Goal: Task Accomplishment & Management: Manage account settings

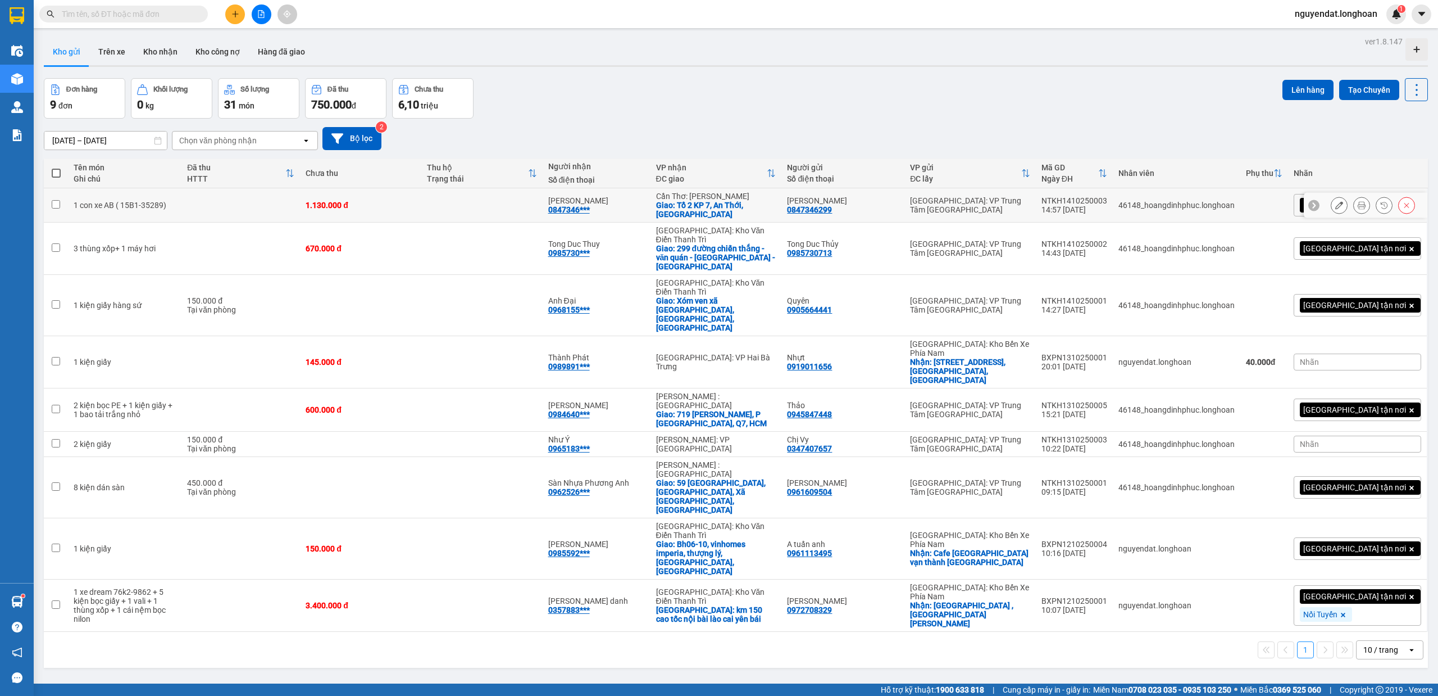
click at [1335, 209] on icon at bounding box center [1339, 205] width 8 height 8
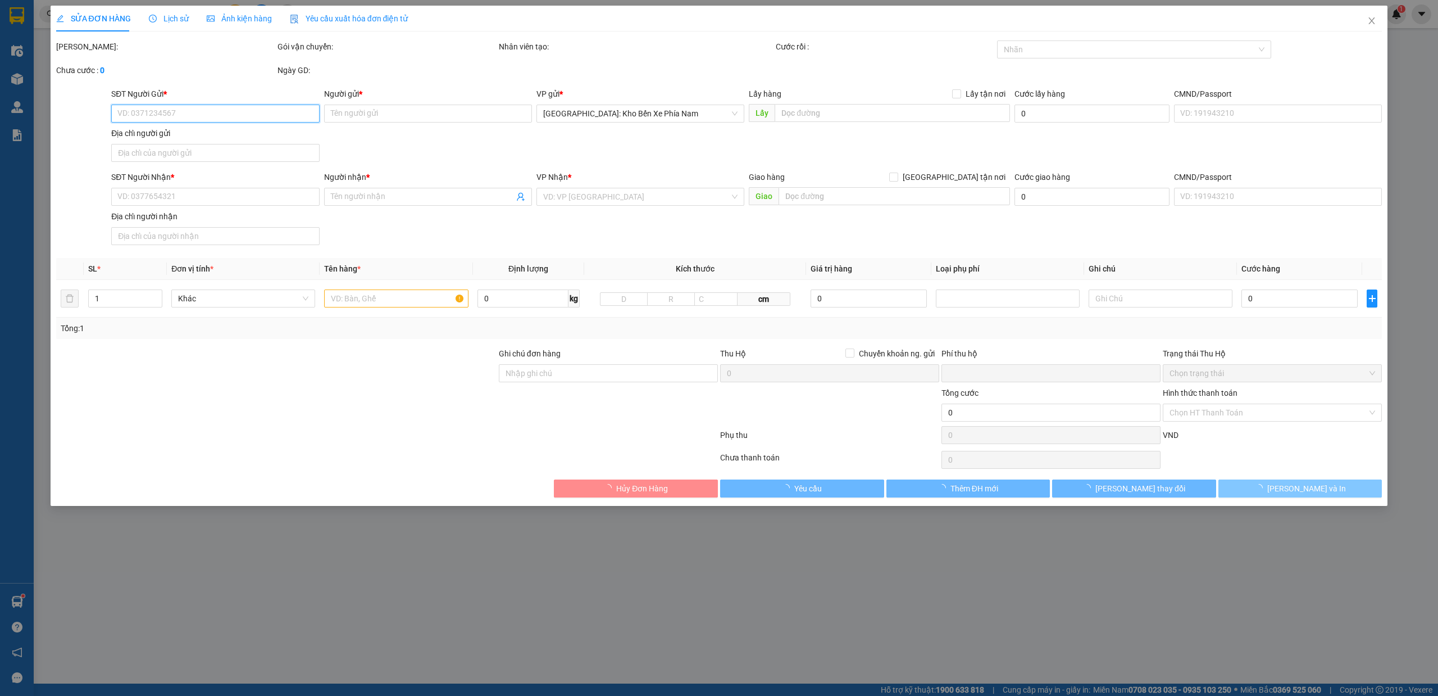
type input "0847346299"
type input "[PERSON_NAME]"
type input "0847346299"
type input "[PERSON_NAME]"
checkbox input "true"
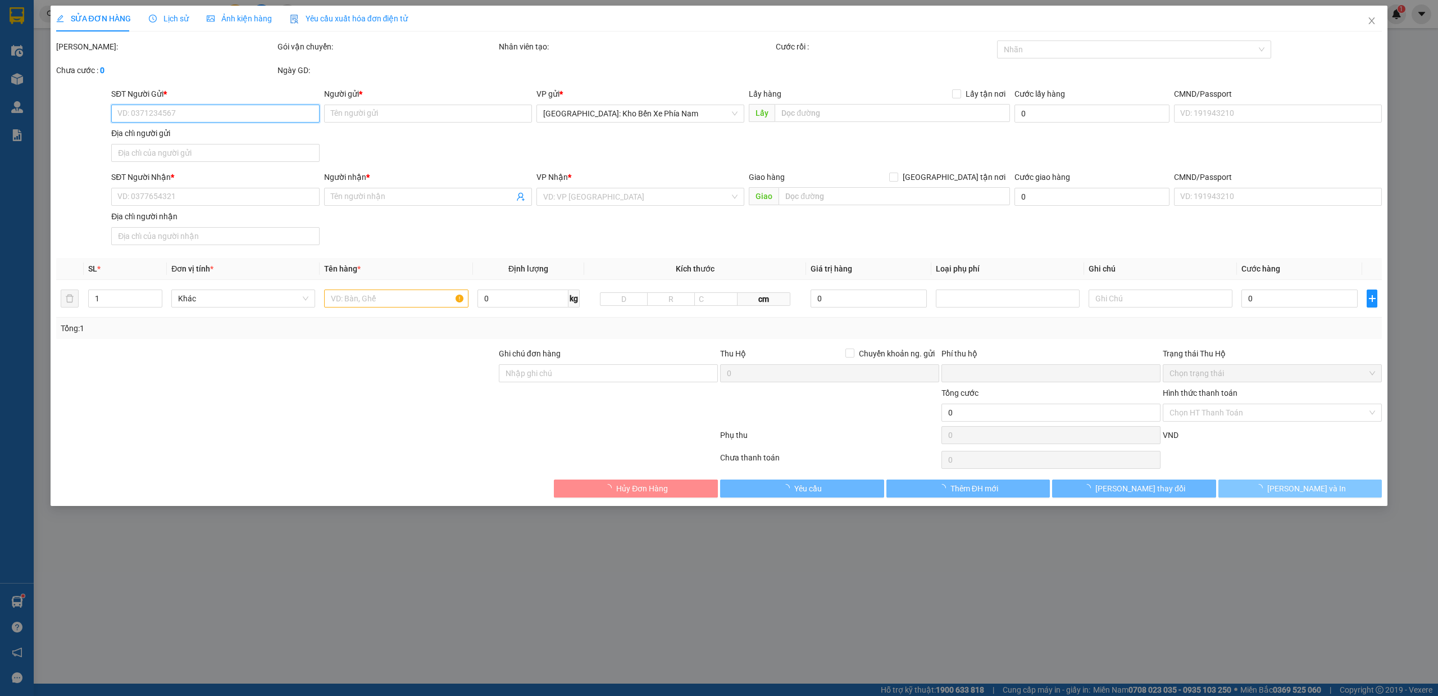
type input "Tổ 2 KP 7, An Thới, [GEOGRAPHIC_DATA]"
type input "1 chìa khóa + 0 cavet"
type input "0"
type input "1.130.000"
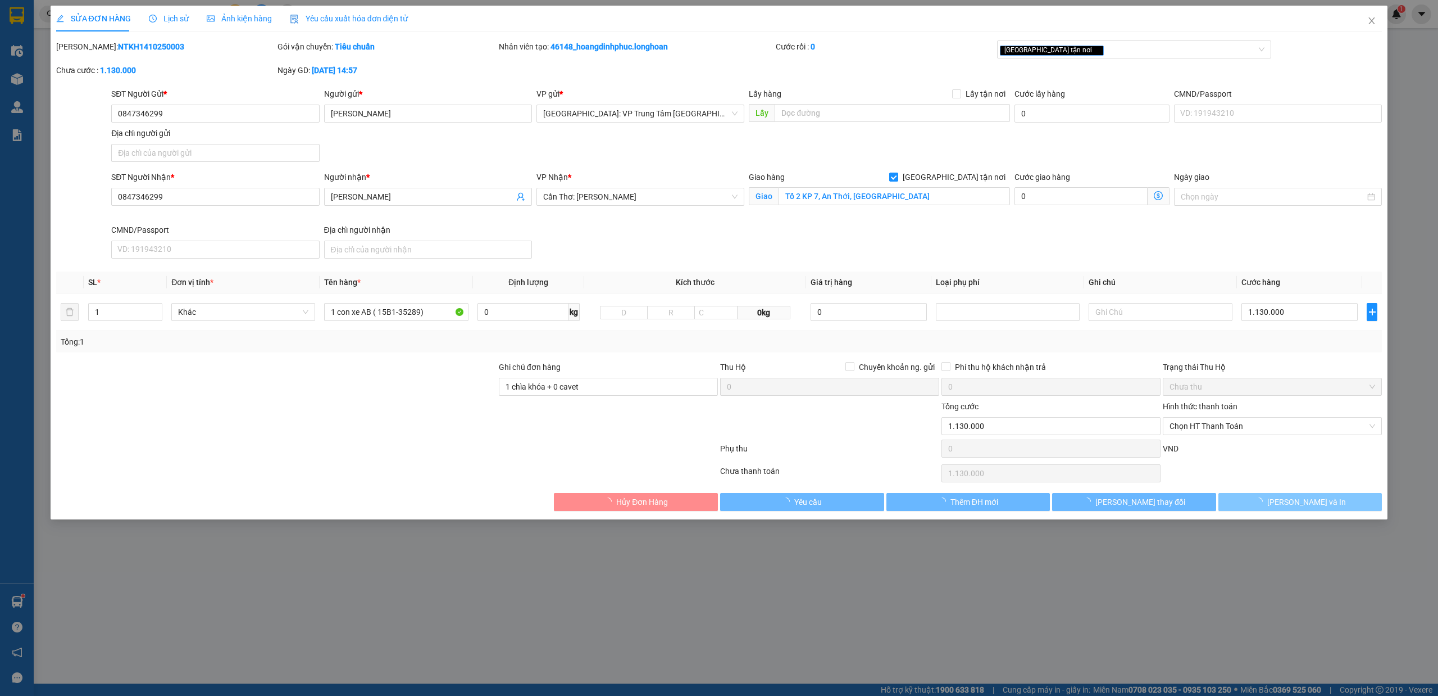
click at [1316, 496] on button "[PERSON_NAME] và In" at bounding box center [1301, 502] width 164 height 18
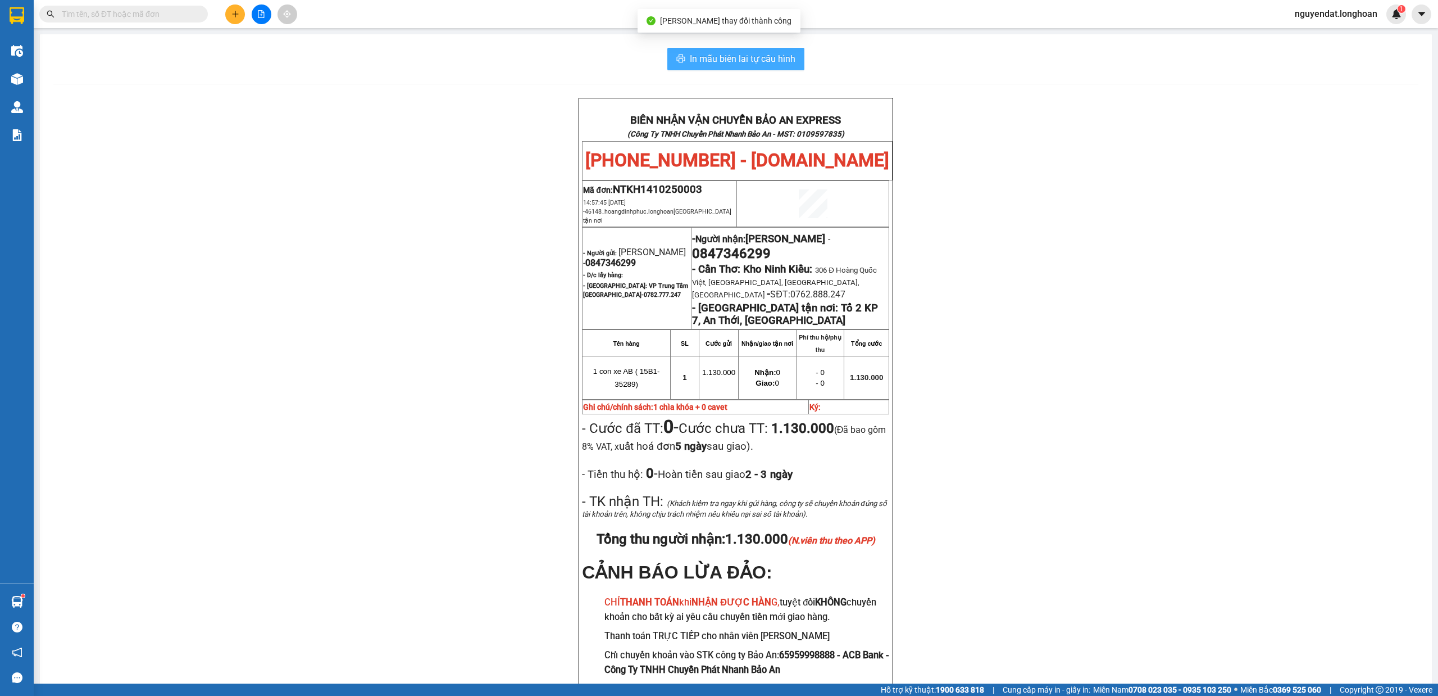
click at [785, 60] on span "In mẫu biên lai tự cấu hình" at bounding box center [743, 59] width 106 height 14
drag, startPoint x: 1094, startPoint y: 248, endPoint x: 1089, endPoint y: 253, distance: 7.6
drag, startPoint x: 1089, startPoint y: 253, endPoint x: 1167, endPoint y: 218, distance: 85.5
click at [1167, 218] on div "BIÊN NHẬN VẬN CHUYỂN BẢO AN EXPRESS (Công Ty TNHH Chuyển Phát Nhanh Bảo An - MS…" at bounding box center [735, 412] width 1365 height 628
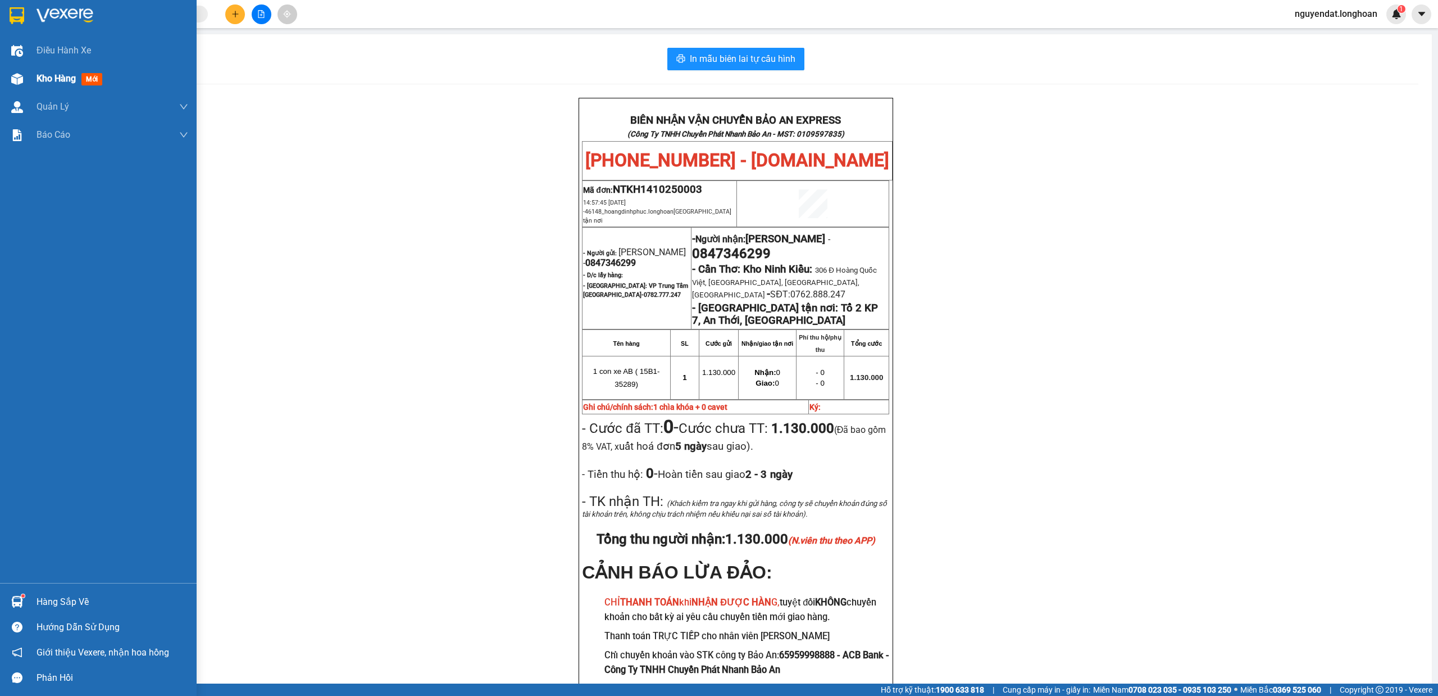
click at [31, 78] on div "Kho hàng mới" at bounding box center [98, 79] width 197 height 28
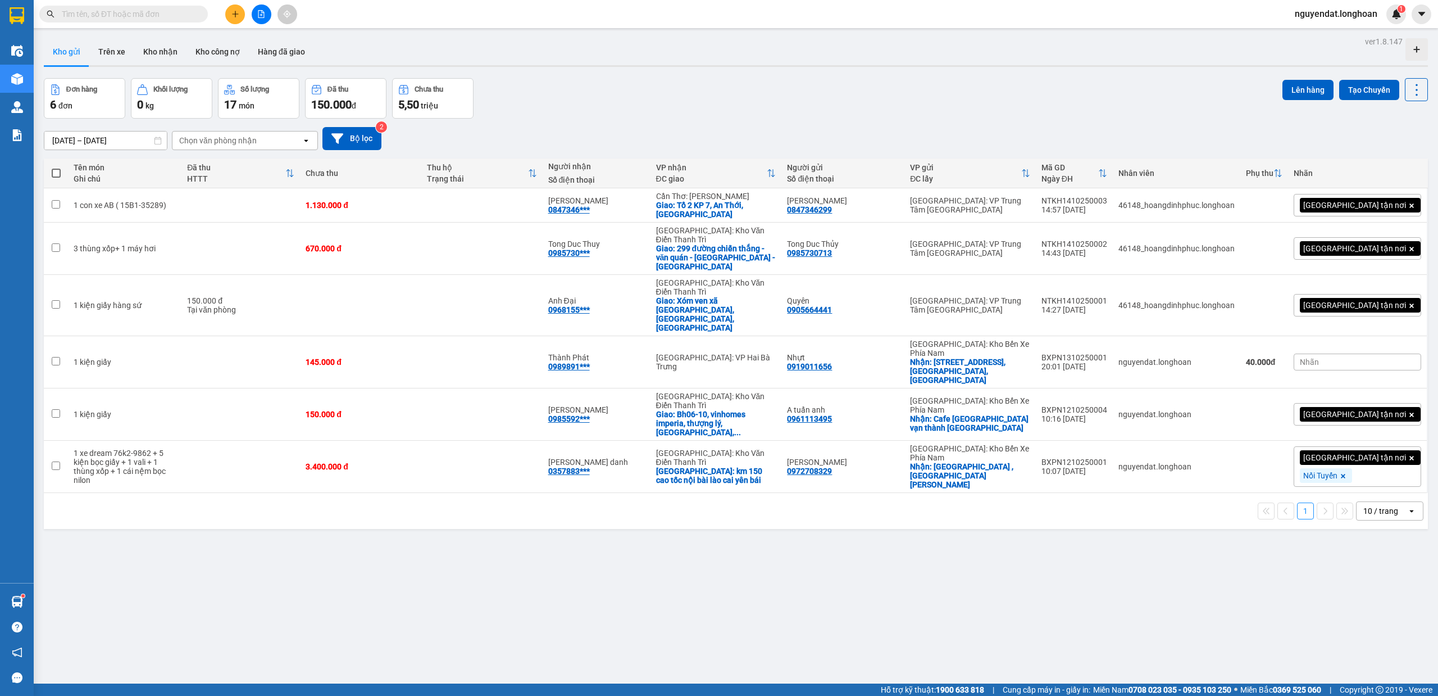
click at [987, 56] on div "Kho gửi Trên xe Kho nhận Kho công nợ Hàng đã giao" at bounding box center [736, 53] width 1384 height 30
click at [175, 12] on input "text" at bounding box center [128, 14] width 133 height 12
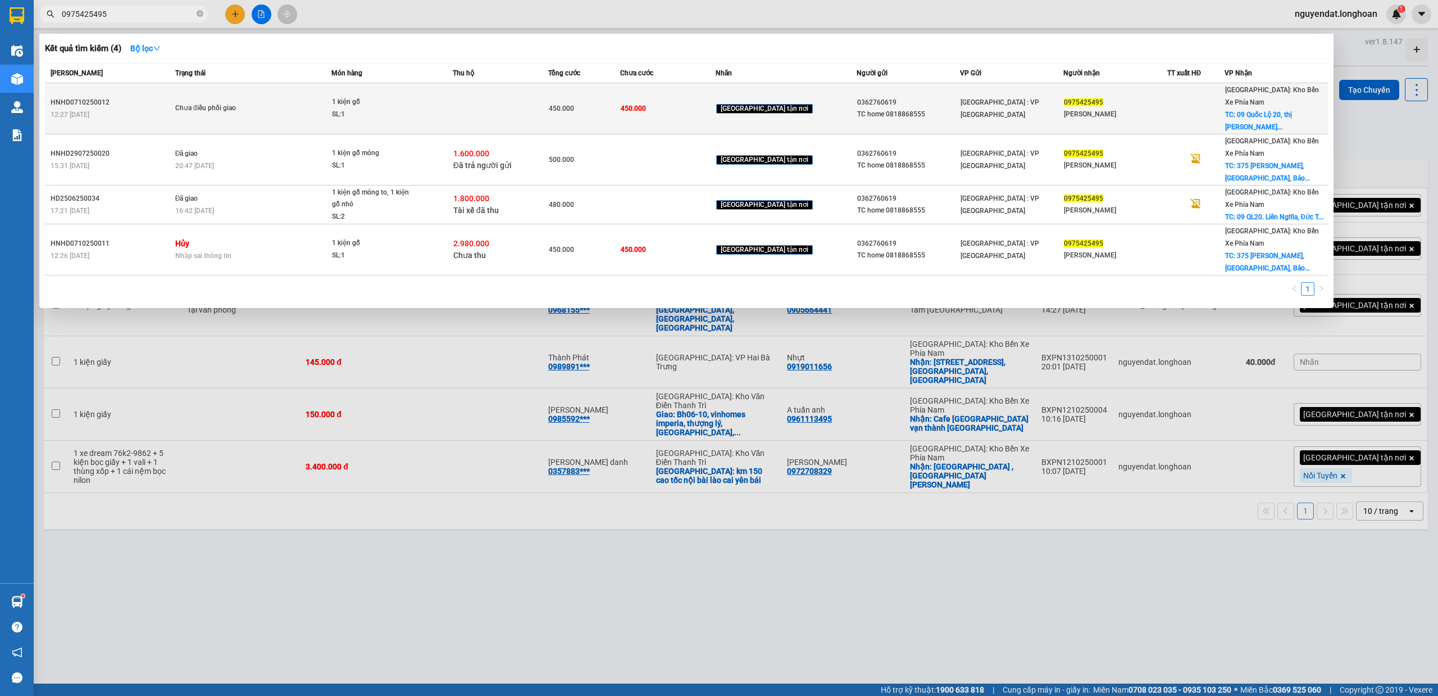
type input "0975425495"
click at [489, 108] on td at bounding box center [501, 108] width 96 height 51
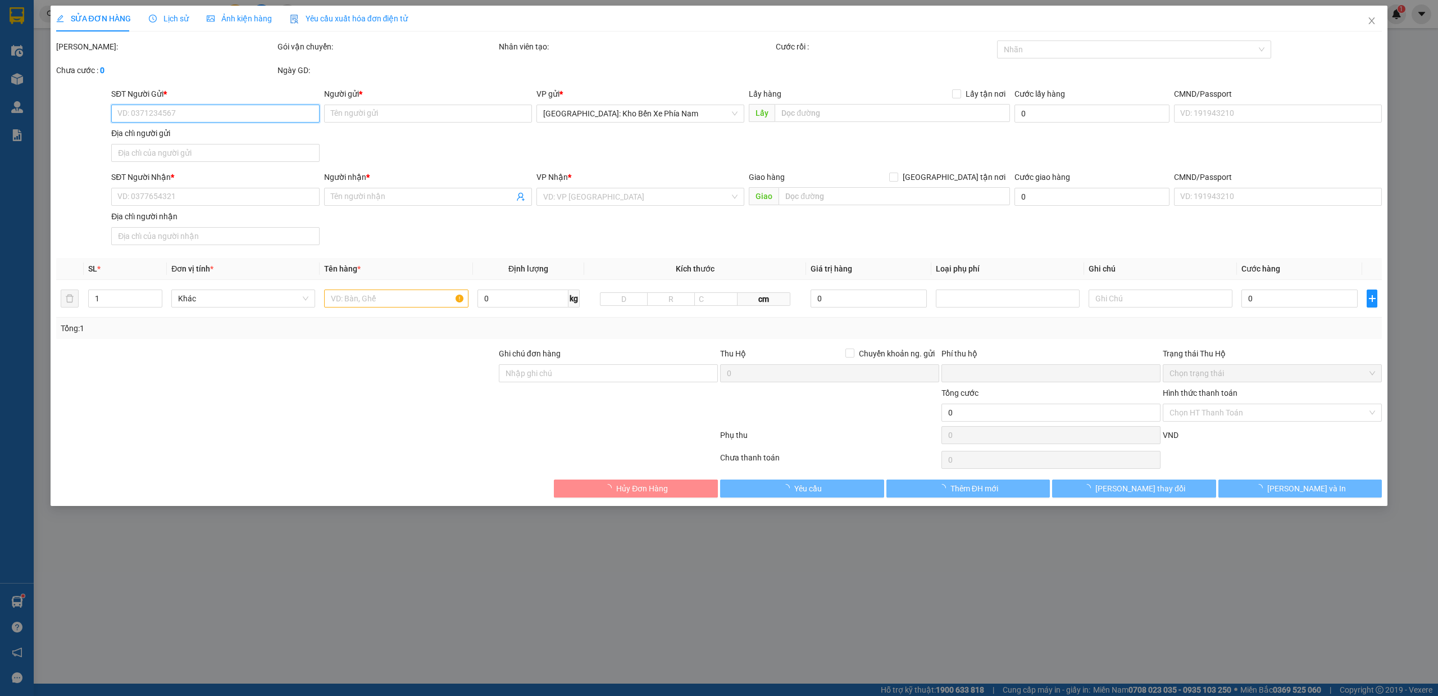
type input "0362760619"
type input "TC home 0818868555"
type input "0975425495"
type input "[PERSON_NAME]"
checkbox input "true"
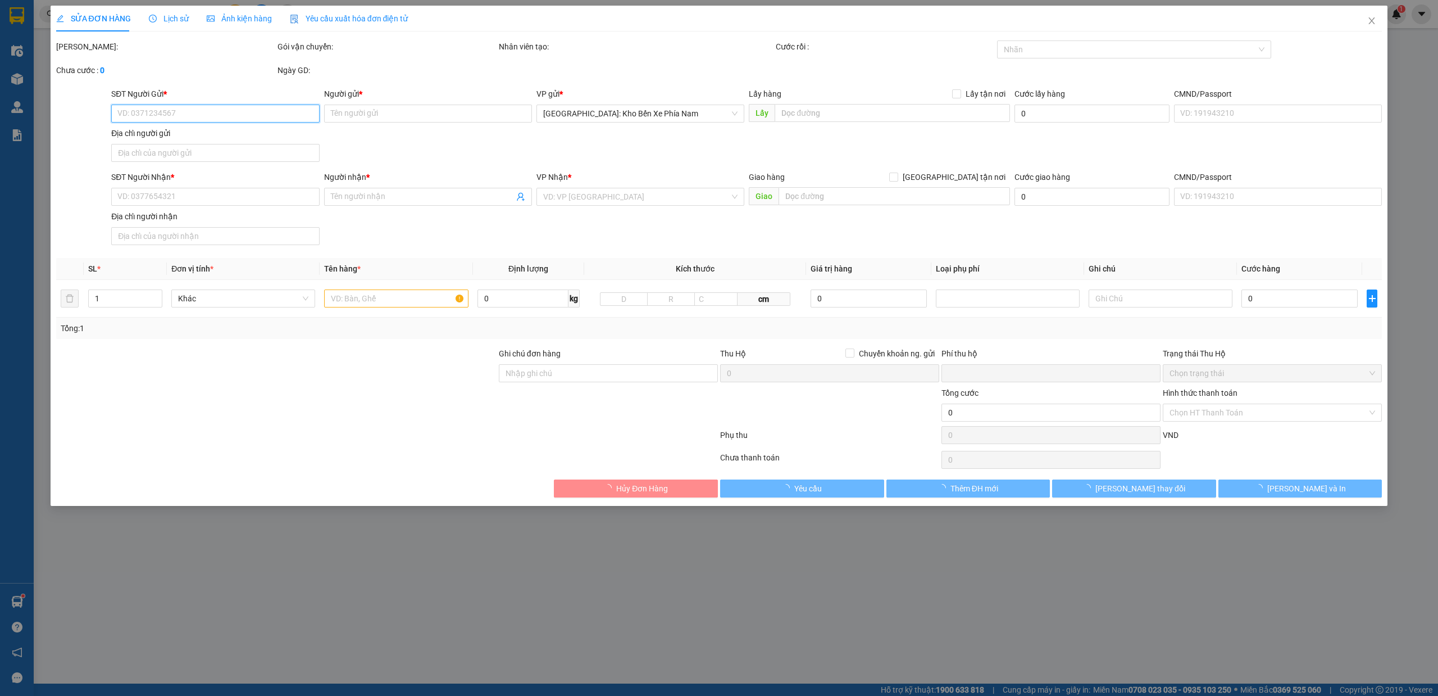
type input "09 Quốc Lộ 20, thị [PERSON_NAME][GEOGRAPHIC_DATA], [GEOGRAPHIC_DATA], [GEOGRAPH…"
type input "450.000"
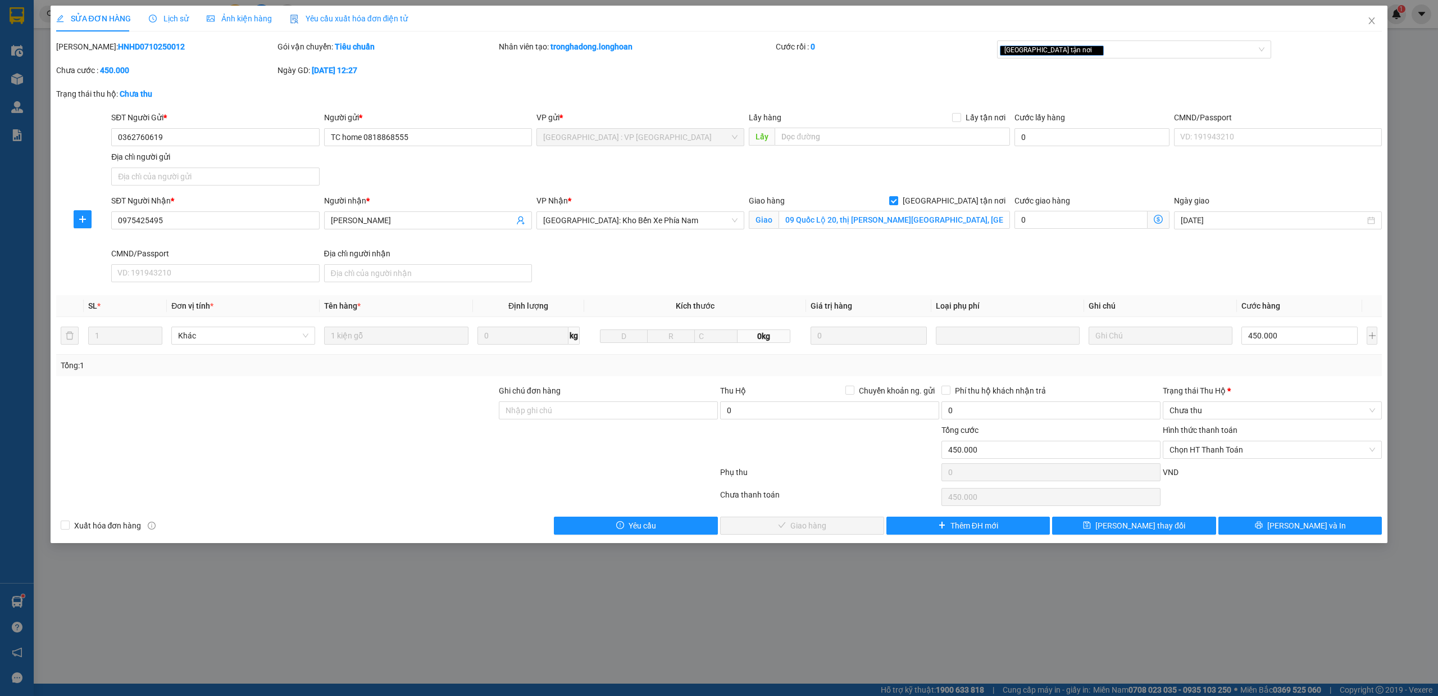
click at [176, 16] on span "Lịch sử" at bounding box center [169, 18] width 40 height 9
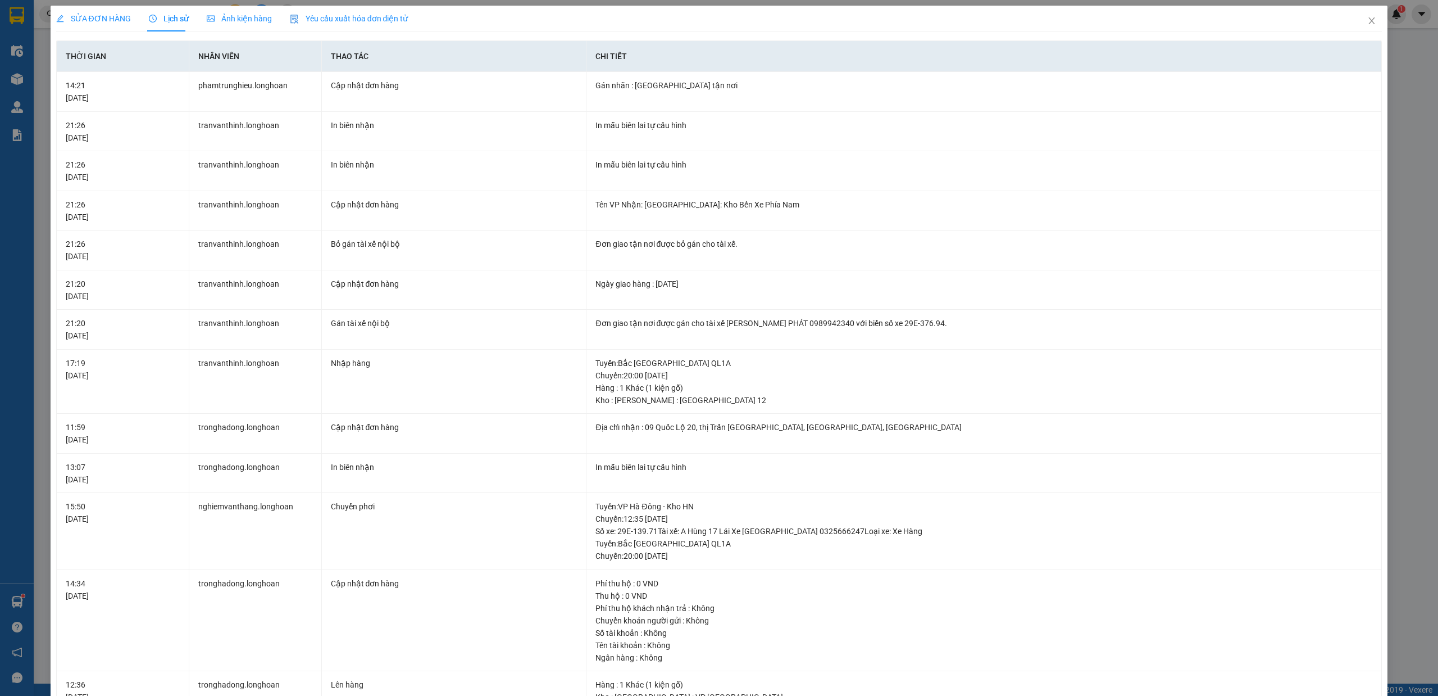
click at [80, 15] on span "SỬA ĐƠN HÀNG" at bounding box center [93, 18] width 75 height 9
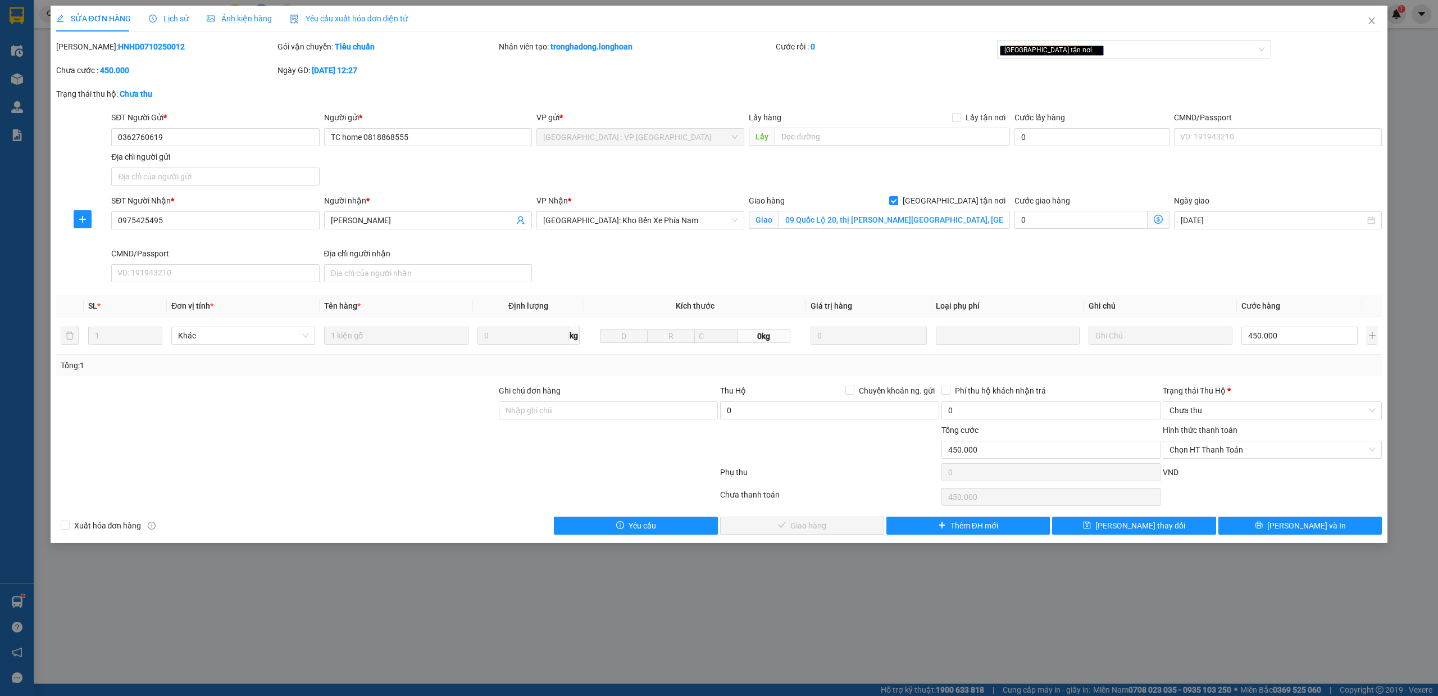
click at [156, 16] on span "Lịch sử" at bounding box center [169, 18] width 40 height 9
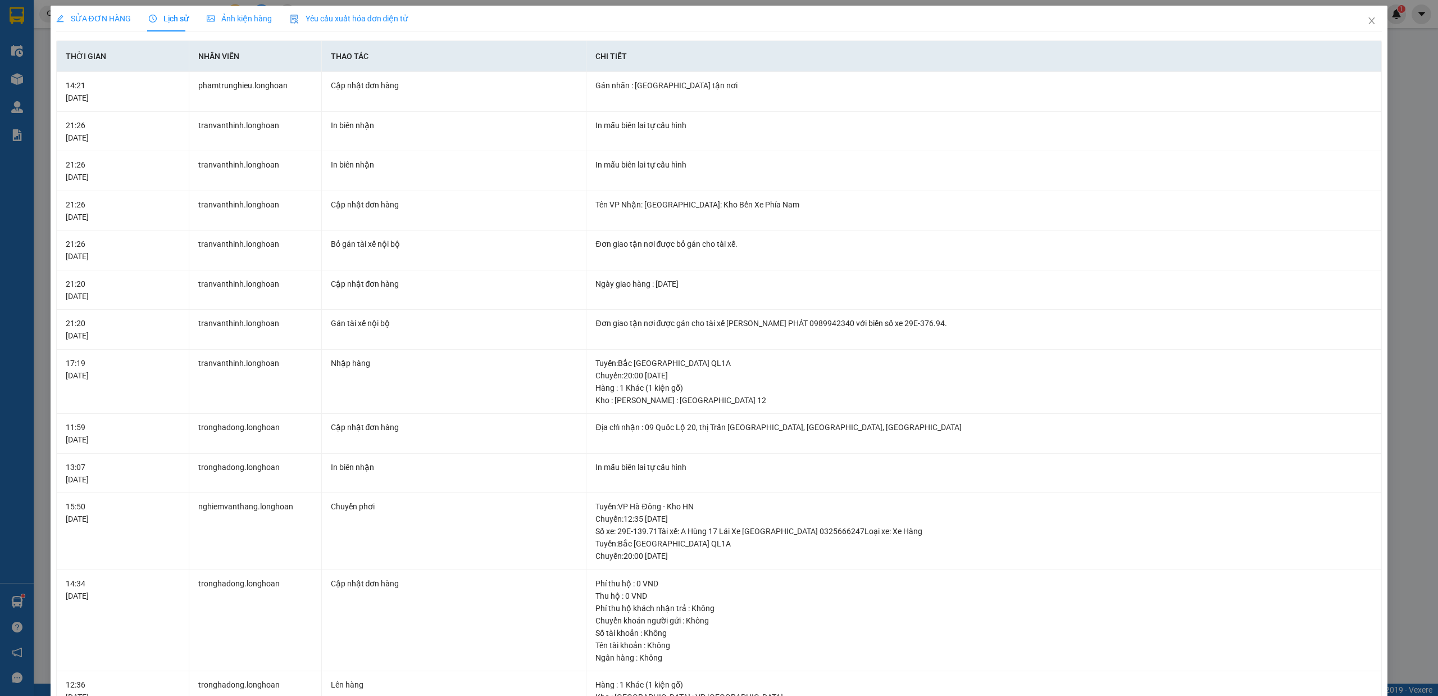
click at [102, 28] on div "SỬA ĐƠN HÀNG" at bounding box center [93, 19] width 75 height 26
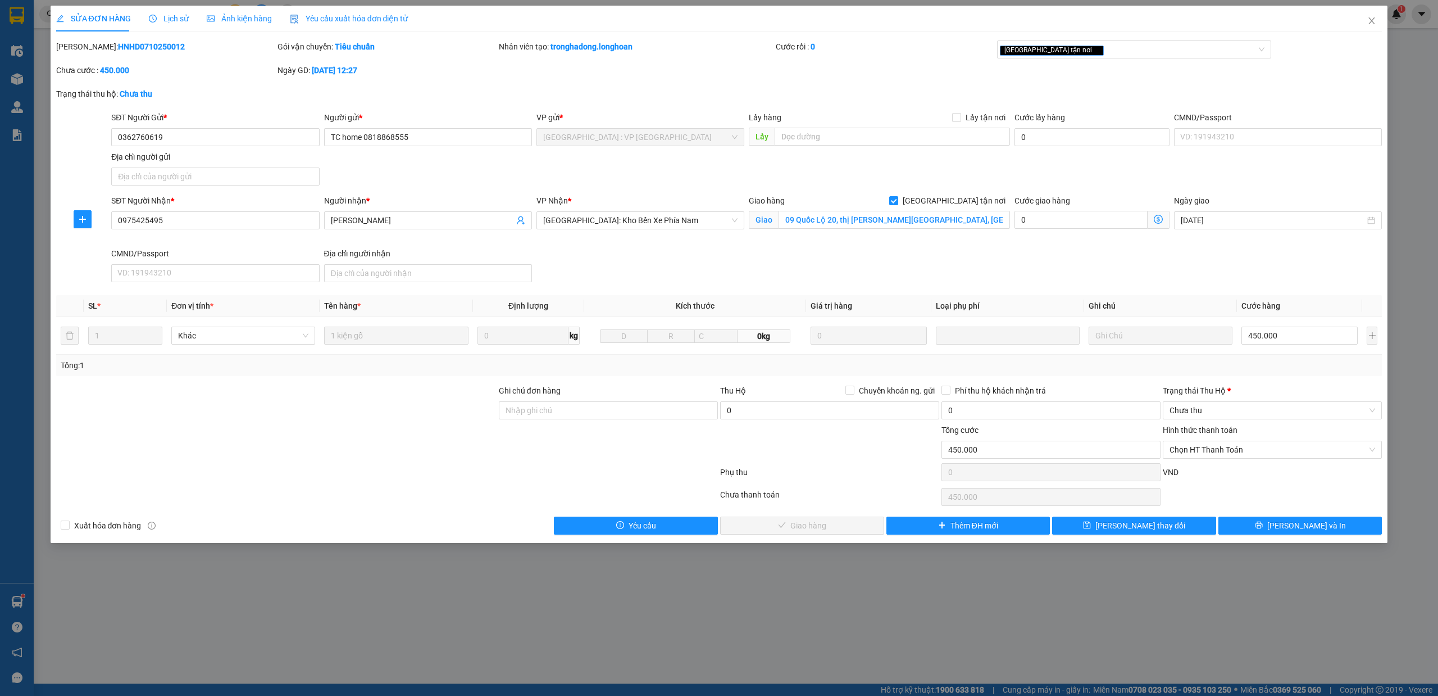
drag, startPoint x: 1219, startPoint y: 279, endPoint x: 1208, endPoint y: 248, distance: 32.9
click at [1219, 279] on div "SĐT Người Nhận * 0975425495 Người nhận * [PERSON_NAME] VP Nhận * [GEOGRAPHIC_DA…" at bounding box center [746, 240] width 1275 height 92
click at [655, 140] on span "[GEOGRAPHIC_DATA] : VP [GEOGRAPHIC_DATA]" at bounding box center [640, 137] width 194 height 17
click at [1228, 91] on div "Trạng thái thu hộ: Chưa thu" at bounding box center [719, 100] width 1329 height 24
click at [162, 25] on div "Lịch sử" at bounding box center [169, 19] width 40 height 26
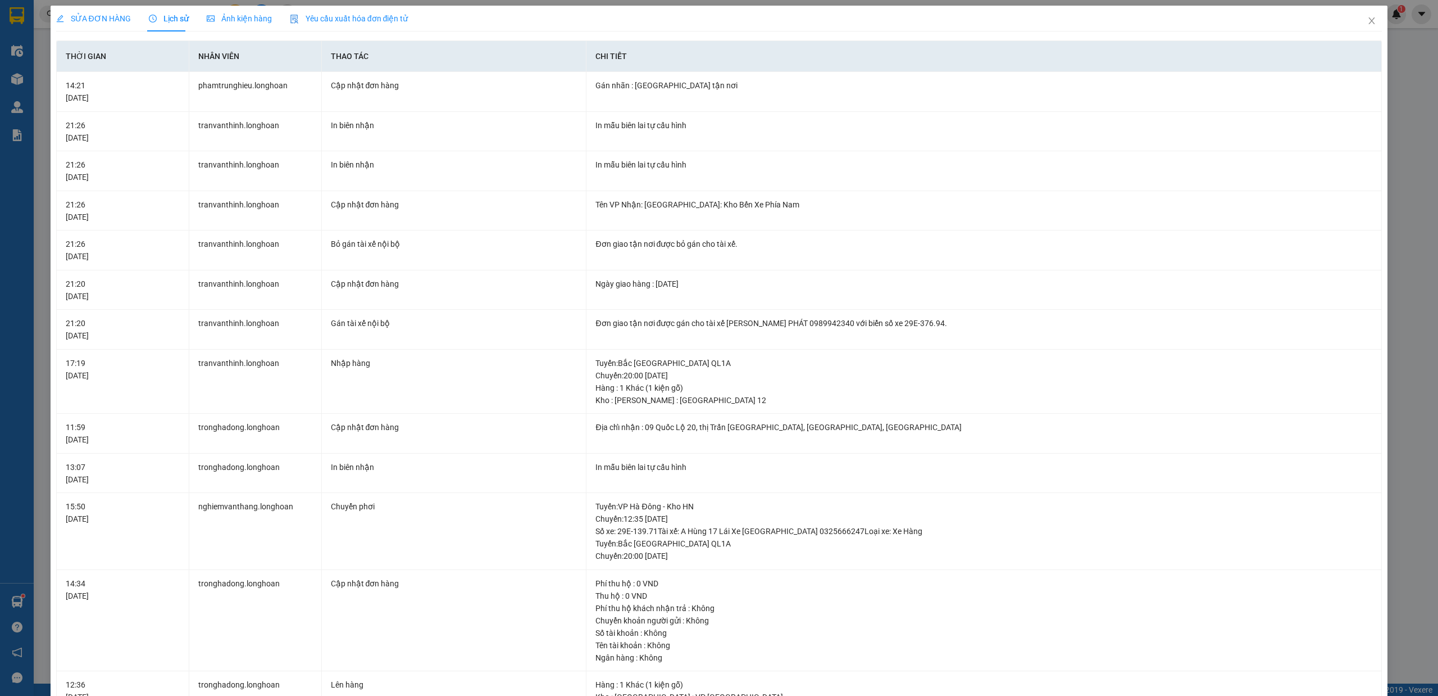
click at [1407, 69] on div "SỬA ĐƠN HÀNG Lịch sử Ảnh kiện hàng Yêu cầu xuất hóa đơn điện tử Total Paid Fee …" at bounding box center [719, 348] width 1438 height 696
click at [1369, 19] on icon "close" at bounding box center [1372, 20] width 6 height 7
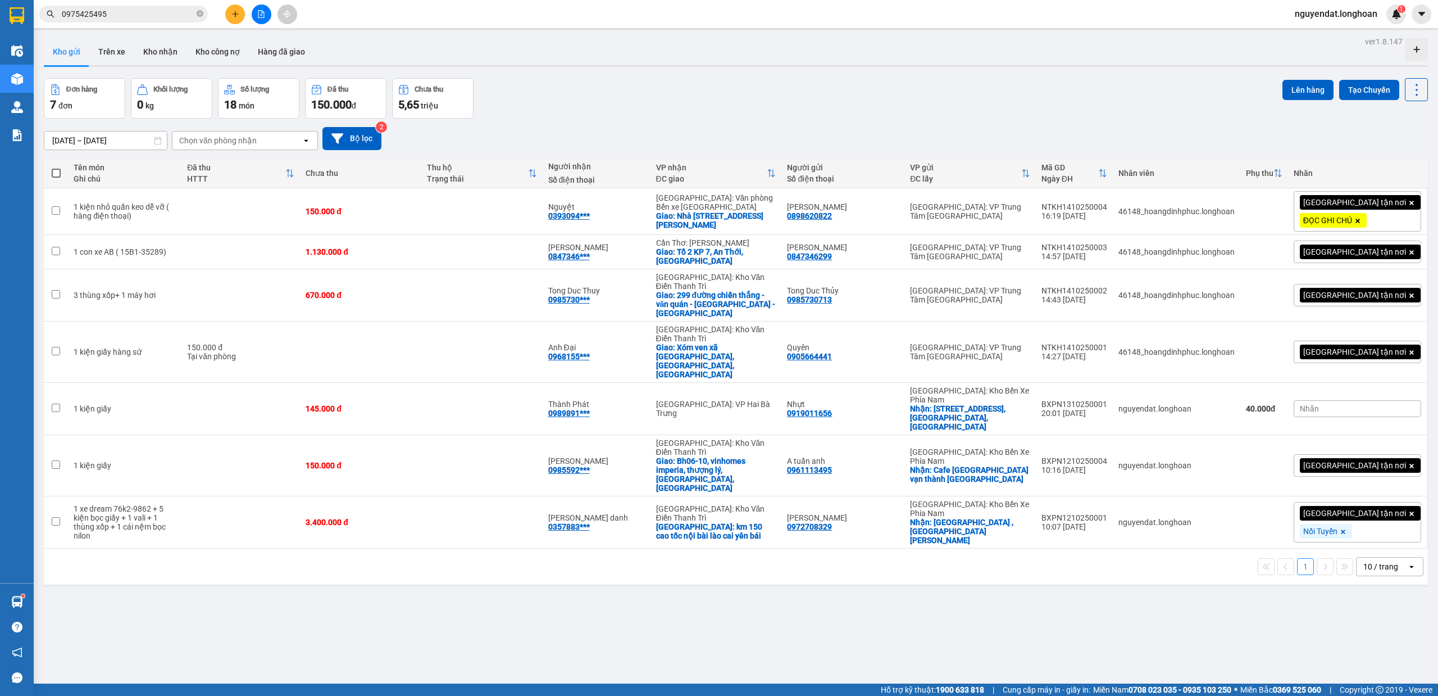
click at [590, 113] on div "Đơn hàng 7 đơn Khối lượng 0 kg Số lượng 18 món Đã thu 150.000 đ Chưa thu 5,65 t…" at bounding box center [736, 98] width 1384 height 40
click at [262, 12] on icon "file-add" at bounding box center [261, 14] width 6 height 8
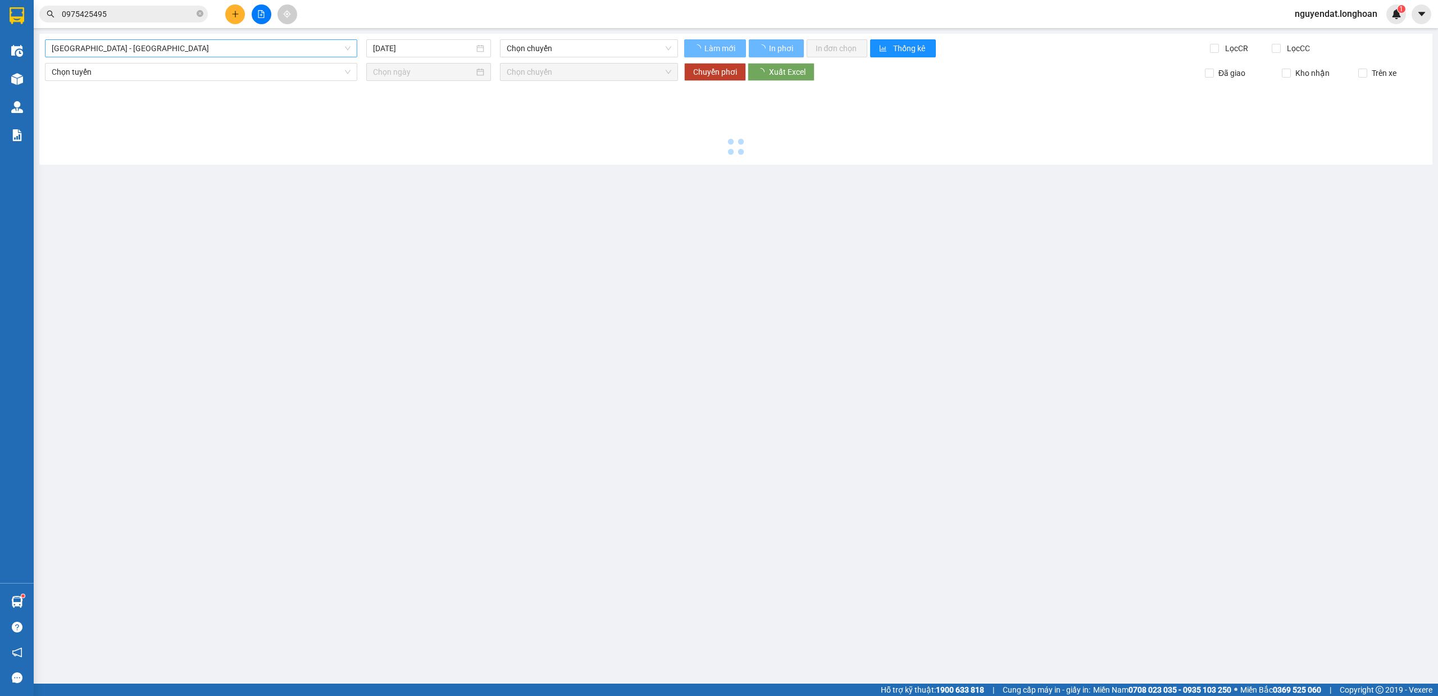
click at [212, 48] on span "[GEOGRAPHIC_DATA] - [GEOGRAPHIC_DATA]" at bounding box center [201, 48] width 299 height 17
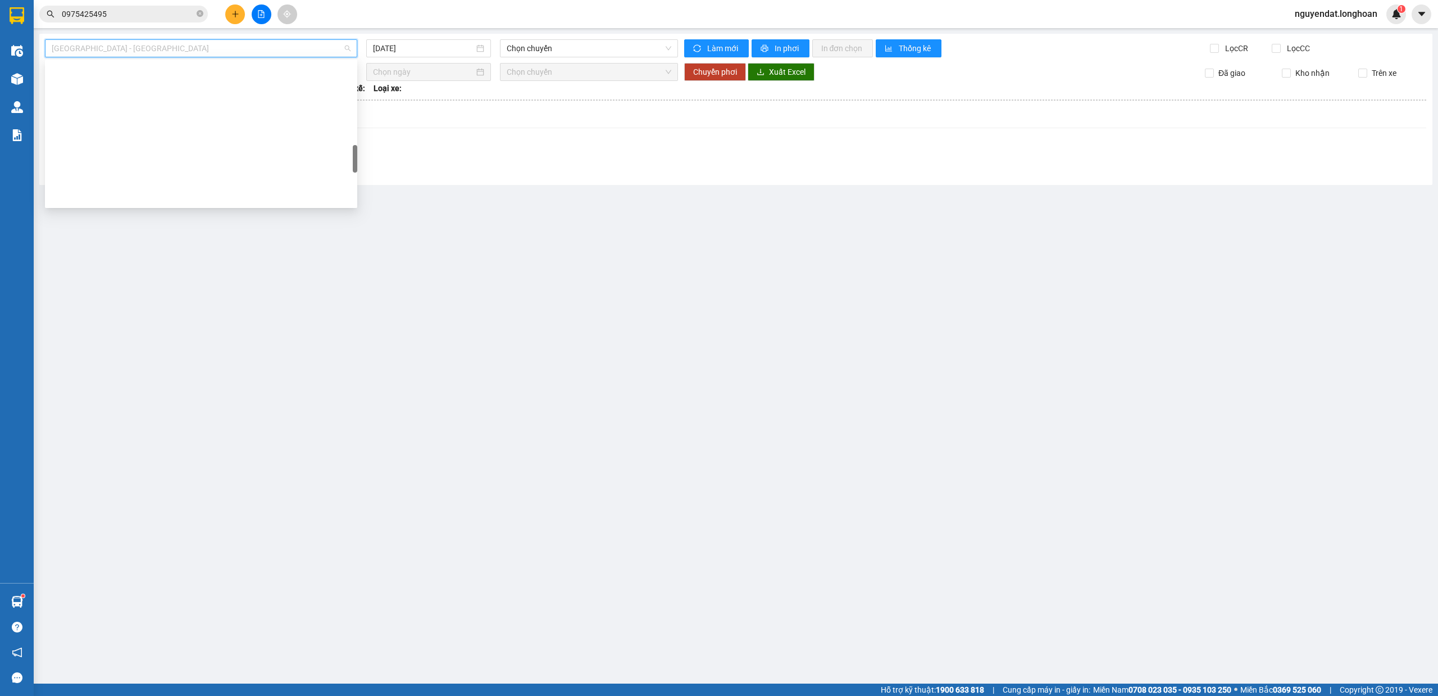
scroll to position [751, 0]
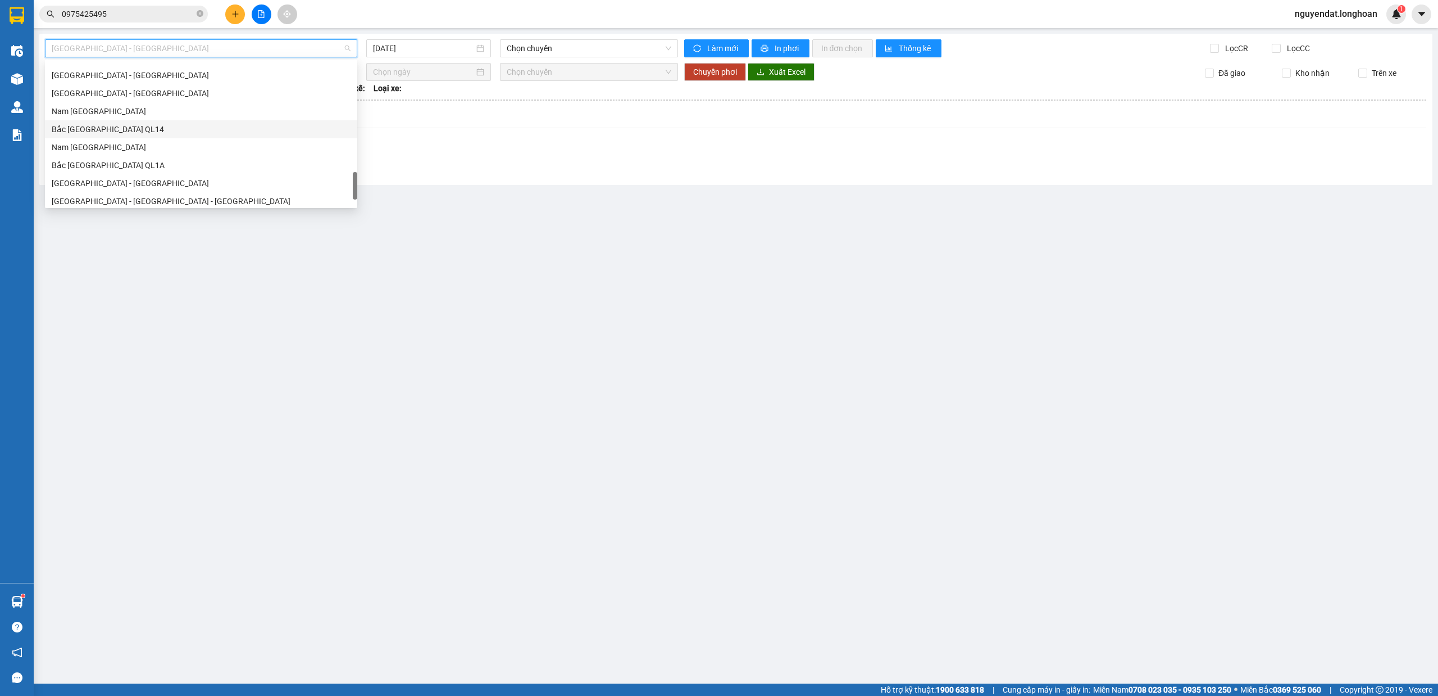
click at [210, 137] on div "Bắc [GEOGRAPHIC_DATA] QL14" at bounding box center [201, 129] width 312 height 18
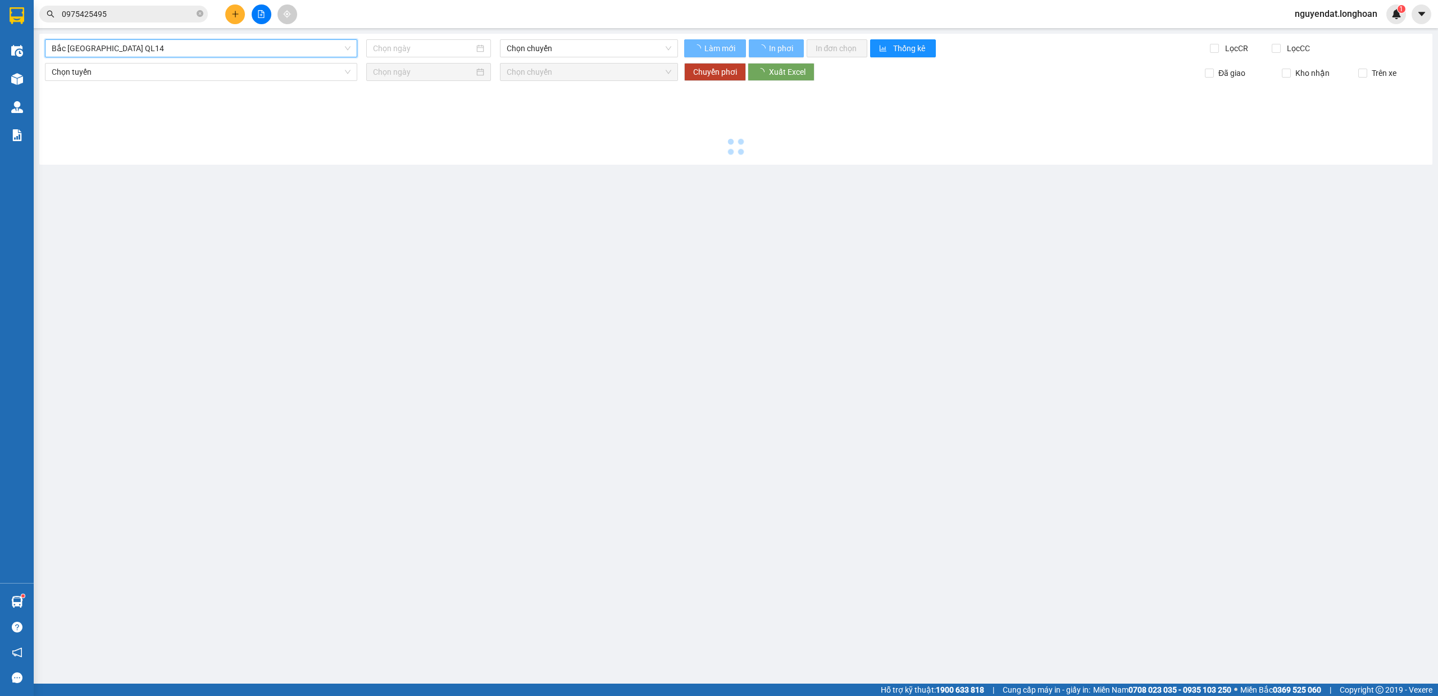
type input "[DATE]"
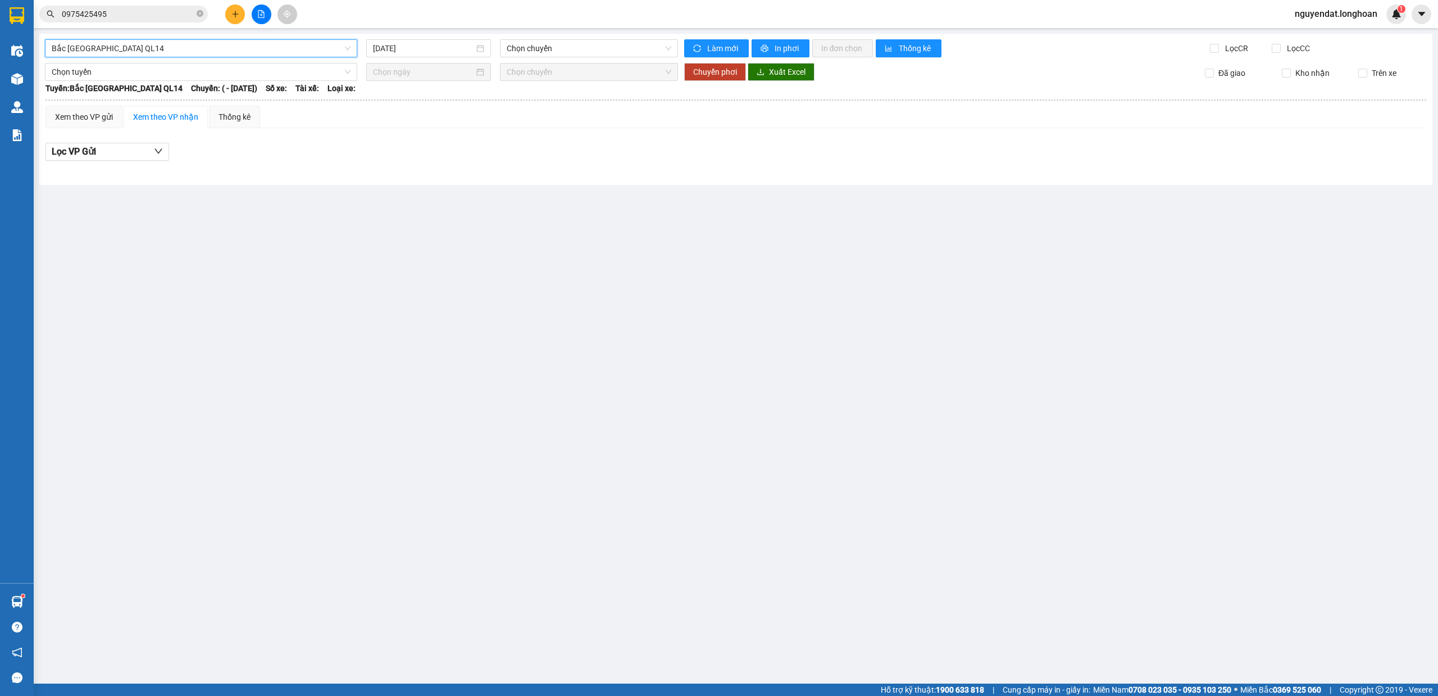
click at [200, 50] on span "Bắc [GEOGRAPHIC_DATA] QL14" at bounding box center [201, 48] width 299 height 17
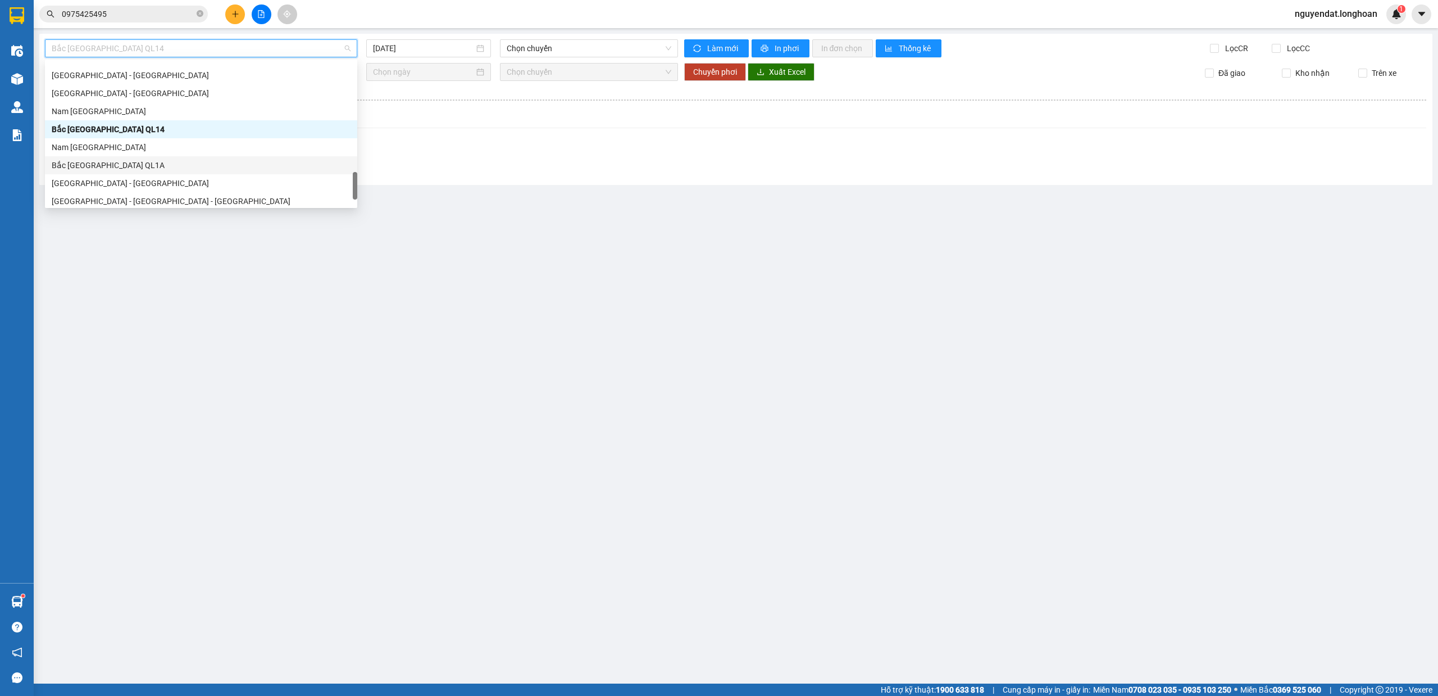
drag, startPoint x: 174, startPoint y: 162, endPoint x: 192, endPoint y: 163, distance: 18.0
click at [174, 163] on div "Bắc [GEOGRAPHIC_DATA] QL1A" at bounding box center [201, 165] width 299 height 12
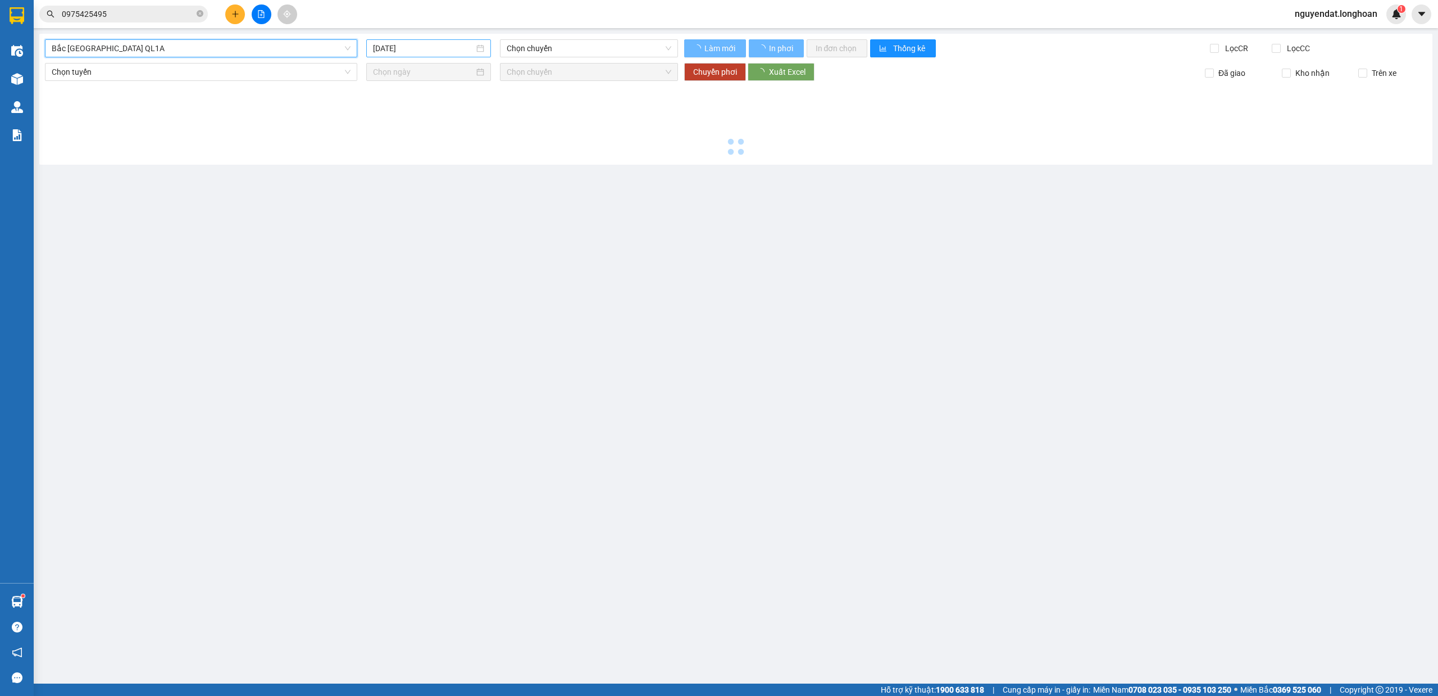
click at [439, 50] on input "[DATE]" at bounding box center [423, 48] width 101 height 12
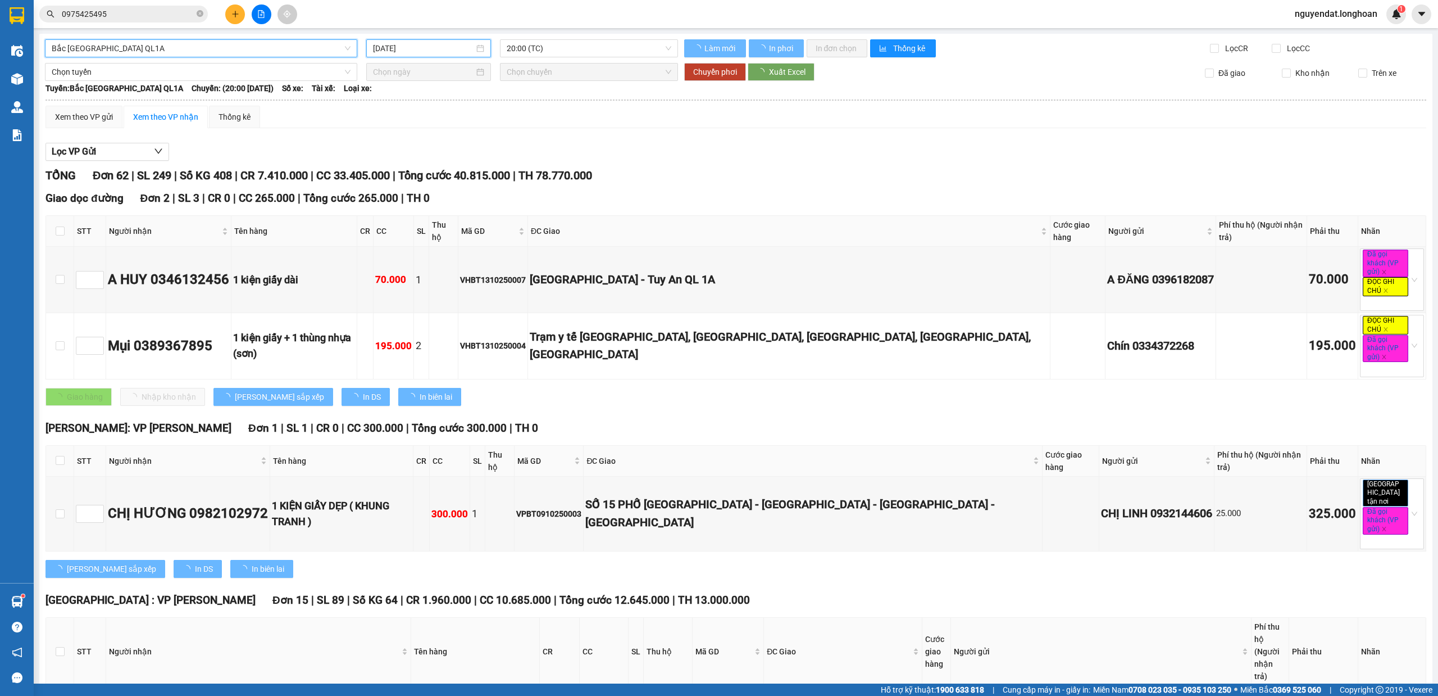
click at [439, 50] on input "[DATE]" at bounding box center [423, 48] width 101 height 12
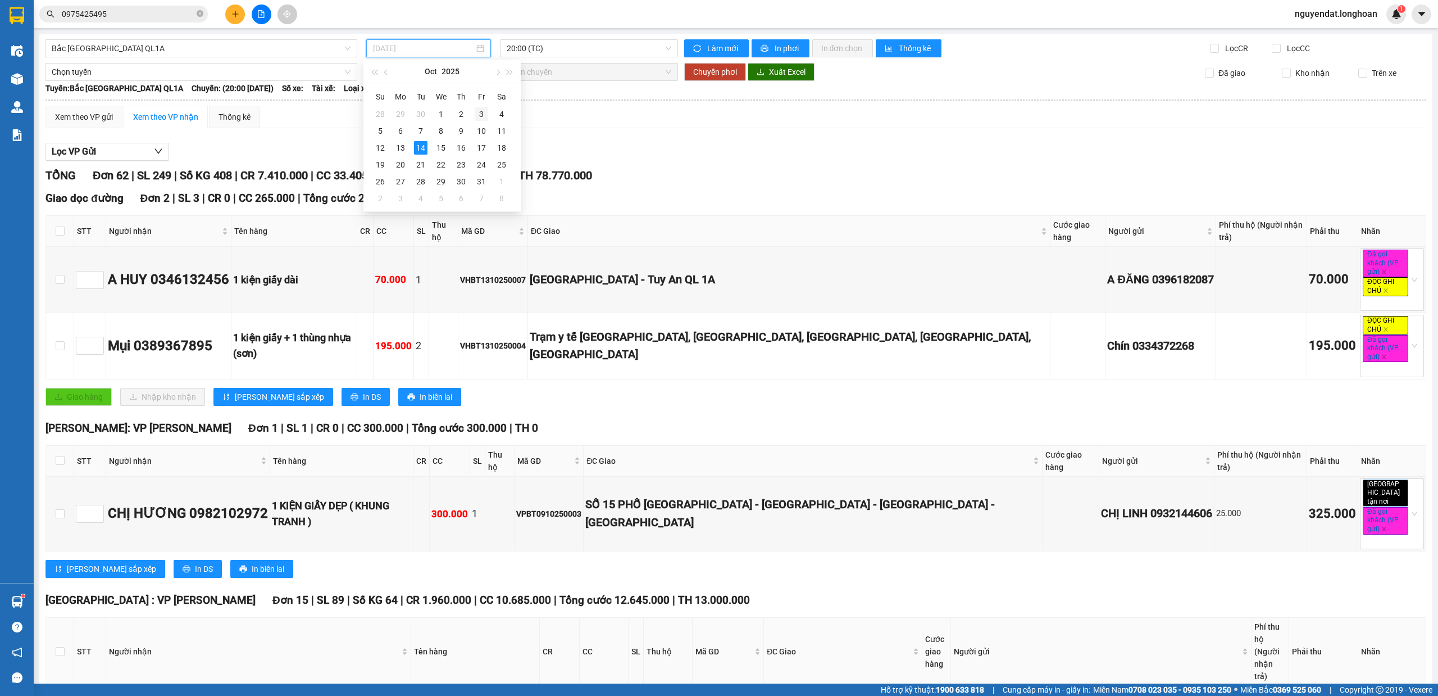
click at [478, 113] on div "3" at bounding box center [481, 113] width 13 height 13
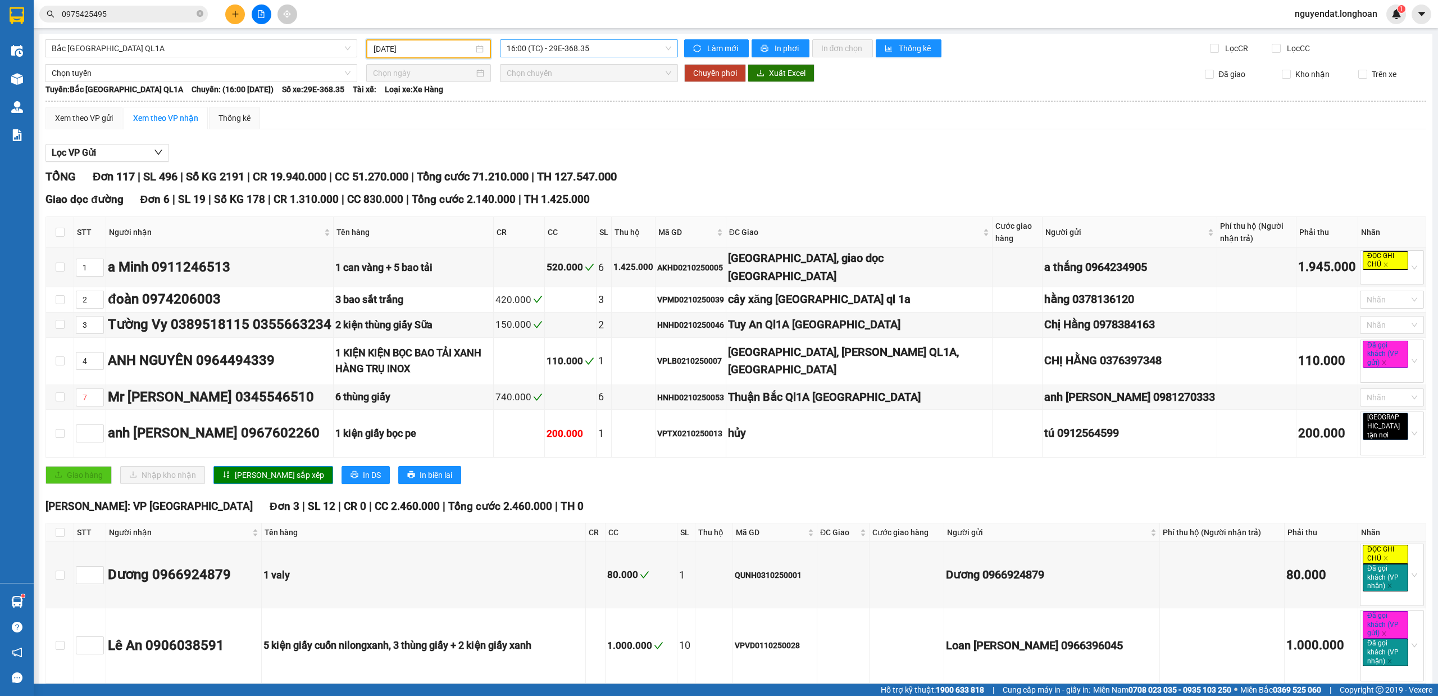
drag, startPoint x: 655, startPoint y: 49, endPoint x: 652, endPoint y: 57, distance: 7.6
click at [652, 51] on span "16:00 (TC) - 29E-368.35" at bounding box center [589, 48] width 165 height 17
click at [561, 102] on div "23:00 (TC) - 29K-107.57" at bounding box center [547, 107] width 88 height 12
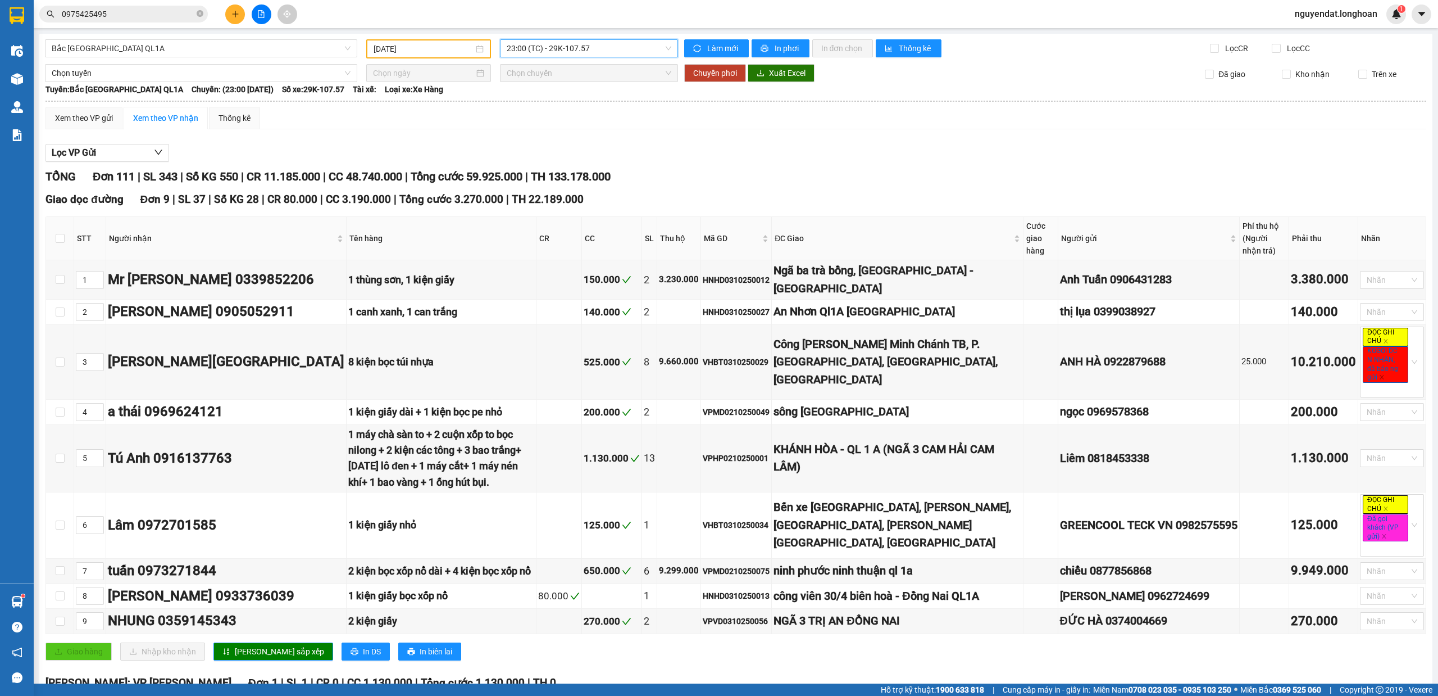
click at [583, 43] on span "23:00 (TC) - 29K-107.57" at bounding box center [589, 48] width 165 height 17
click at [571, 122] on div "23:30 (TC) - 29K-041.05" at bounding box center [547, 125] width 88 height 12
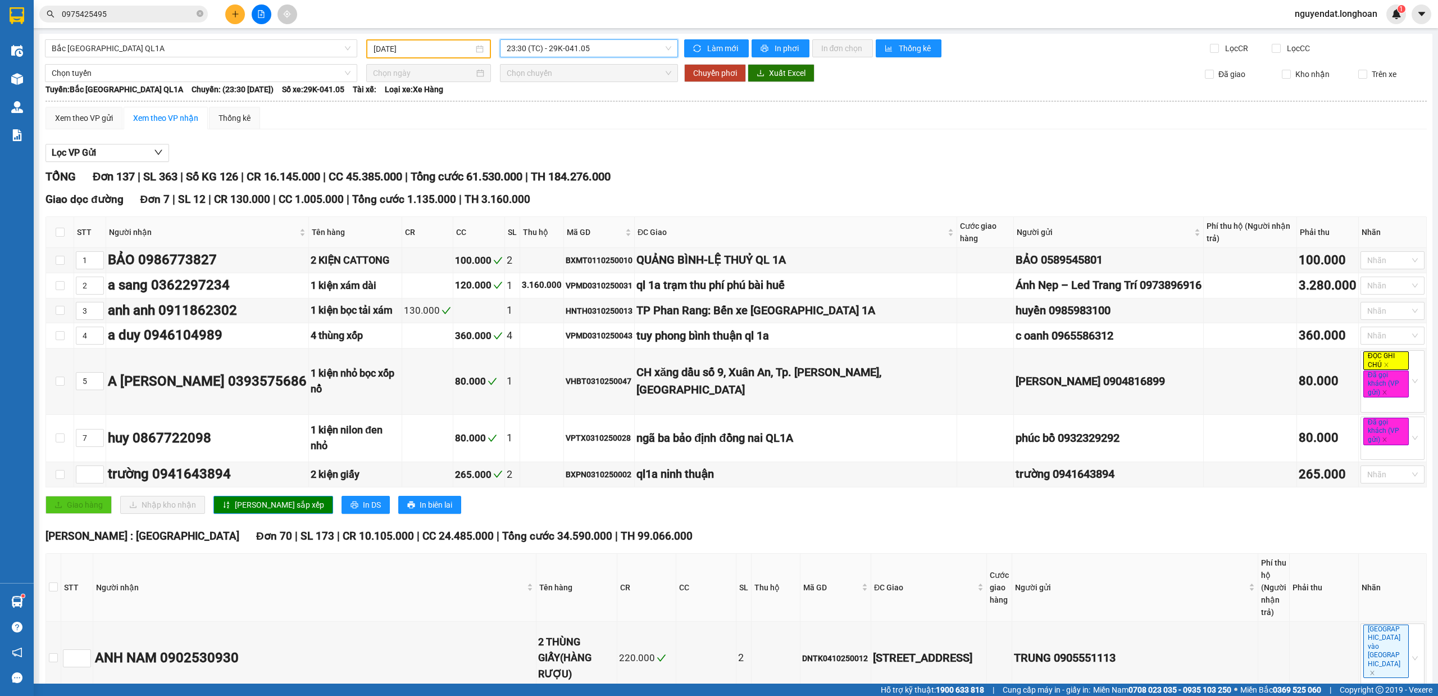
click at [581, 46] on span "23:30 (TC) - 29K-041.05" at bounding box center [589, 48] width 165 height 17
click at [403, 40] on div "[DATE]" at bounding box center [428, 48] width 125 height 19
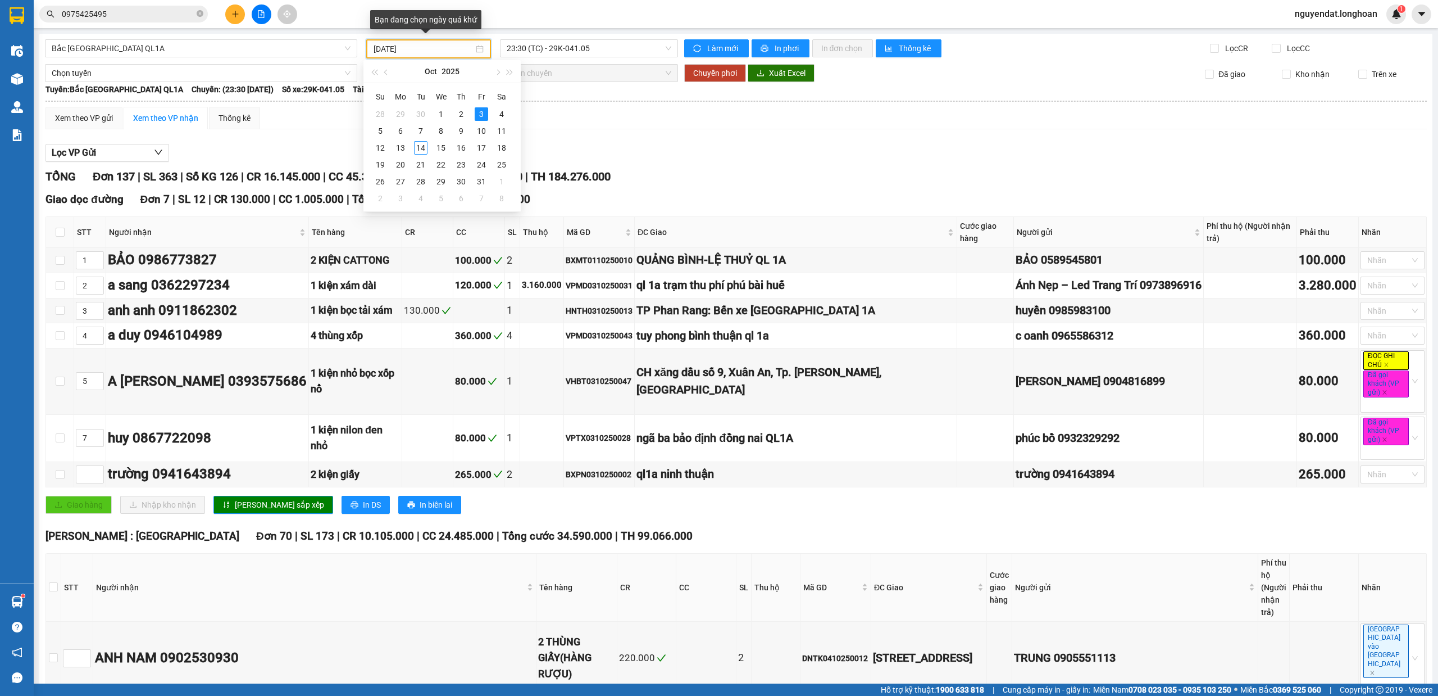
click at [413, 55] on div "[DATE]" at bounding box center [428, 48] width 125 height 19
click at [440, 130] on div "8" at bounding box center [440, 130] width 13 height 13
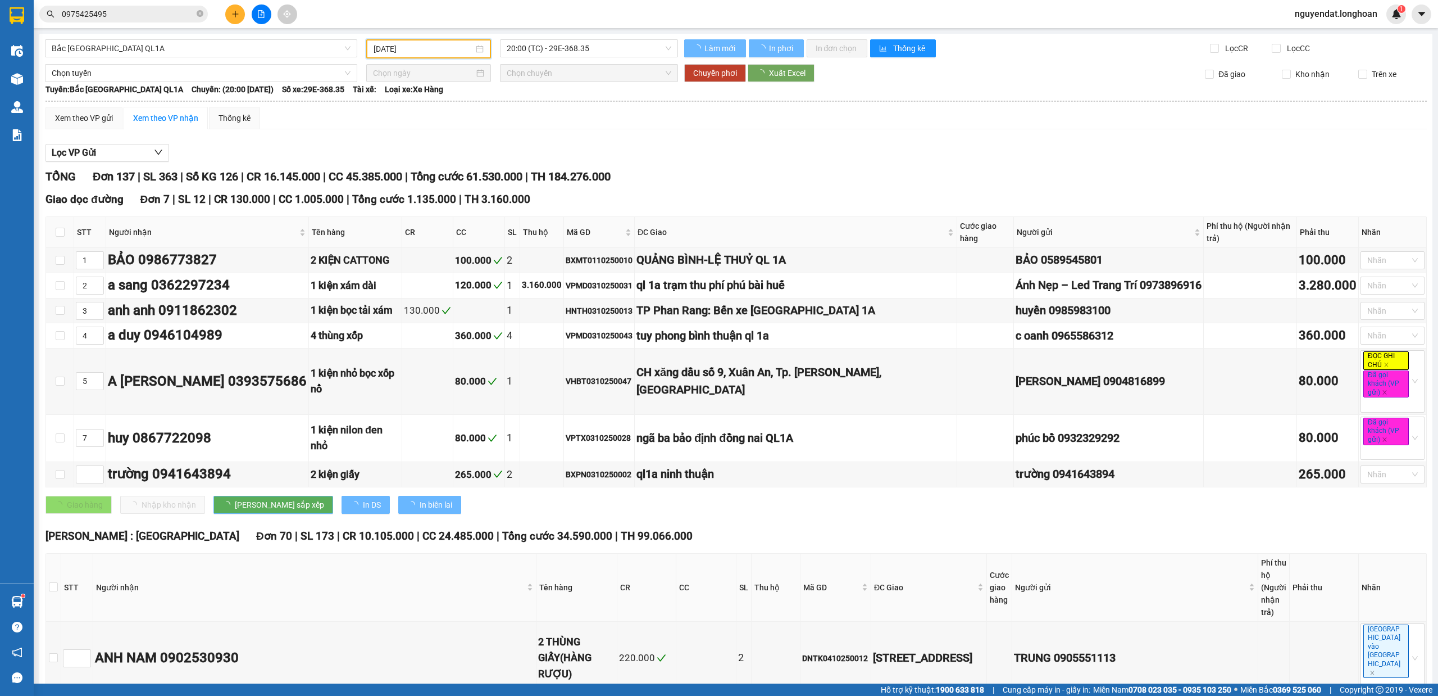
type input "[DATE]"
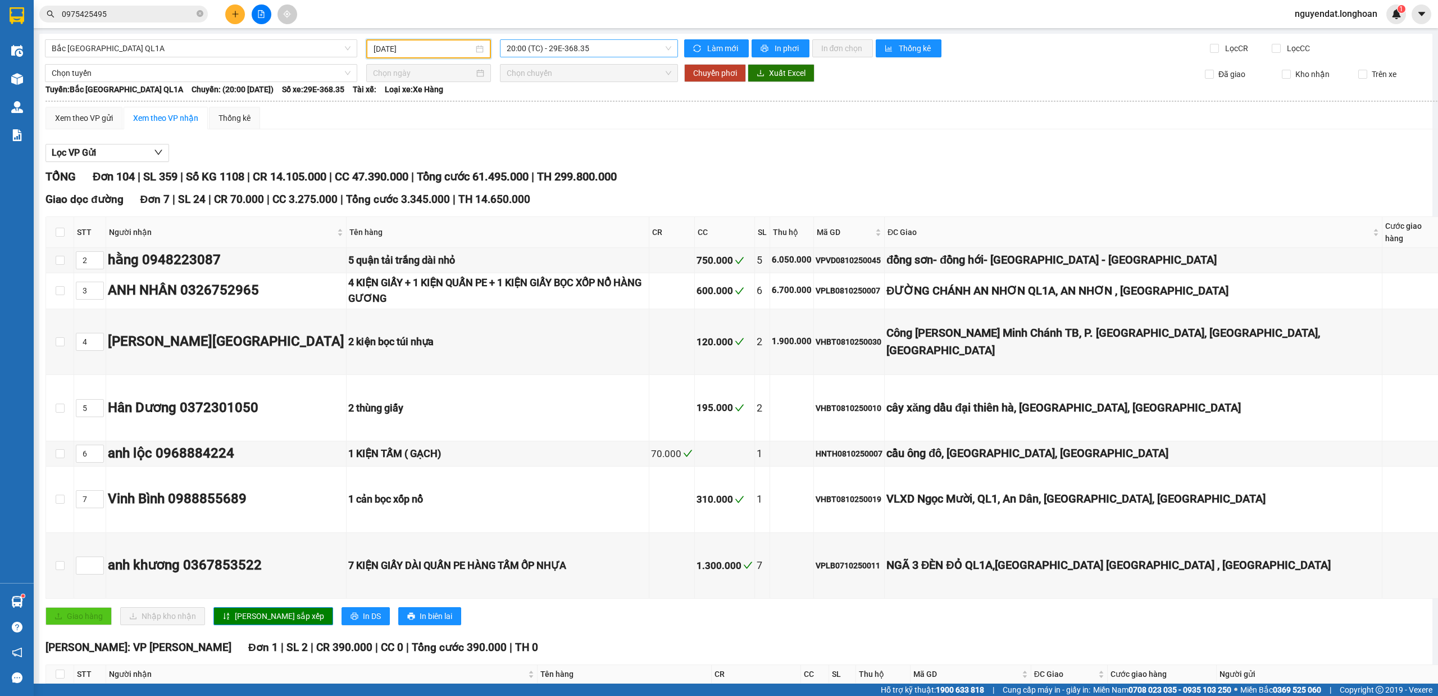
click at [621, 43] on span "20:00 (TC) - 29E-368.35" at bounding box center [589, 48] width 165 height 17
click at [583, 108] on div "23:00 (TC) - 29K-107.57" at bounding box center [547, 107] width 88 height 12
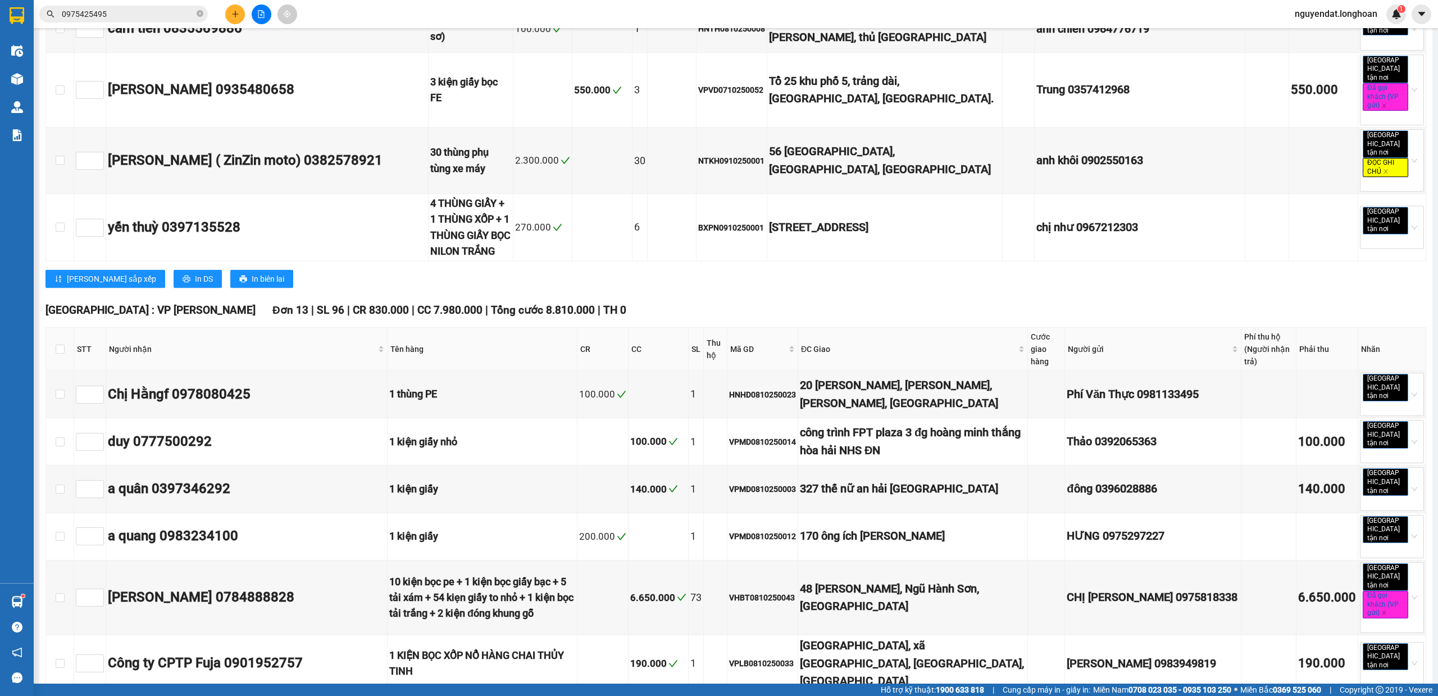
scroll to position [6589, 0]
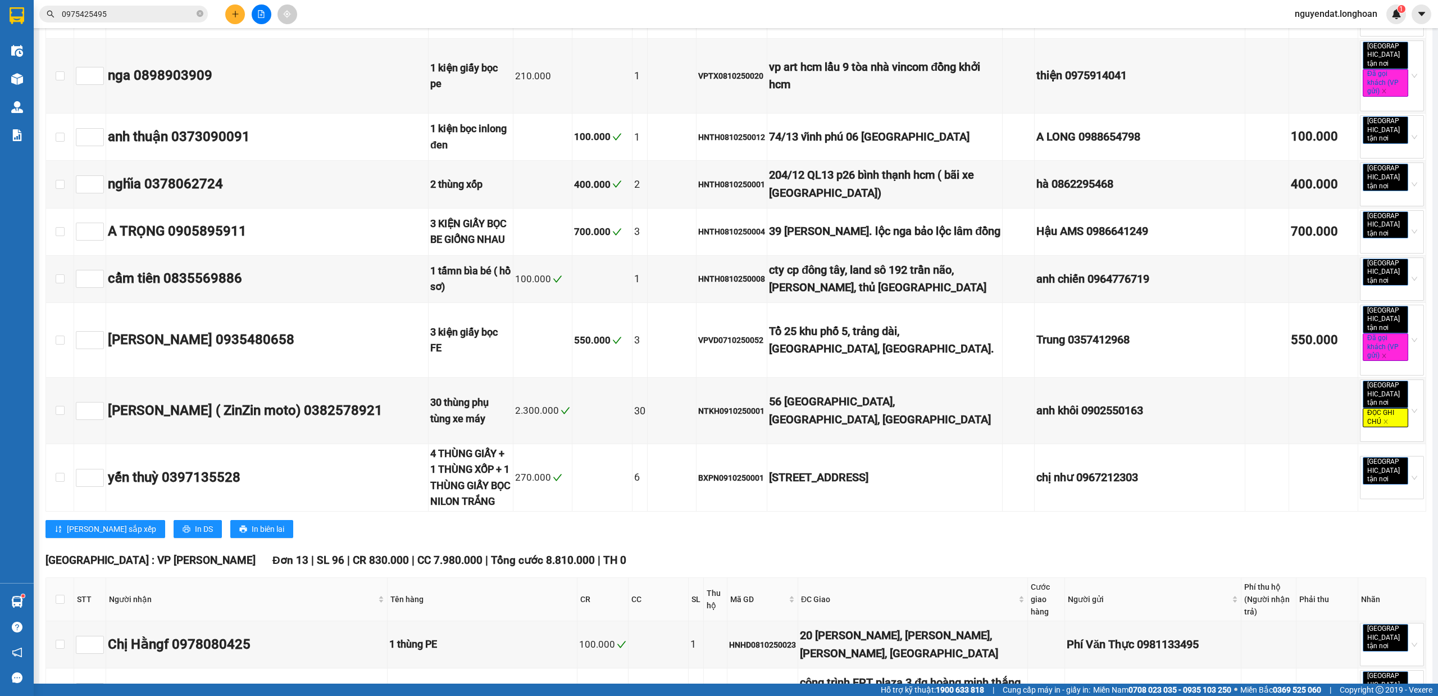
click at [7, 87] on div at bounding box center [17, 79] width 20 height 20
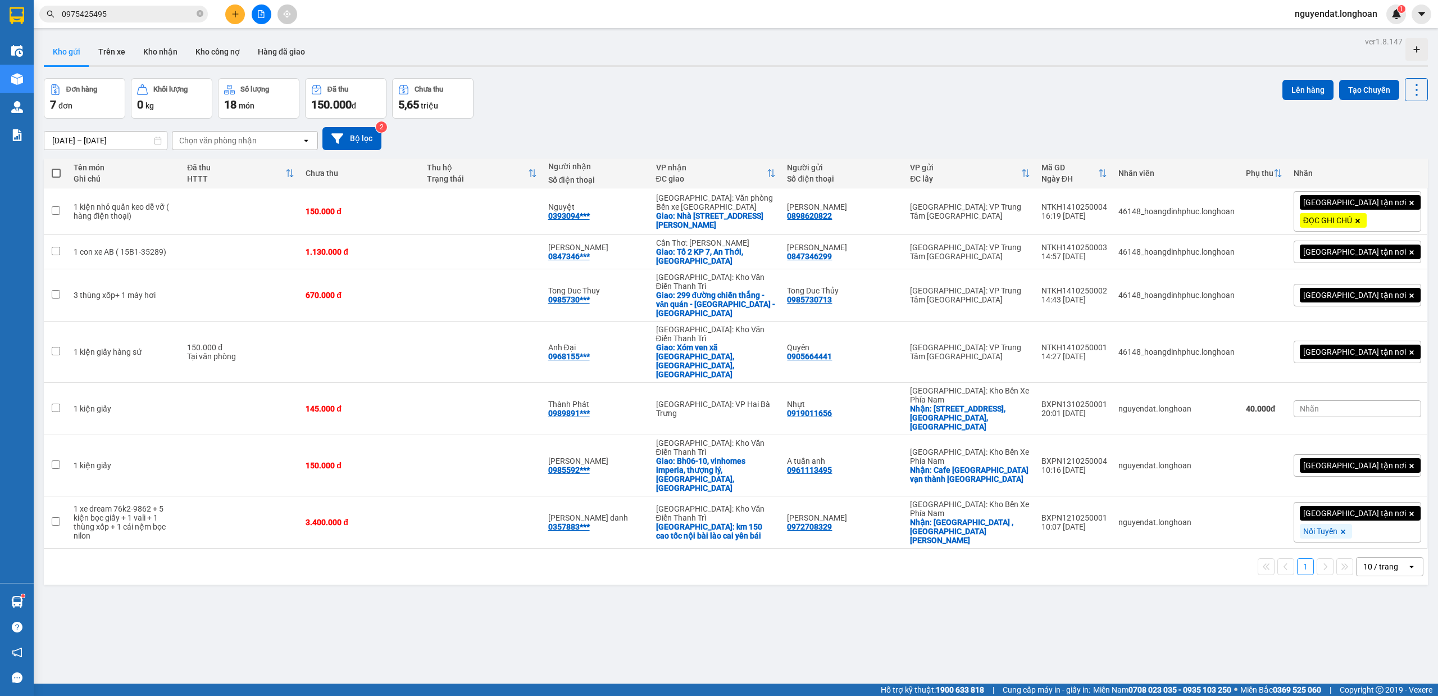
drag, startPoint x: 1138, startPoint y: 104, endPoint x: 1153, endPoint y: 121, distance: 22.7
click at [1138, 104] on div "Đơn hàng 7 đơn Khối lượng 0 kg Số lượng 18 món Đã thu 150.000 đ Chưa thu 5,65 t…" at bounding box center [736, 98] width 1384 height 40
click at [600, 103] on div "Đơn hàng 7 đơn Khối lượng 0 kg Số lượng 18 món Đã thu 150.000 đ Chưa thu 5,65 t…" at bounding box center [736, 98] width 1384 height 40
click at [1358, 215] on icon at bounding box center [1362, 211] width 8 height 8
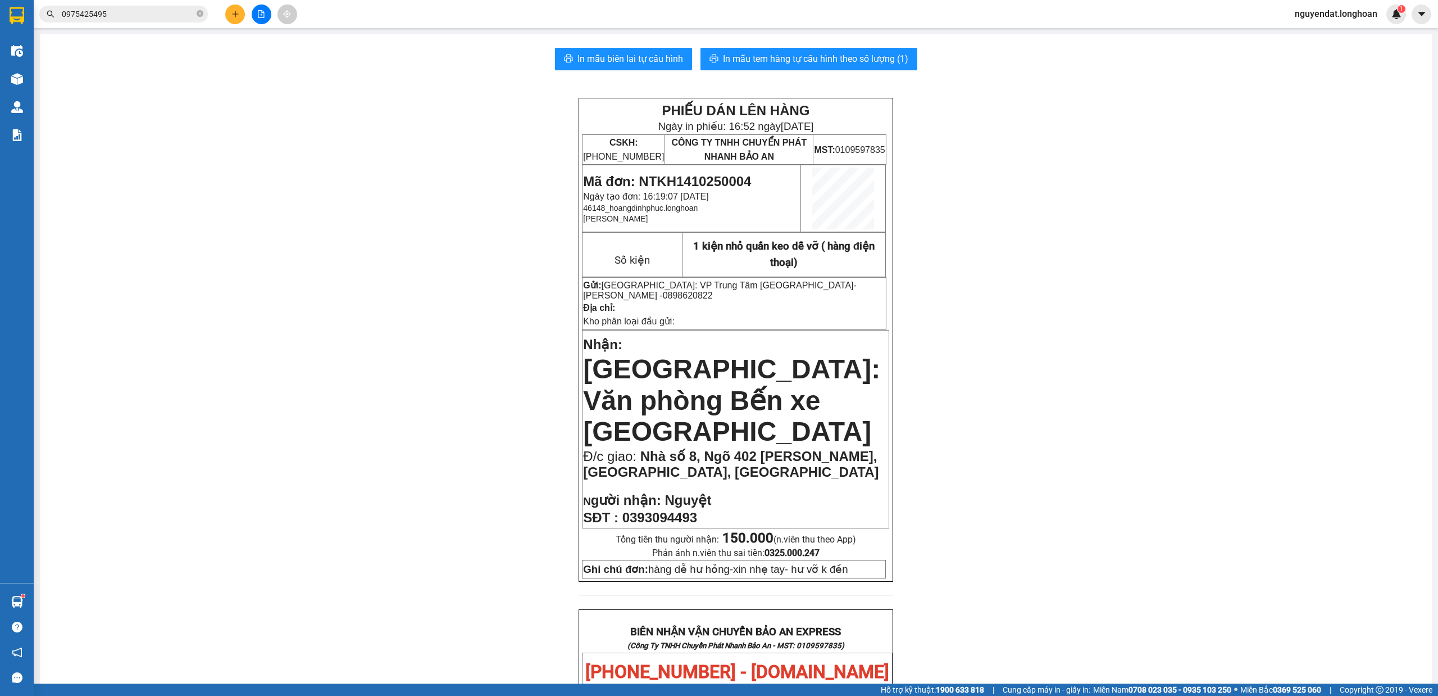
click at [655, 72] on div "In mẫu biên lai tự cấu hình In mẫu tem hàng tự cấu hình theo số lượng (1) PHIẾU…" at bounding box center [736, 653] width 1392 height 1238
click at [652, 66] on span "In mẫu biên lai tự cấu hình" at bounding box center [631, 59] width 106 height 14
click at [770, 61] on span "In mẫu tem hàng tự cấu hình theo số lượng (1)" at bounding box center [815, 59] width 185 height 14
click at [655, 60] on span "In mẫu biên lai tự cấu hình" at bounding box center [631, 59] width 106 height 14
click at [794, 55] on span "In mẫu tem hàng tự cấu hình theo số lượng (1)" at bounding box center [815, 59] width 185 height 14
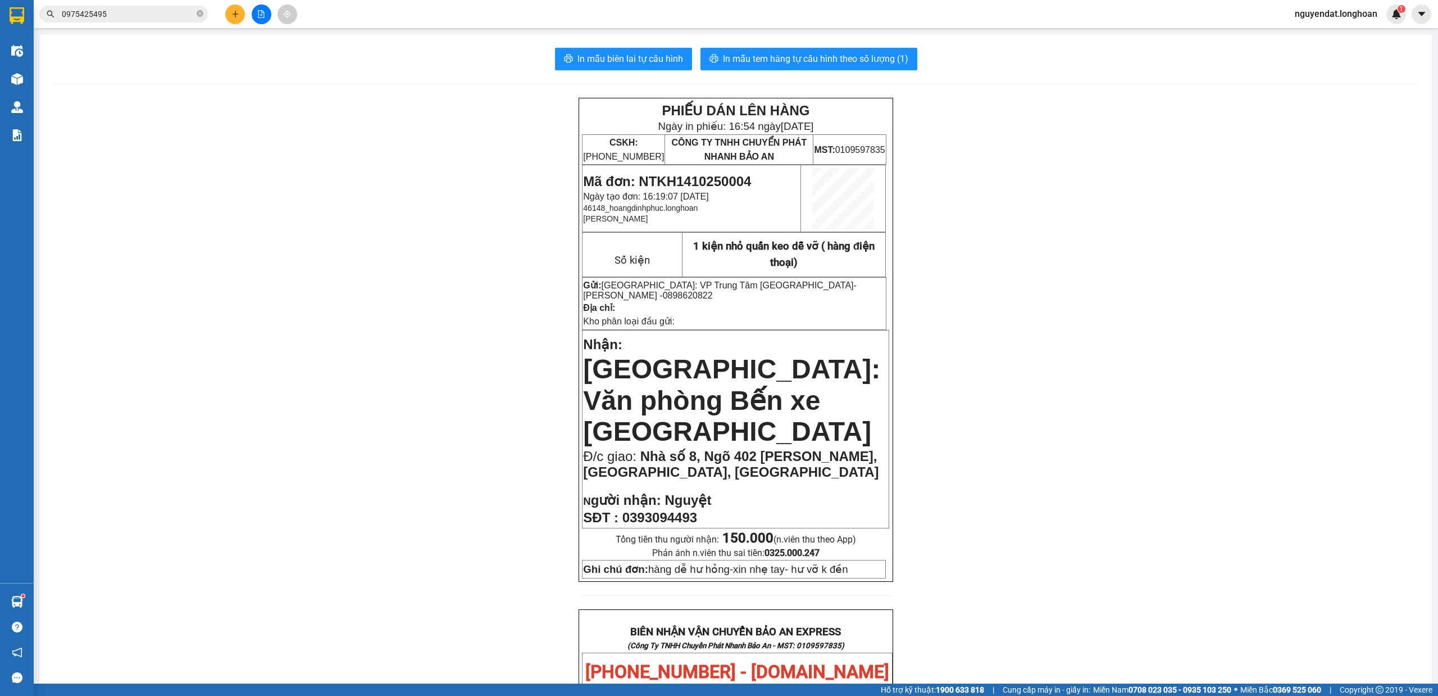
drag, startPoint x: 1124, startPoint y: 305, endPoint x: 1172, endPoint y: 300, distance: 48.0
click at [1129, 305] on div "PHIẾU DÁN LÊN HÀNG Ngày in phiếu: 16:54 [DATE] CSKH: [PHONE_NUMBER] CÔNG TY TNH…" at bounding box center [735, 678] width 1365 height 1161
click at [1036, 325] on div "PHIẾU DÁN LÊN HÀNG Ngày in phiếu: 16:54 [DATE] CSKH: [PHONE_NUMBER] CÔNG TY TNH…" at bounding box center [735, 678] width 1365 height 1161
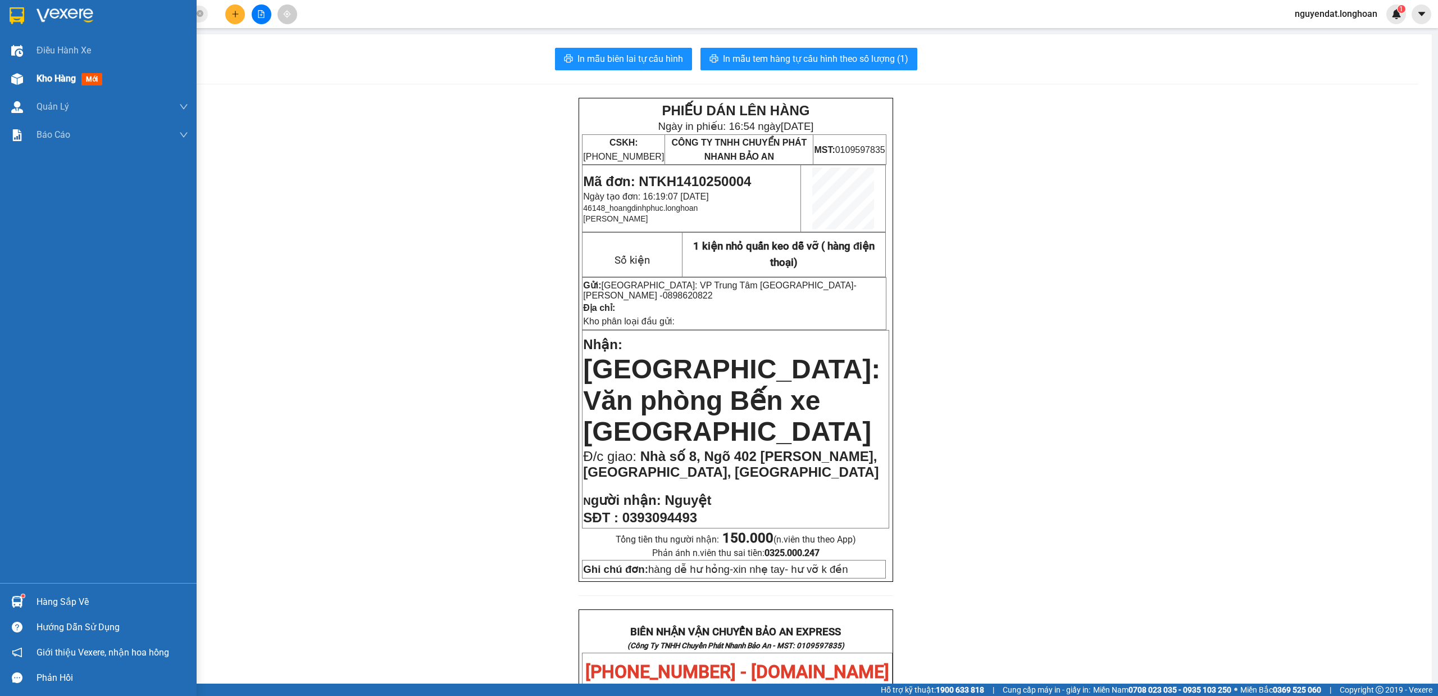
click at [16, 70] on div at bounding box center [17, 79] width 20 height 20
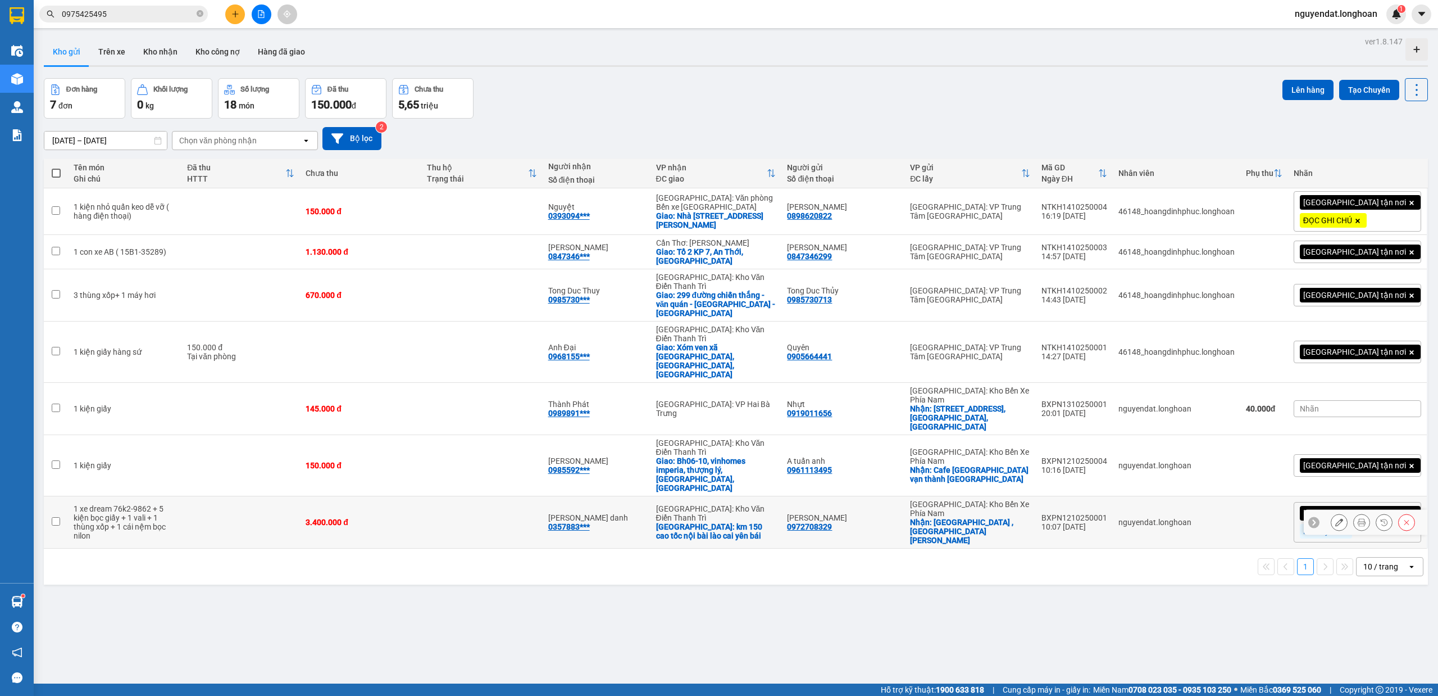
click at [1358, 518] on icon at bounding box center [1362, 522] width 8 height 8
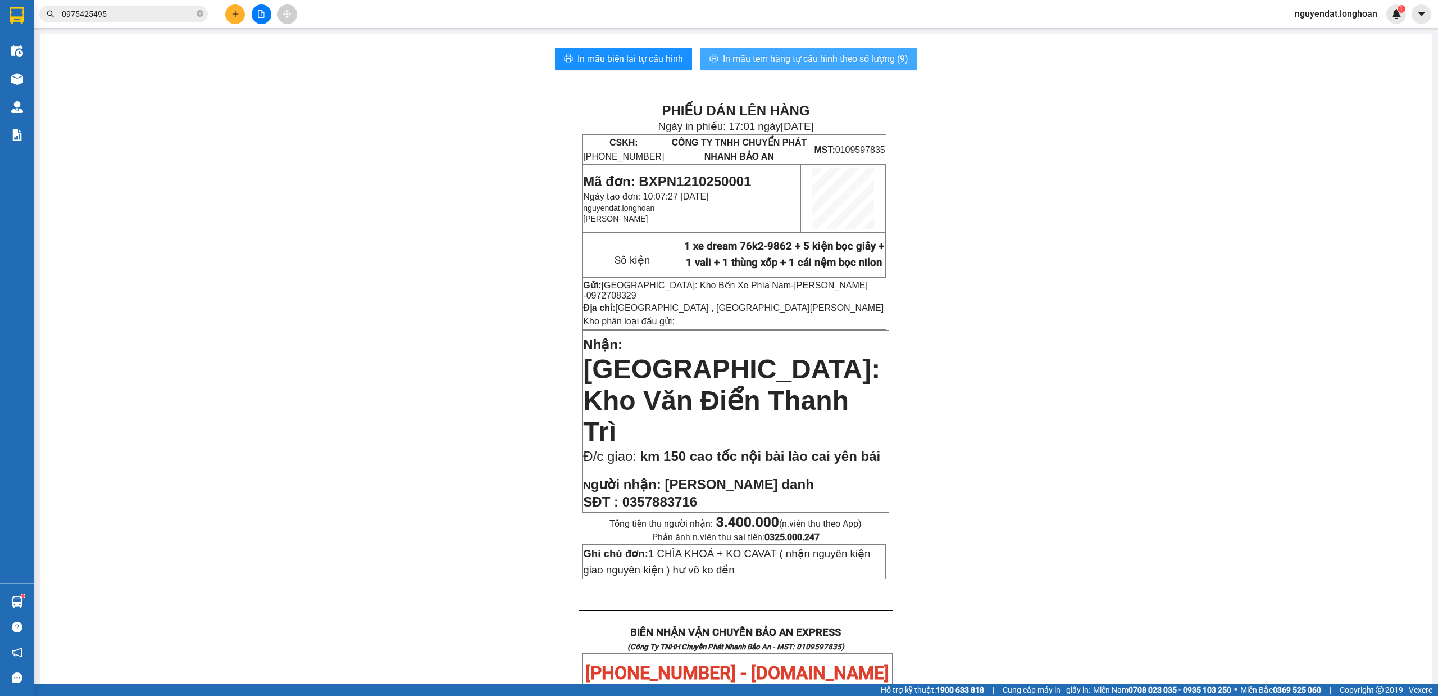
click at [873, 57] on span "In mẫu tem hàng tự cấu hình theo số lượng (9)" at bounding box center [815, 59] width 185 height 14
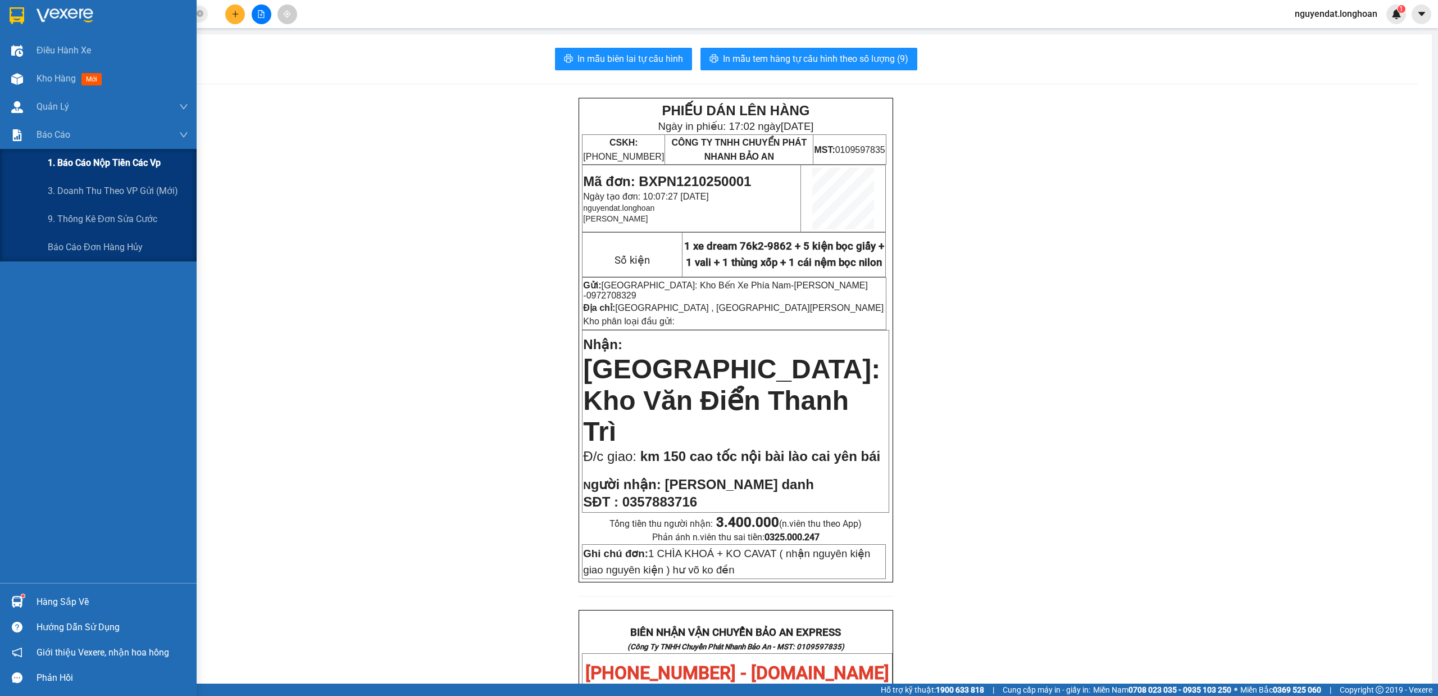
drag, startPoint x: 69, startPoint y: 157, endPoint x: 108, endPoint y: 152, distance: 40.3
click at [70, 157] on span "1. Báo cáo nộp tiền các vp" at bounding box center [104, 163] width 113 height 14
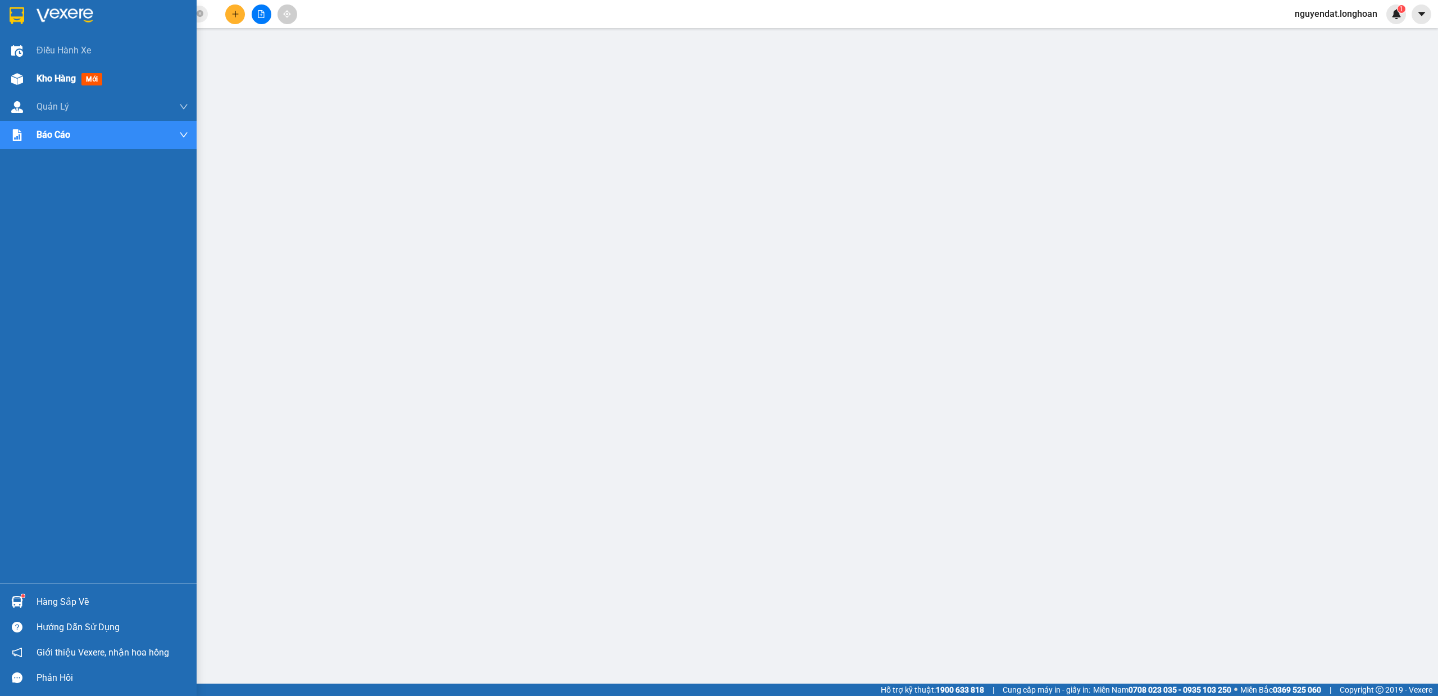
click at [46, 77] on span "Kho hàng" at bounding box center [56, 78] width 39 height 11
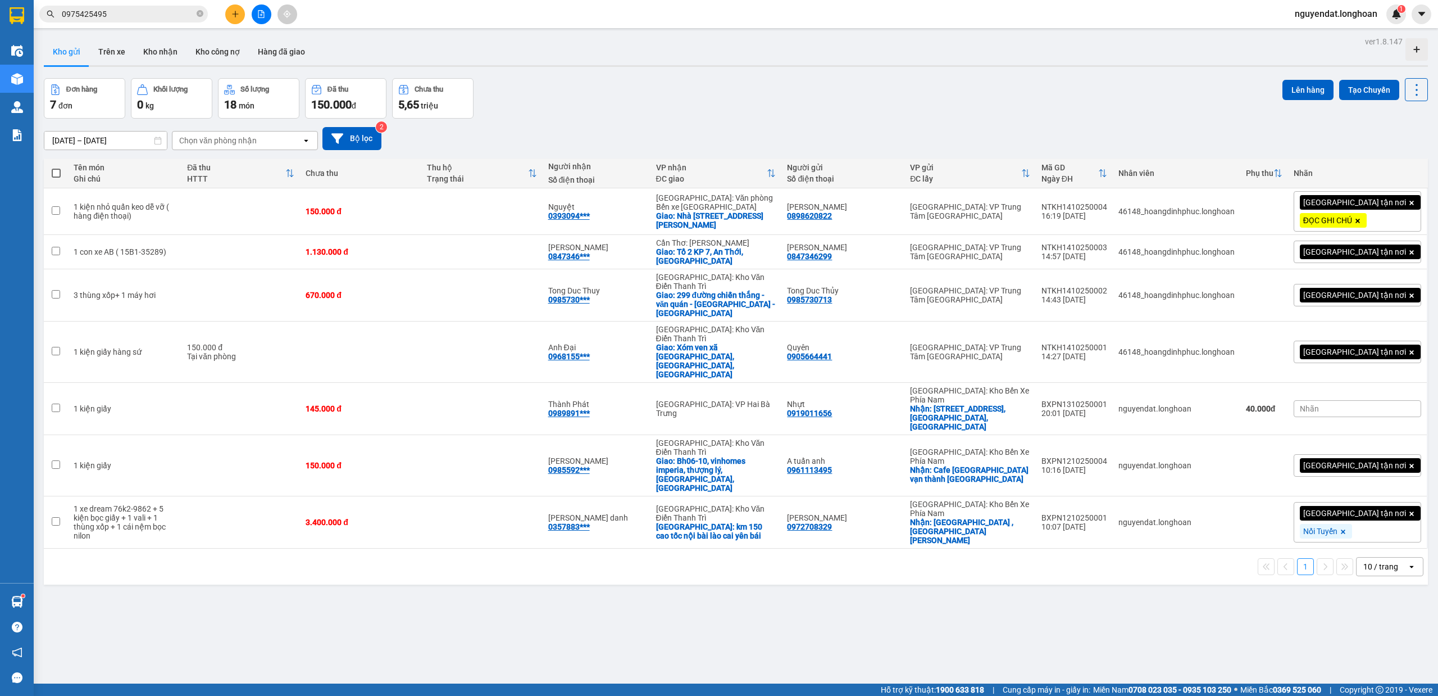
click at [496, 65] on div at bounding box center [736, 66] width 1384 height 2
click at [163, 61] on button "Kho nhận" at bounding box center [160, 51] width 52 height 27
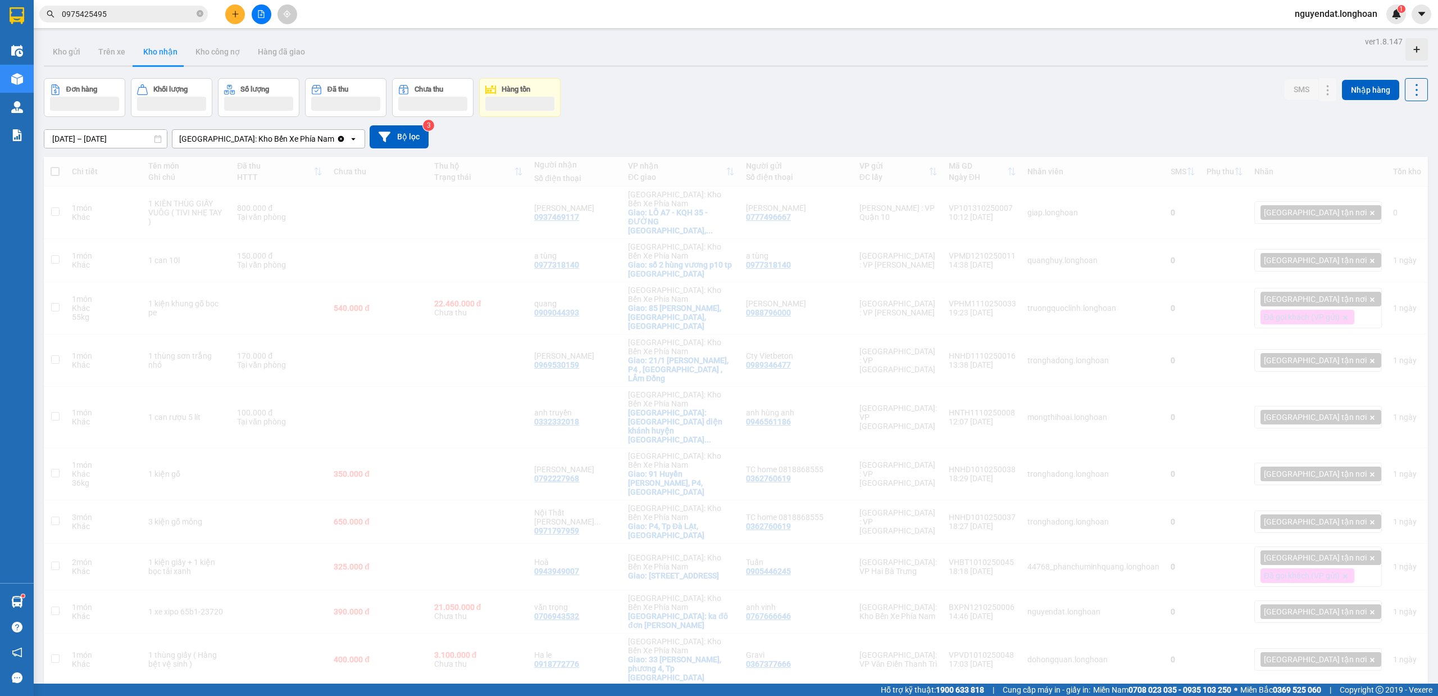
click at [270, 139] on div "[GEOGRAPHIC_DATA]: Kho Bến Xe Phía Nam" at bounding box center [256, 138] width 155 height 11
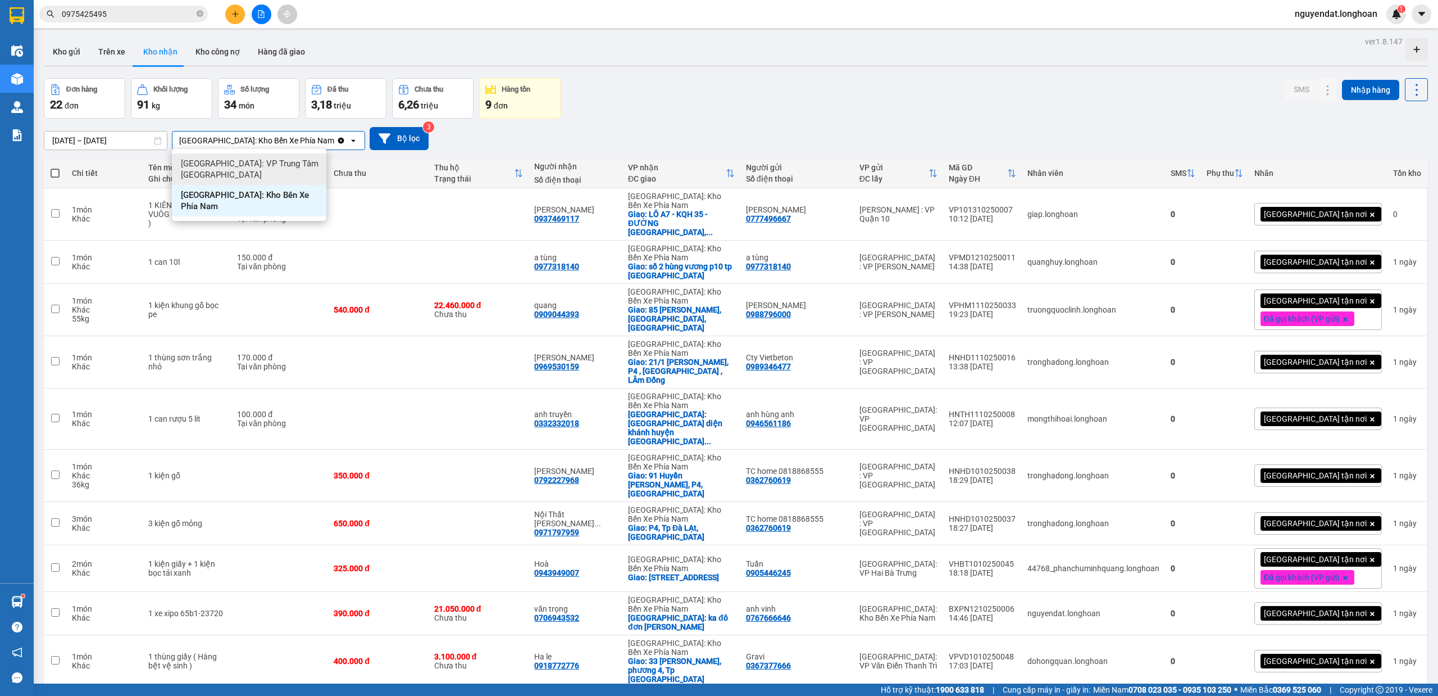
click at [278, 172] on span "[GEOGRAPHIC_DATA]: VP Trung Tâm [GEOGRAPHIC_DATA]" at bounding box center [251, 169] width 141 height 22
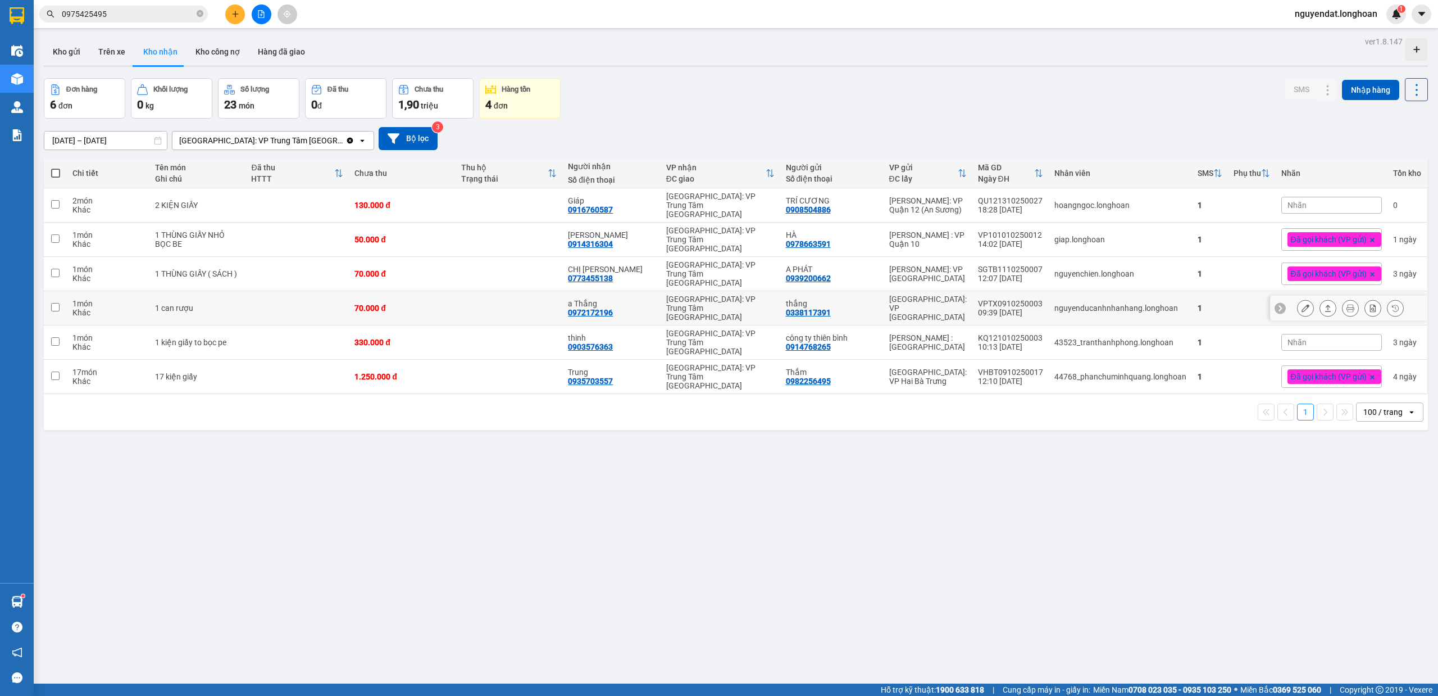
click at [1347, 304] on icon at bounding box center [1351, 308] width 8 height 8
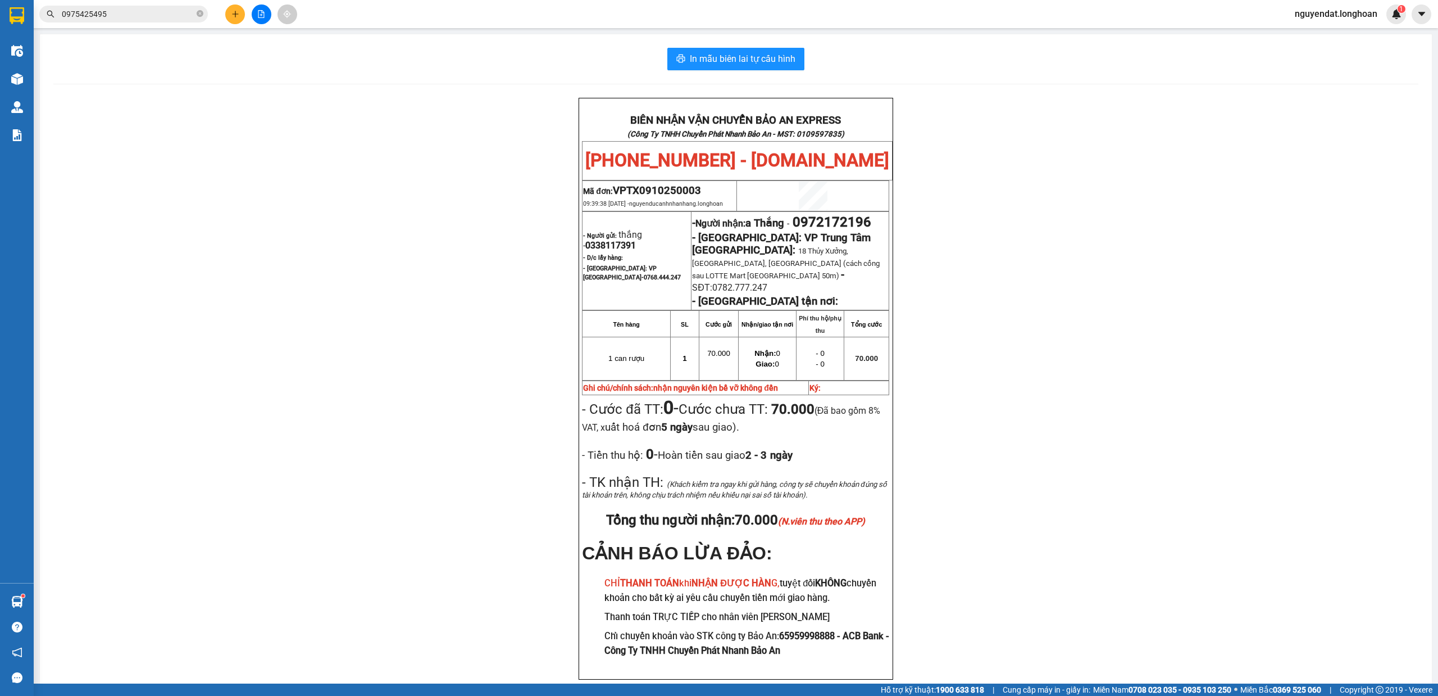
click at [1167, 185] on div "BIÊN NHẬN VẬN CHUYỂN BẢO AN EXPRESS (Công Ty TNHH Chuyển Phát Nhanh Bảo An - MS…" at bounding box center [735, 402] width 1365 height 609
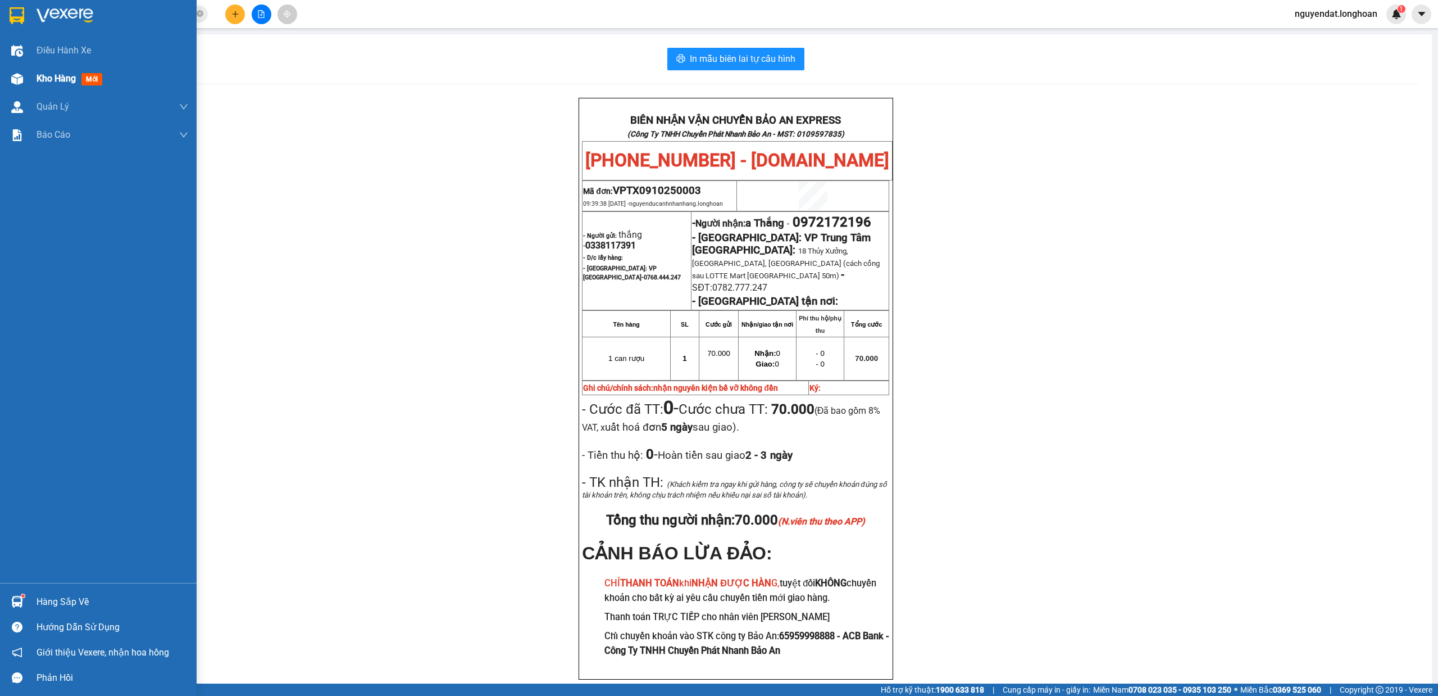
click at [28, 77] on div "Kho hàng mới" at bounding box center [98, 79] width 197 height 28
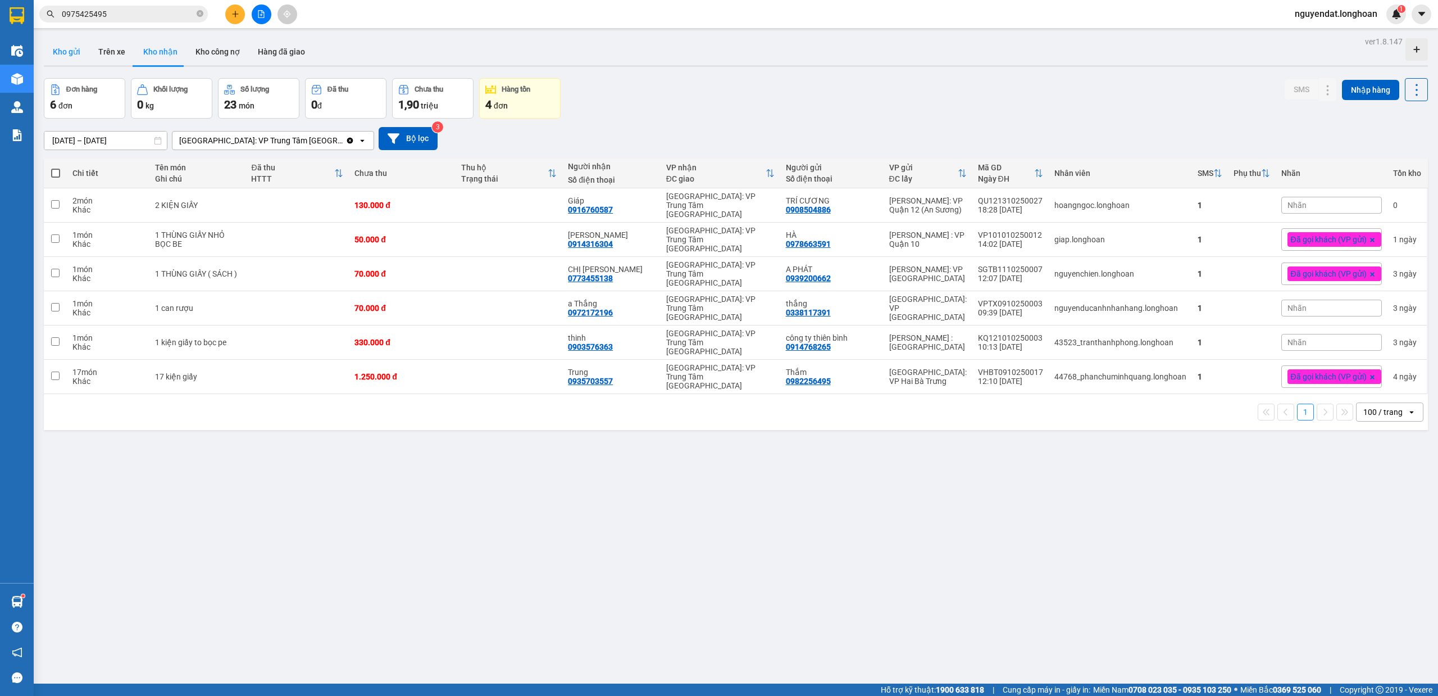
click at [51, 56] on button "Kho gửi" at bounding box center [67, 51] width 46 height 27
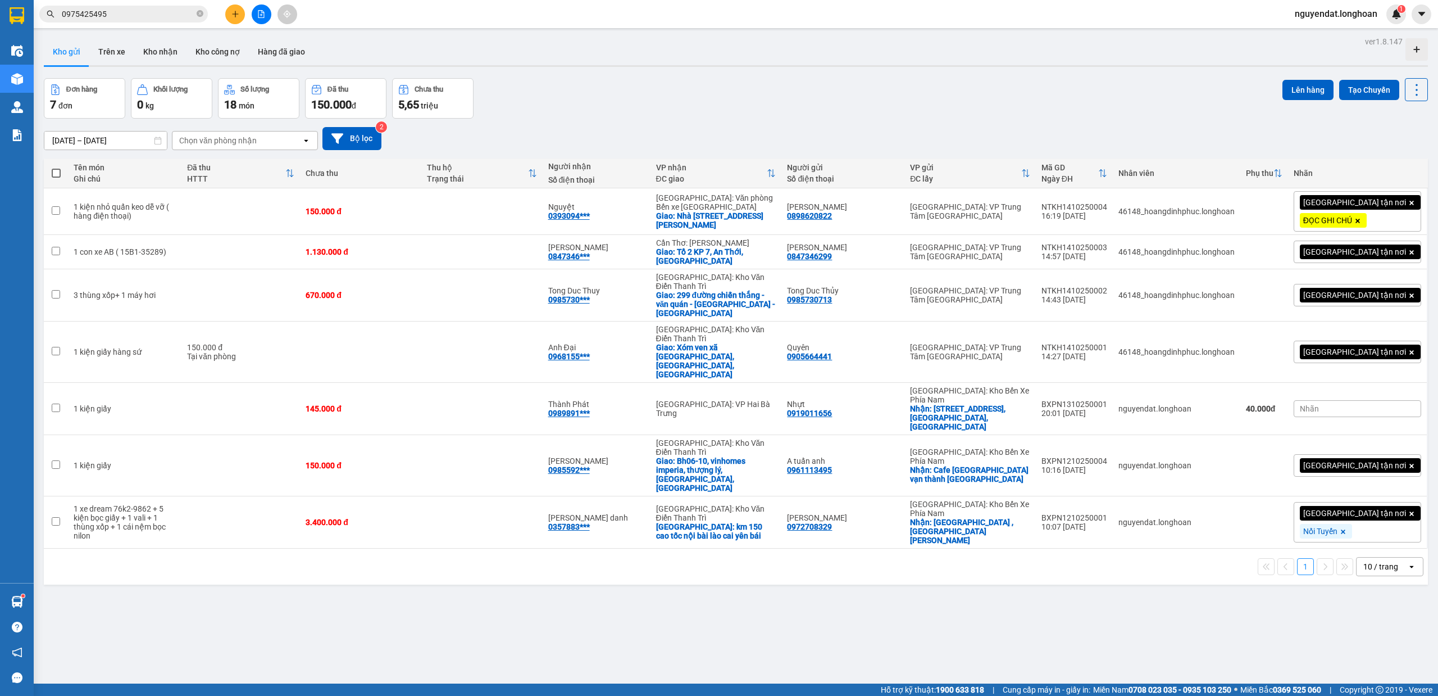
click at [898, 130] on div "[DATE] – [DATE] Press the down arrow key to interact with the calendar and sele…" at bounding box center [736, 138] width 1384 height 23
click at [1358, 405] on icon at bounding box center [1362, 409] width 8 height 8
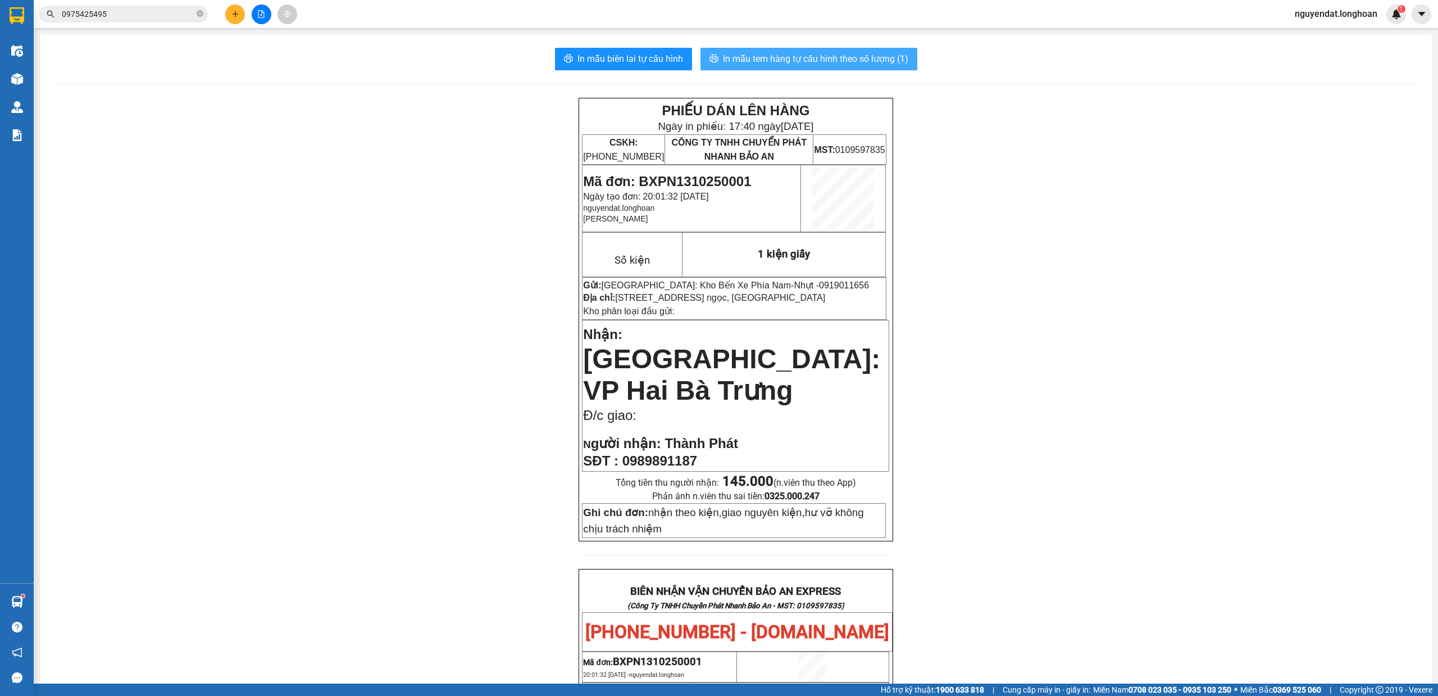
click at [827, 56] on span "In mẫu tem hàng tự cấu hình theo số lượng (1)" at bounding box center [815, 59] width 185 height 14
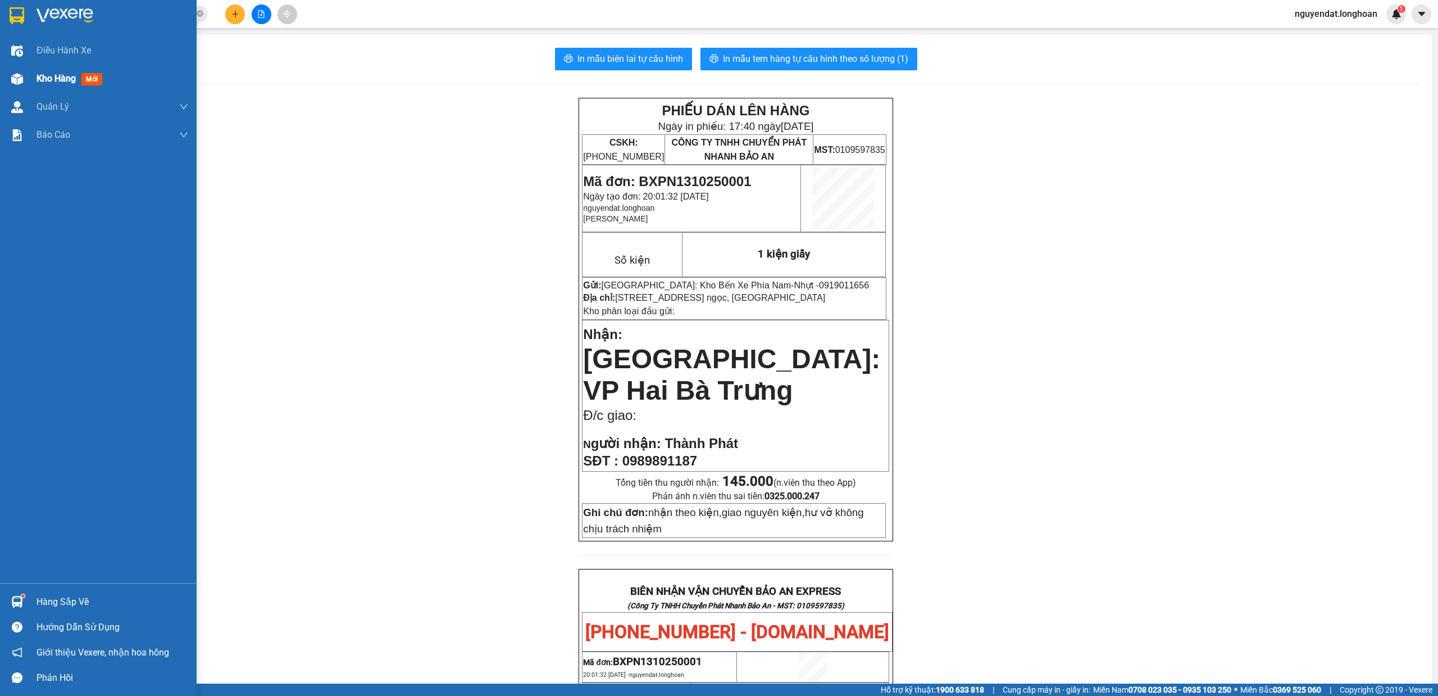
click at [25, 83] on div at bounding box center [17, 79] width 20 height 20
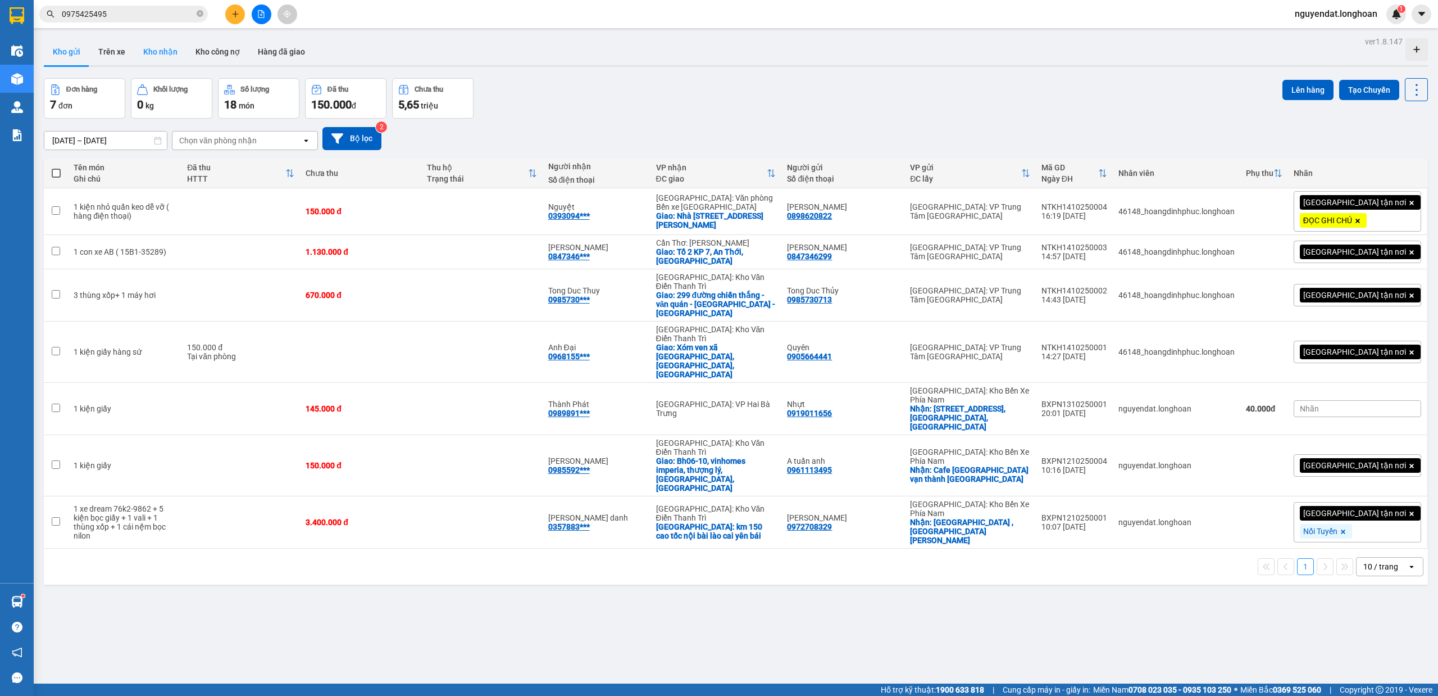
click at [153, 55] on button "Kho nhận" at bounding box center [160, 51] width 52 height 27
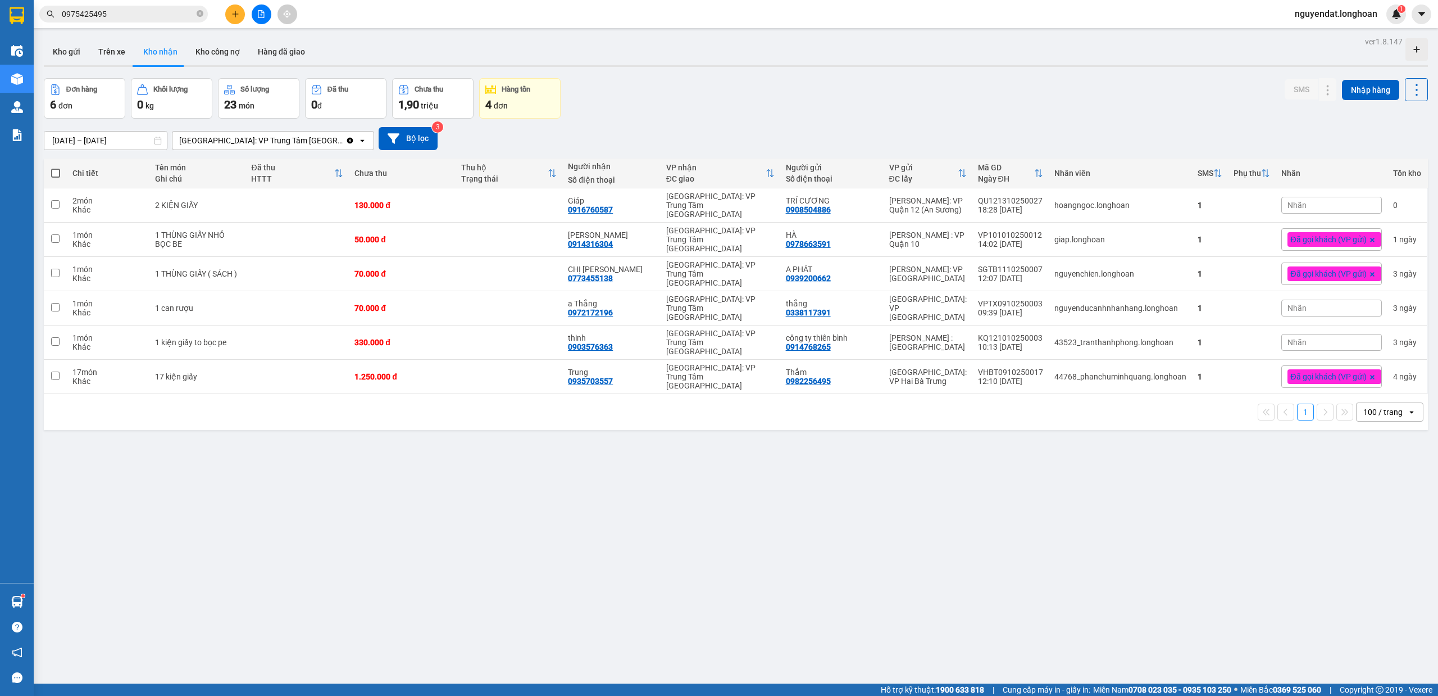
click at [294, 144] on div "[GEOGRAPHIC_DATA]: VP Trung Tâm [GEOGRAPHIC_DATA]" at bounding box center [261, 140] width 164 height 11
click at [771, 76] on div "ver 1.8.147 Kho gửi Trên xe Kho nhận Kho công nợ Hàng đã giao Đơn hàng 6 đơn Kh…" at bounding box center [735, 382] width 1393 height 696
click at [1347, 304] on icon at bounding box center [1351, 308] width 8 height 8
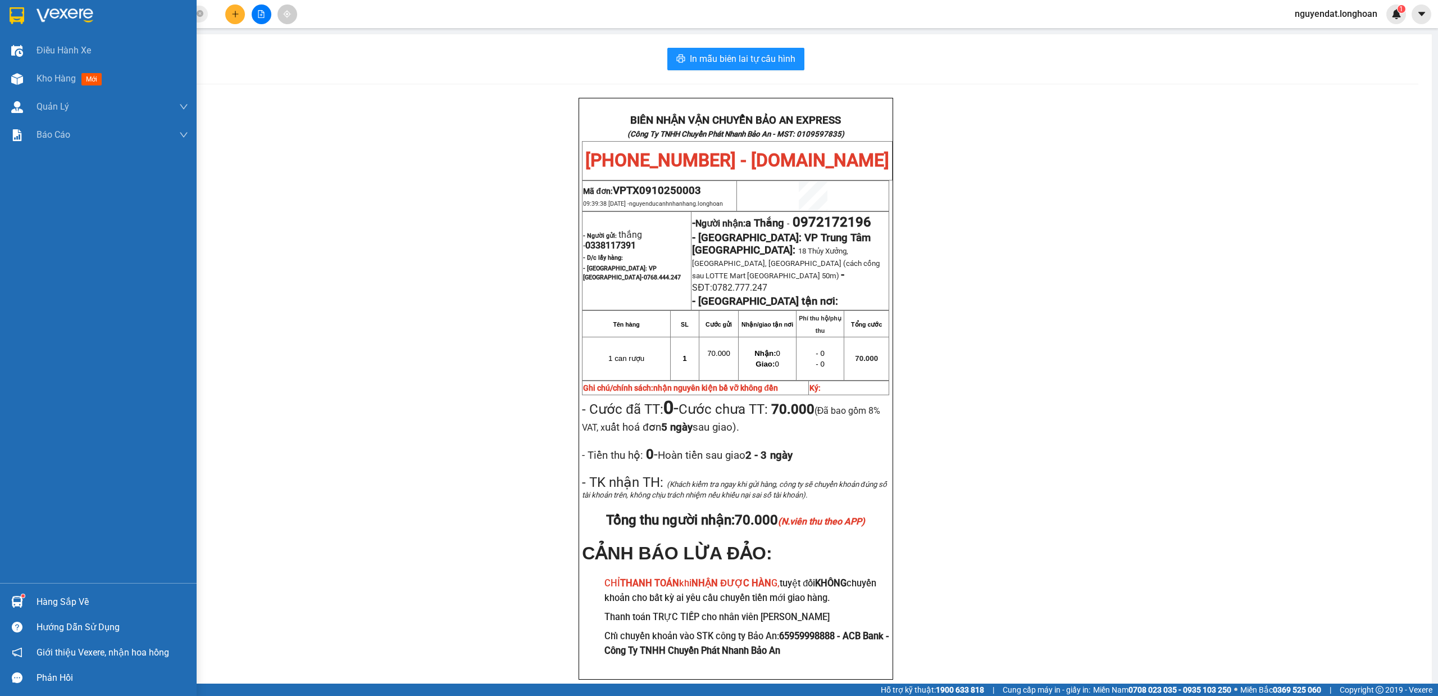
click at [9, 81] on div at bounding box center [17, 79] width 20 height 20
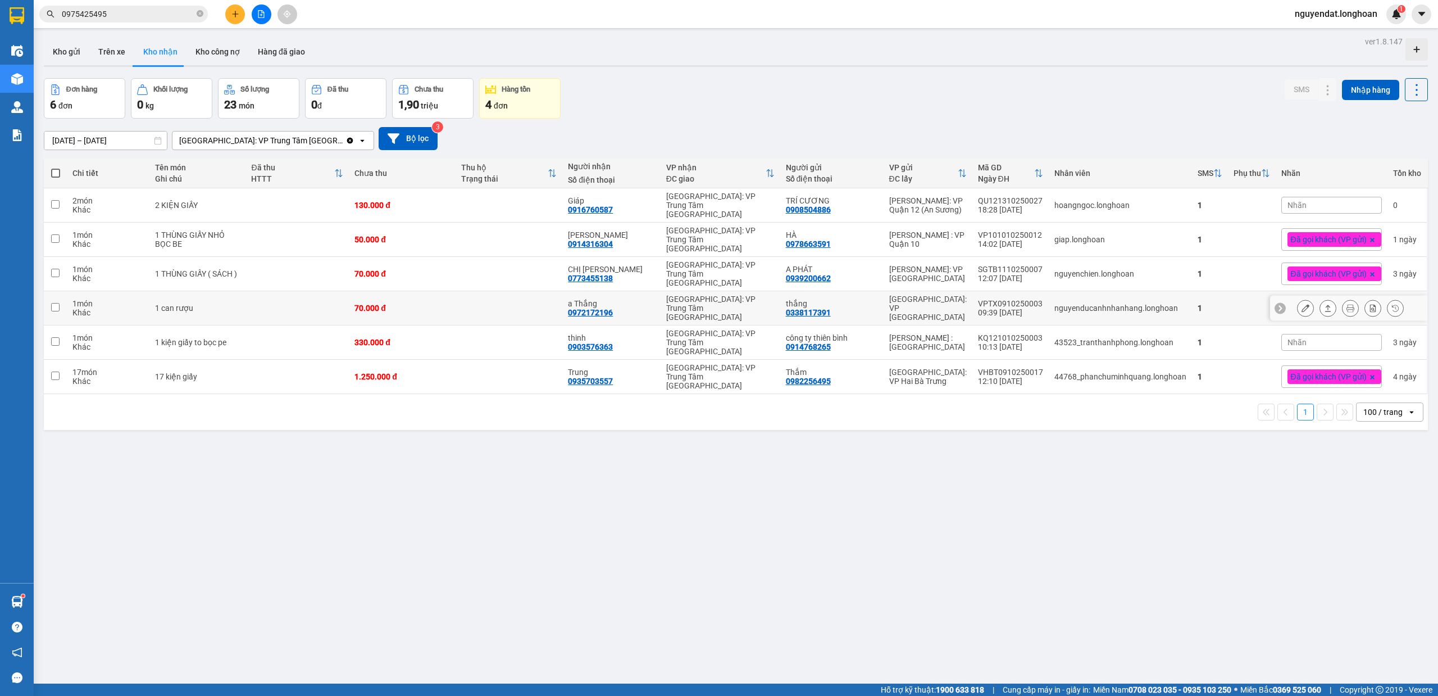
click at [1298, 298] on button at bounding box center [1306, 308] width 16 height 20
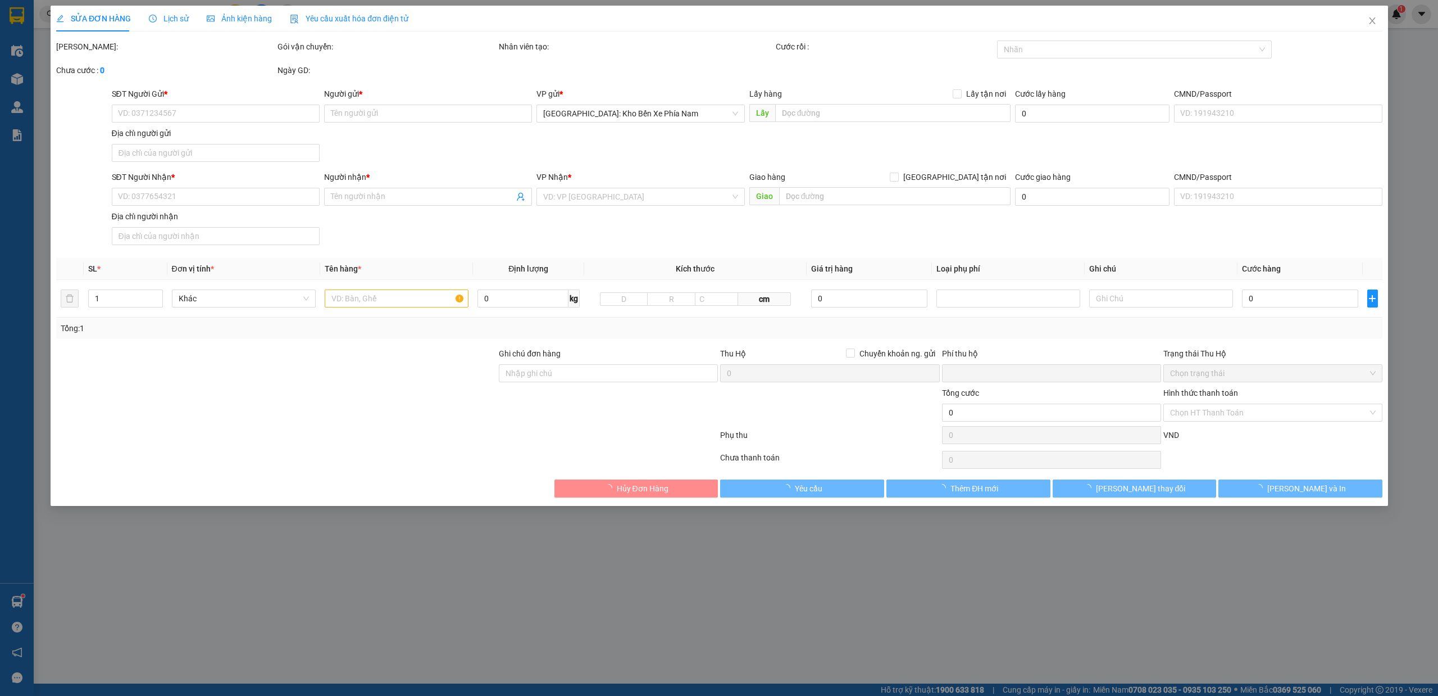
type input "0338117391"
type input "thắng"
type input "0972172196"
type input "a Thắng"
type input "nhận nguyên kiện bể vỡ không đền"
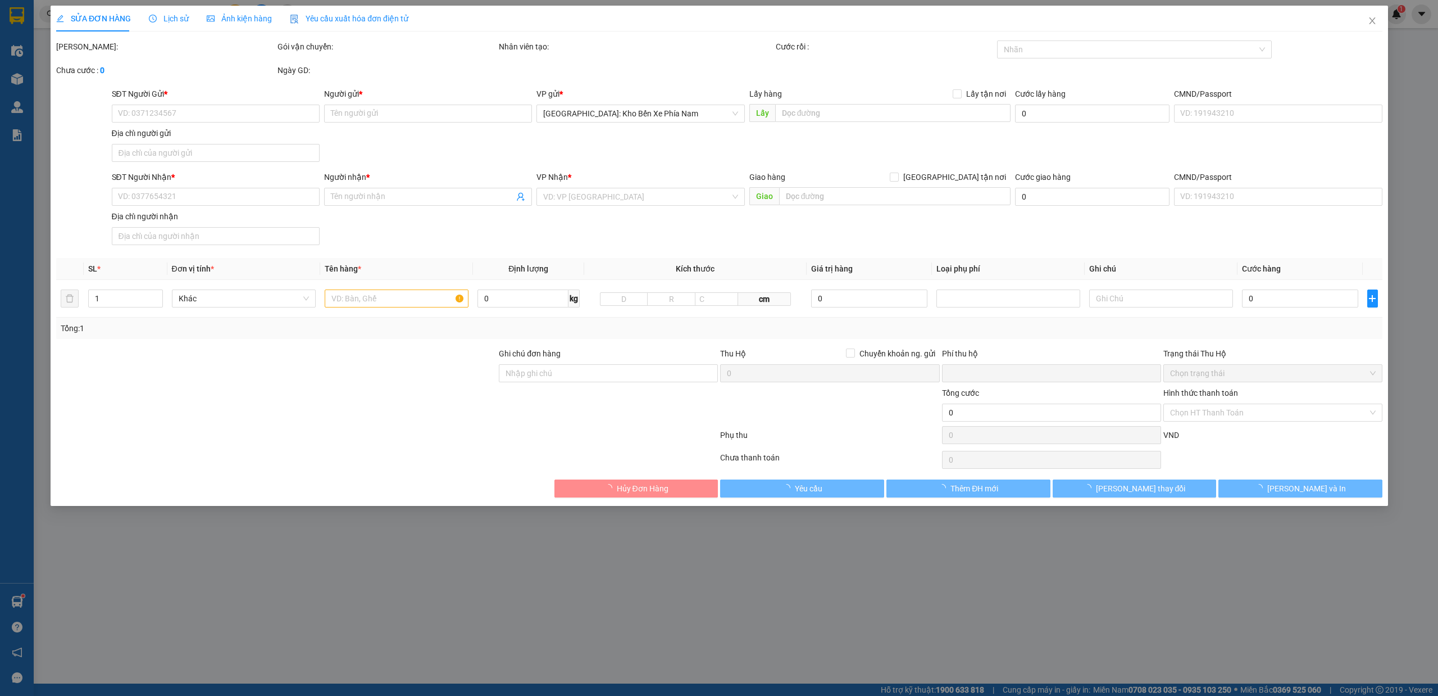
type input "0"
type input "70.000"
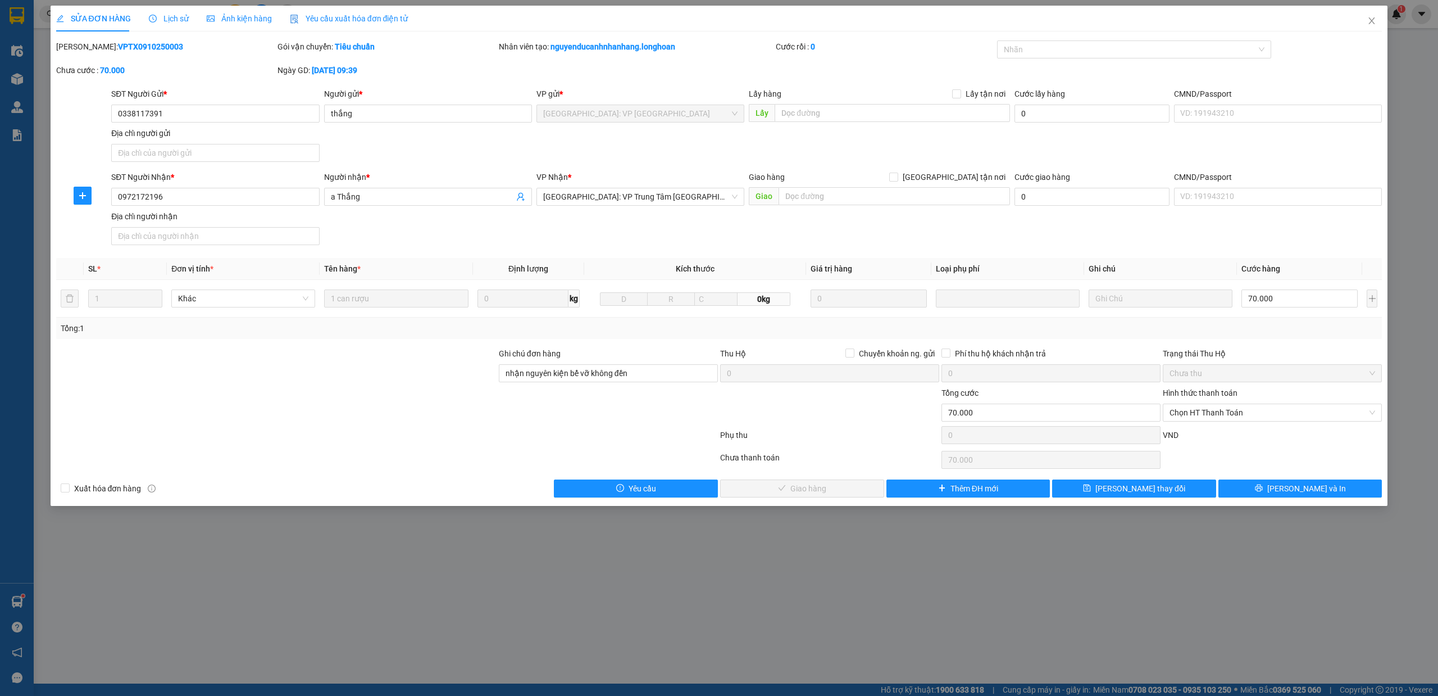
click at [172, 21] on span "Lịch sử" at bounding box center [169, 18] width 40 height 9
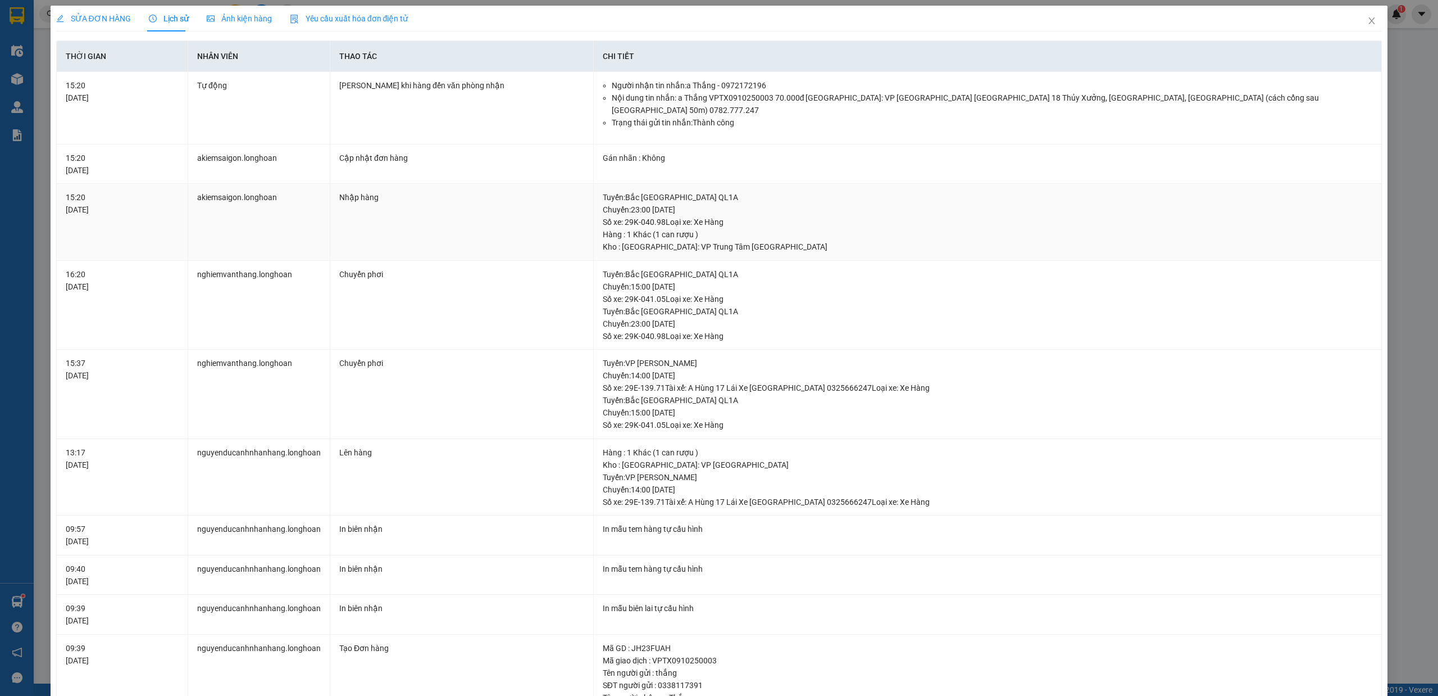
click at [660, 212] on div "Tuyến : [GEOGRAPHIC_DATA] QL1A Chuyến: 23:00 [DATE] Số xe: 29K-040.98 Loại xe: …" at bounding box center [988, 209] width 770 height 37
click at [672, 212] on div "Tuyến : [GEOGRAPHIC_DATA] QL1A Chuyến: 23:00 [DATE] Số xe: 29K-040.98 Loại xe: …" at bounding box center [988, 209] width 770 height 37
click at [690, 212] on div "Tuyến : [GEOGRAPHIC_DATA] QL1A Chuyến: 23:00 [DATE] Số xe: 29K-040.98 Loại xe: …" at bounding box center [988, 209] width 770 height 37
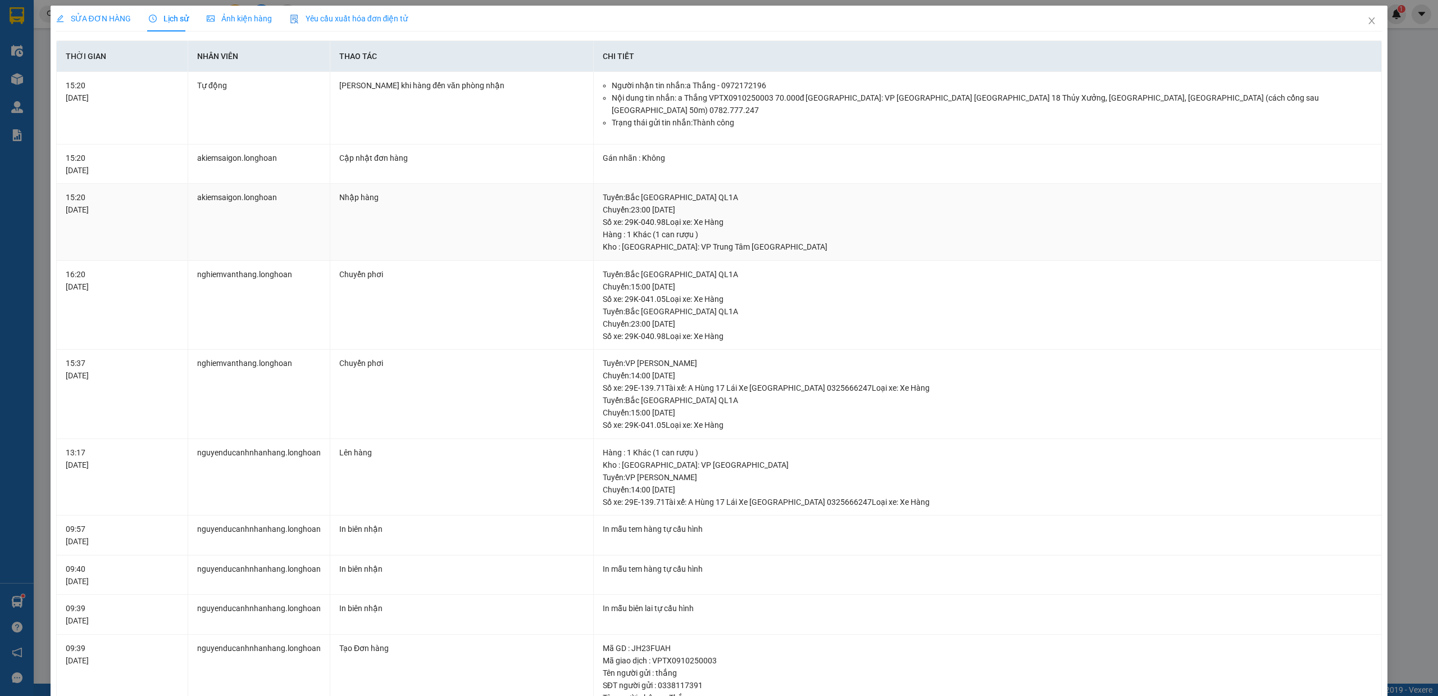
click at [969, 191] on div "Tuyến : [GEOGRAPHIC_DATA] QL1A Chuyến: 23:00 [DATE] Số xe: 29K-040.98 Loại xe: …" at bounding box center [988, 209] width 770 height 37
click at [26, 82] on div "SỬA ĐƠN HÀNG Lịch sử Ảnh kiện hàng Yêu cầu xuất hóa đơn điện tử Total Paid Fee …" at bounding box center [719, 348] width 1438 height 696
click at [1367, 20] on span "Close" at bounding box center [1371, 21] width 31 height 31
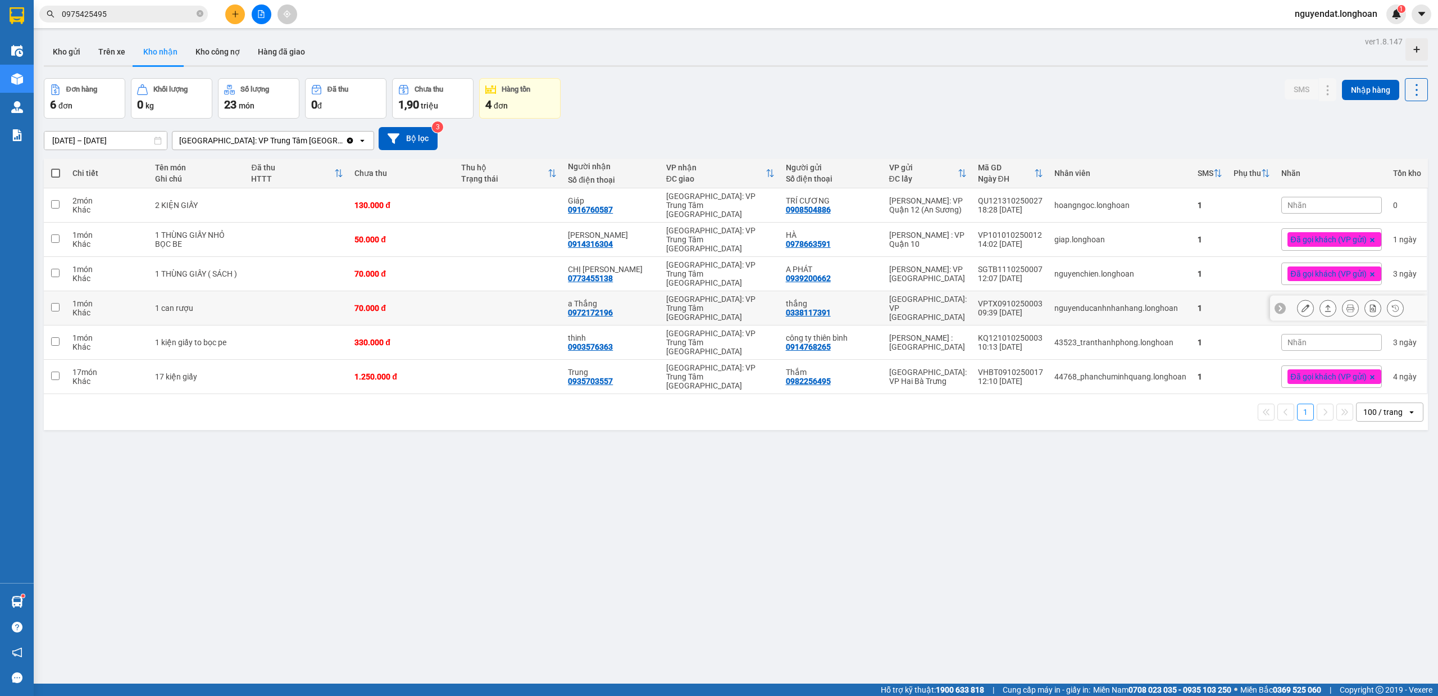
click at [1302, 304] on icon at bounding box center [1306, 308] width 8 height 8
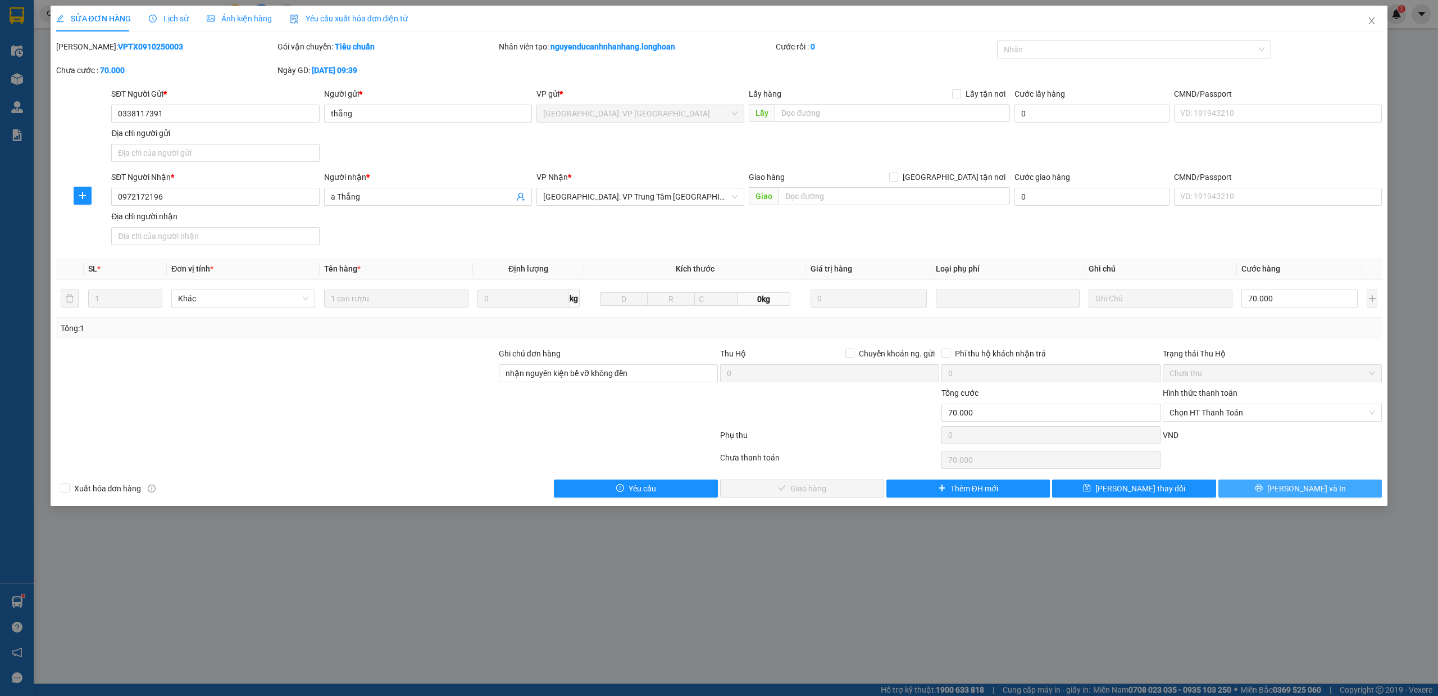
click at [1374, 483] on button "[PERSON_NAME] và In" at bounding box center [1301, 488] width 164 height 18
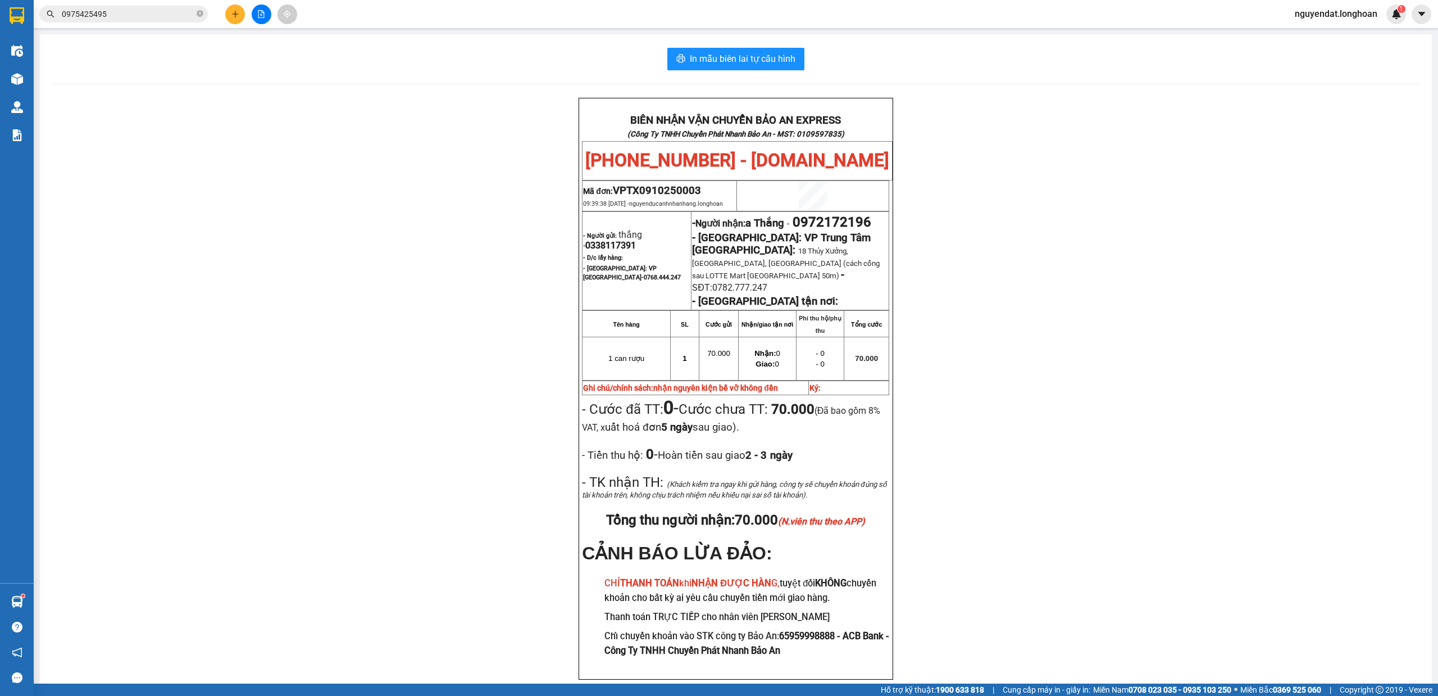
click at [1219, 459] on div "BIÊN NHẬN VẬN CHUYỂN BẢO AN EXPRESS (Công Ty TNHH Chuyển Phát Nhanh Bảo An - MS…" at bounding box center [735, 402] width 1365 height 609
click at [1027, 194] on div "BIÊN NHẬN VẬN CHUYỂN BẢO AN EXPRESS (Công Ty TNHH Chuyển Phát Nhanh Bảo An - MS…" at bounding box center [735, 402] width 1365 height 609
click at [236, 9] on button at bounding box center [235, 14] width 20 height 20
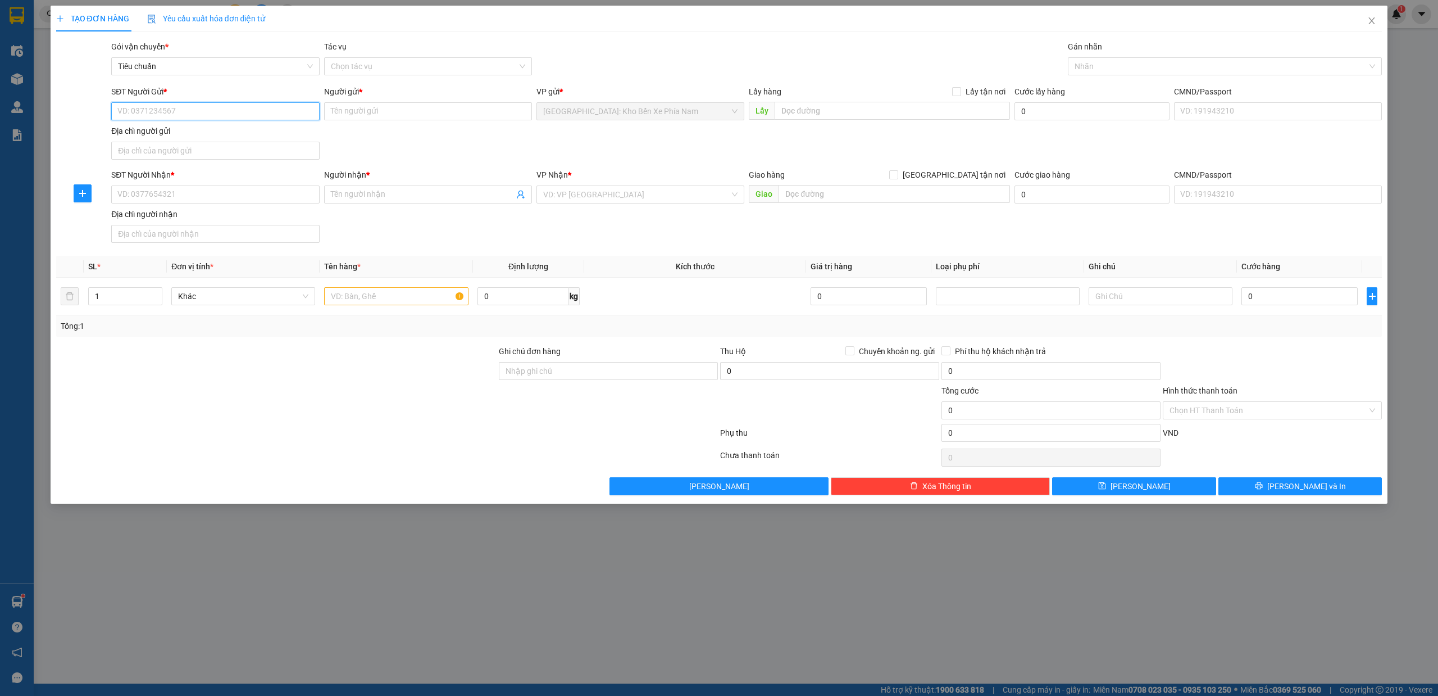
click at [185, 111] on input "SĐT Người Gửi *" at bounding box center [215, 111] width 208 height 18
drag, startPoint x: 185, startPoint y: 111, endPoint x: 378, endPoint y: 633, distance: 555.6
click at [378, 633] on div "TẠO ĐƠN HÀNG Yêu cầu xuất hóa đơn điện tử Transit Pickup Surcharge Ids Transit …" at bounding box center [719, 348] width 1438 height 696
click at [238, 116] on input "SĐT Người Gửi *" at bounding box center [215, 111] width 208 height 18
type input "0935755156"
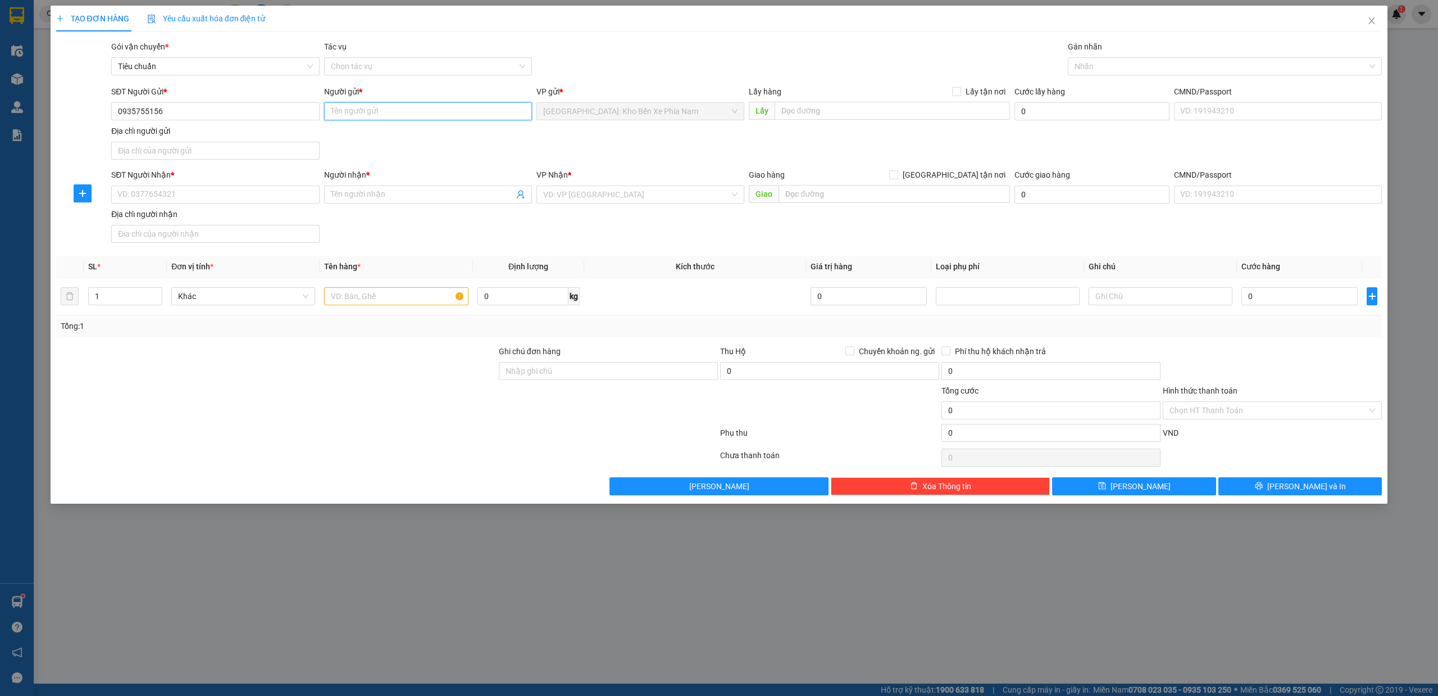
click at [445, 116] on input "Người gửi *" at bounding box center [428, 111] width 208 height 18
type input "l"
type input "[PERSON_NAME]"
click at [870, 112] on input "text" at bounding box center [892, 111] width 235 height 18
paste input "1033 đường 2/4, [GEOGRAPHIC_DATA]"
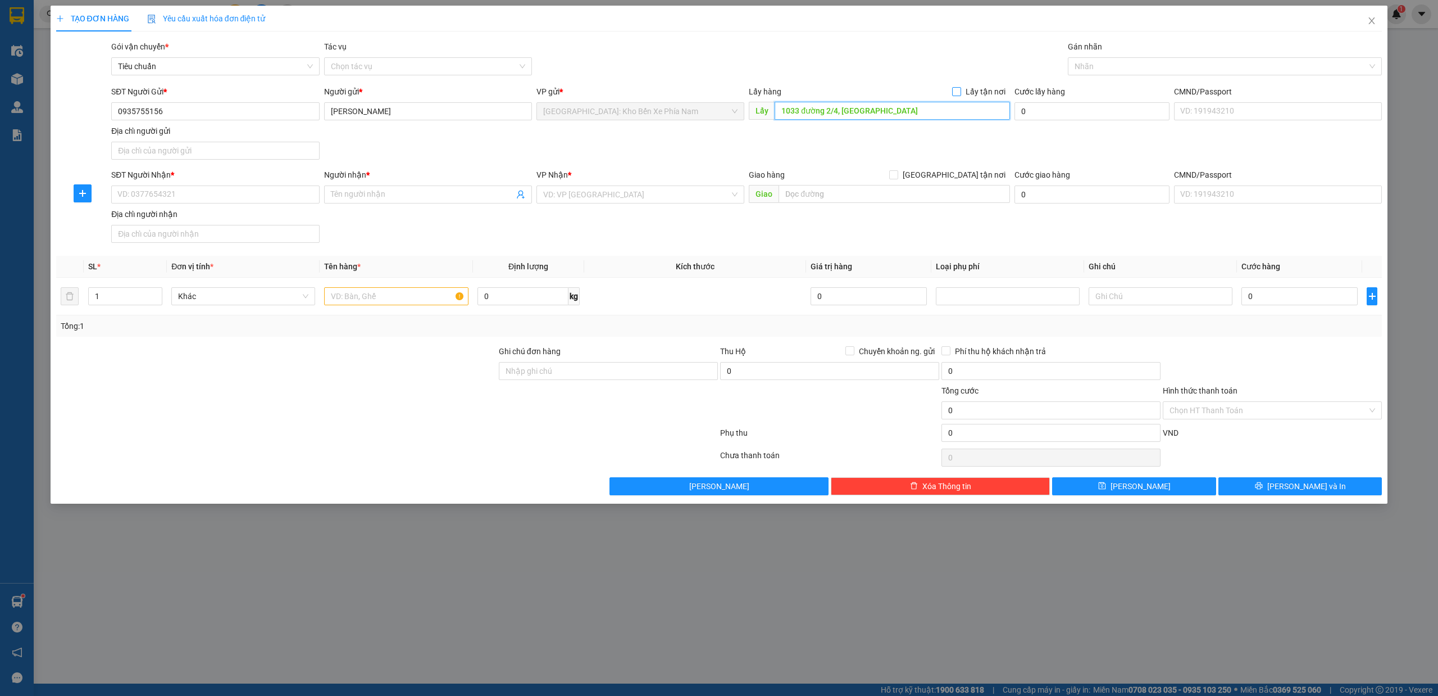
type input "1033 đường 2/4, [GEOGRAPHIC_DATA]"
click at [965, 88] on span "Lấy tận nơi" at bounding box center [985, 91] width 49 height 12
click at [960, 88] on input "Lấy tận nơi" at bounding box center [956, 91] width 8 height 8
checkbox input "true"
click at [261, 199] on input "SĐT Người Nhận *" at bounding box center [215, 194] width 208 height 18
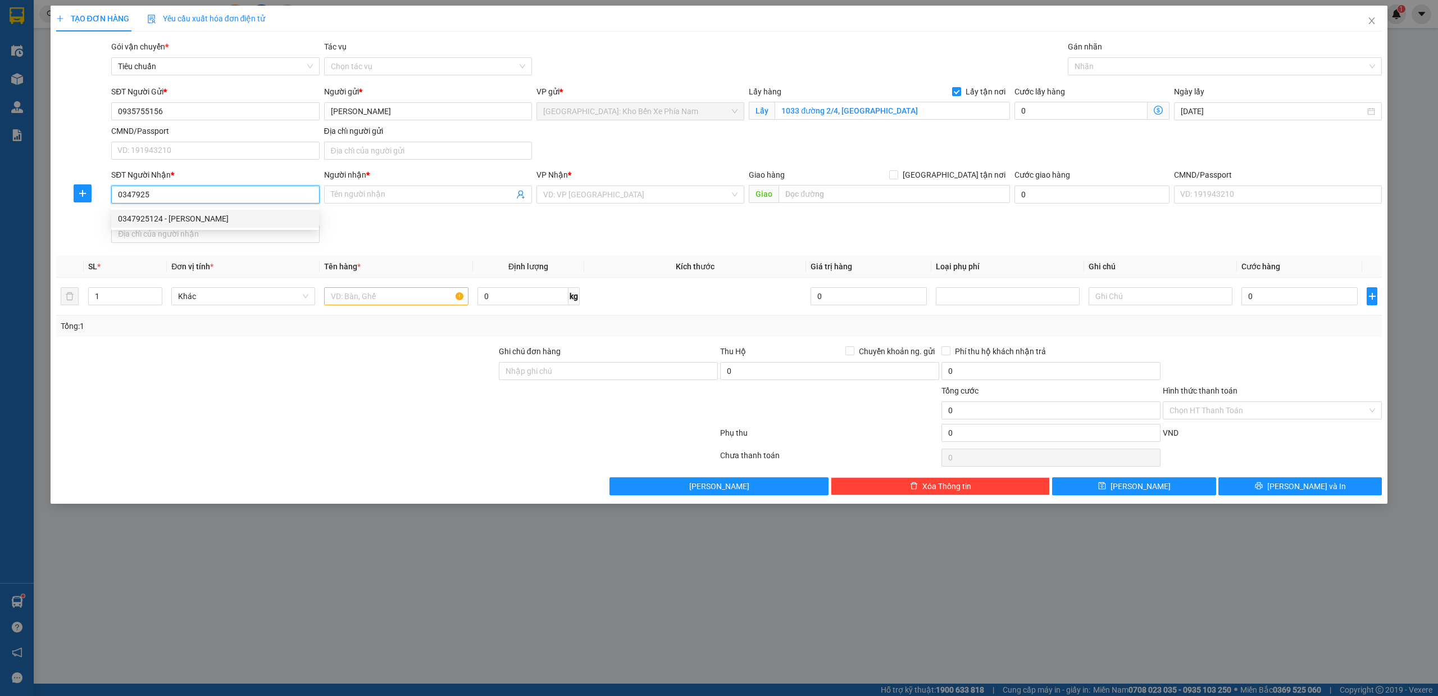
click at [257, 217] on div "0347925124 - [PERSON_NAME]" at bounding box center [215, 218] width 194 height 12
type input "0347925124"
type input "Hồng"
type input "0347925124"
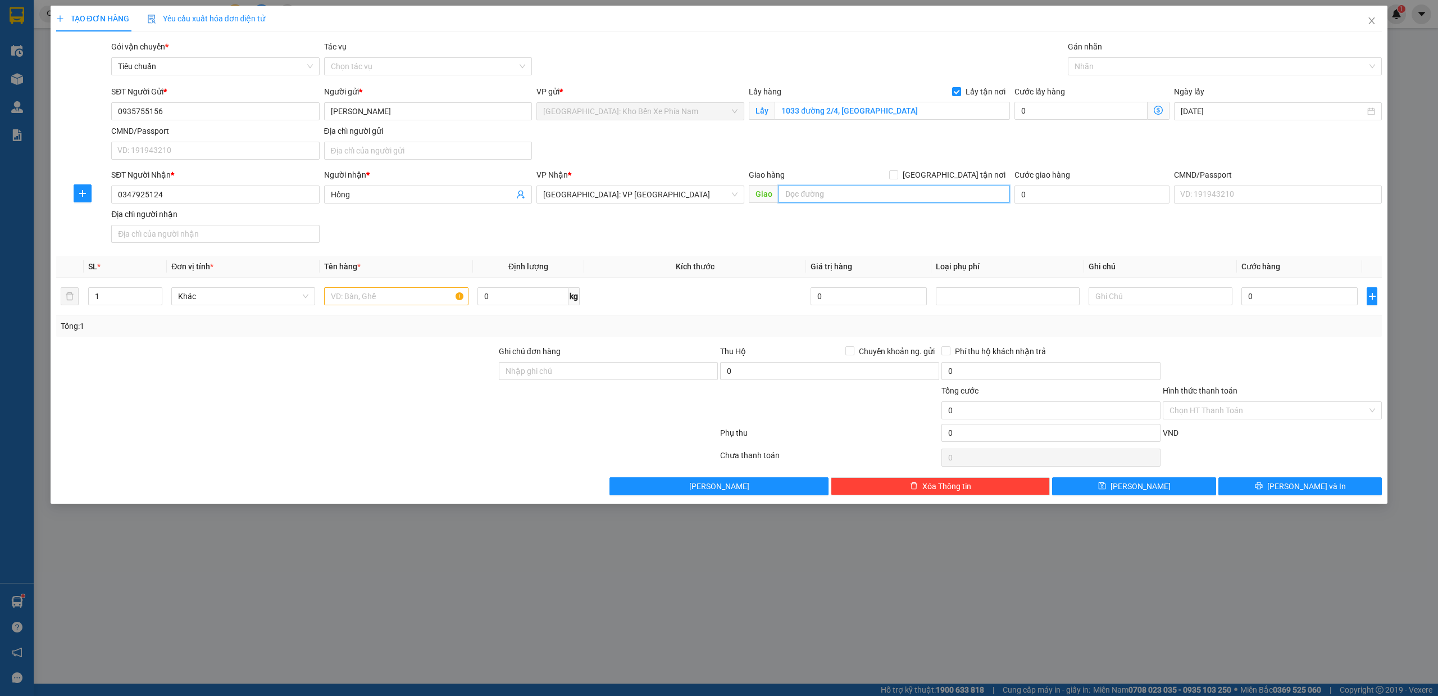
click at [858, 201] on input "text" at bounding box center [894, 194] width 231 height 18
click at [387, 300] on input "text" at bounding box center [396, 296] width 144 height 18
type input "1 bao tải giày dép"
click at [896, 201] on input "text" at bounding box center [894, 194] width 231 height 18
type input "263 [PERSON_NAME], p1, [GEOGRAPHIC_DATA] , [GEOGRAPHIC_DATA]"
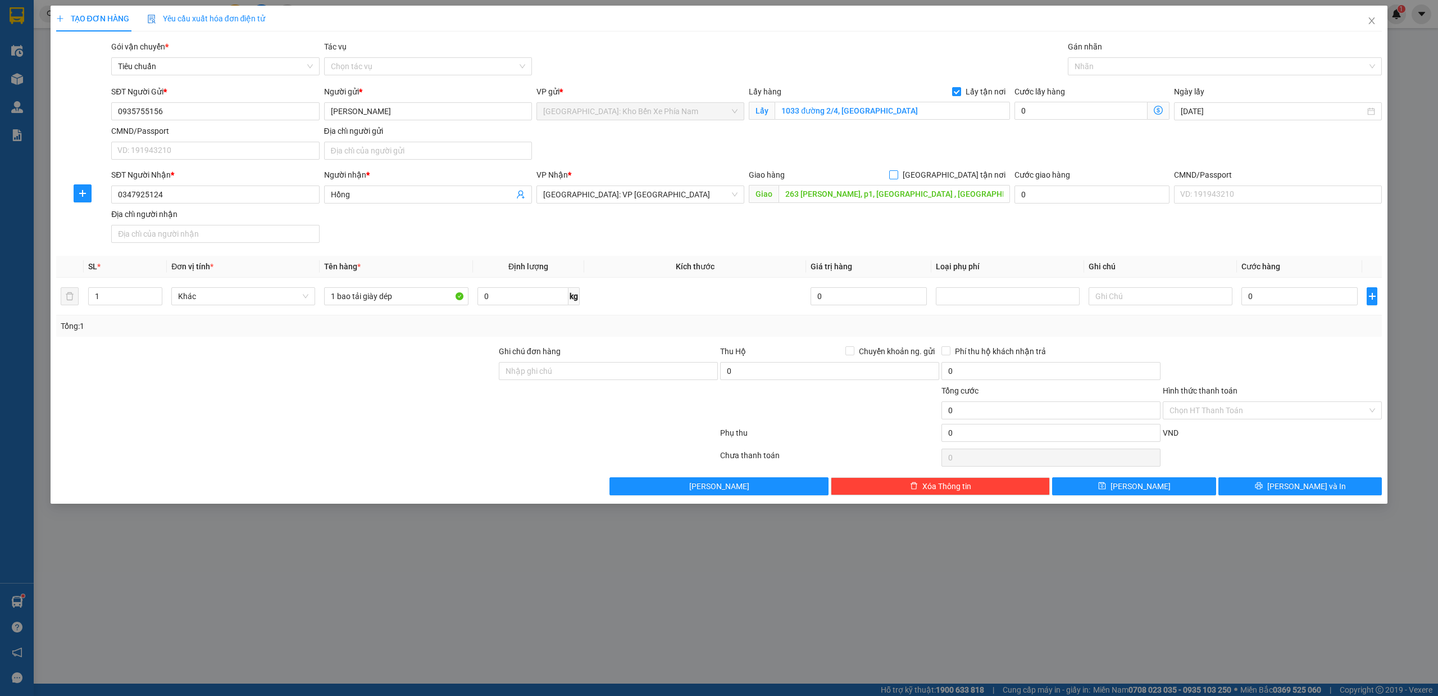
click at [958, 170] on label "[GEOGRAPHIC_DATA] tận nơi" at bounding box center [949, 175] width 121 height 12
click at [897, 170] on input "[GEOGRAPHIC_DATA] tận nơi" at bounding box center [893, 174] width 8 height 8
checkbox input "true"
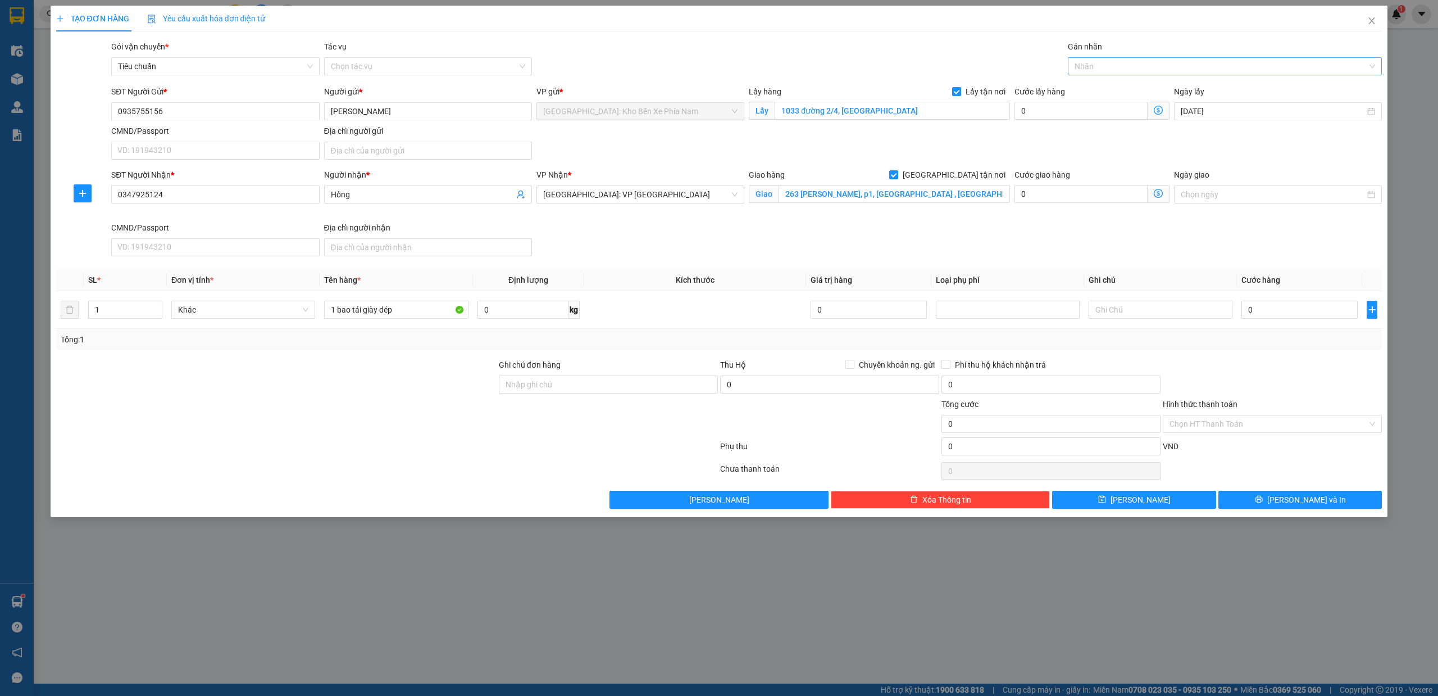
click at [1137, 62] on div at bounding box center [1220, 66] width 298 height 13
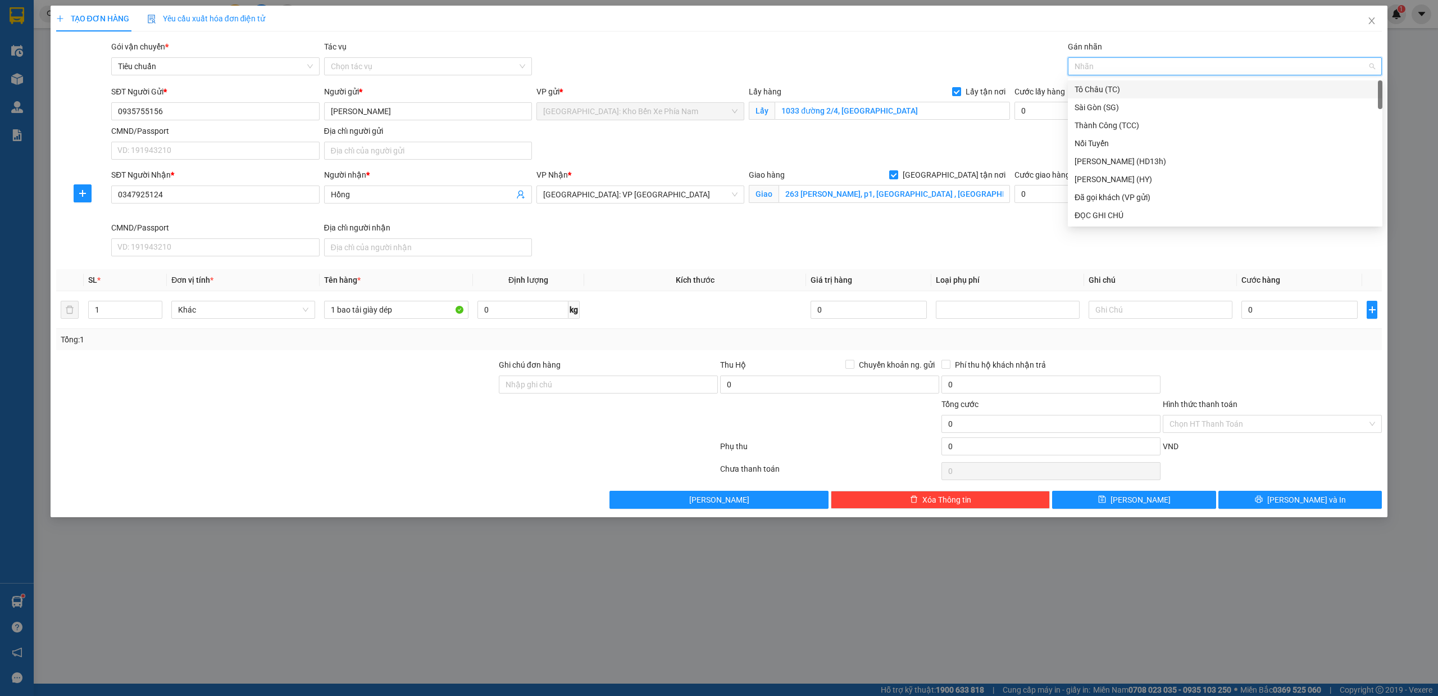
type input "g"
click at [1120, 216] on div "[GEOGRAPHIC_DATA] tận nơi" at bounding box center [1225, 215] width 301 height 12
click at [1282, 312] on input "0" at bounding box center [1300, 310] width 116 height 18
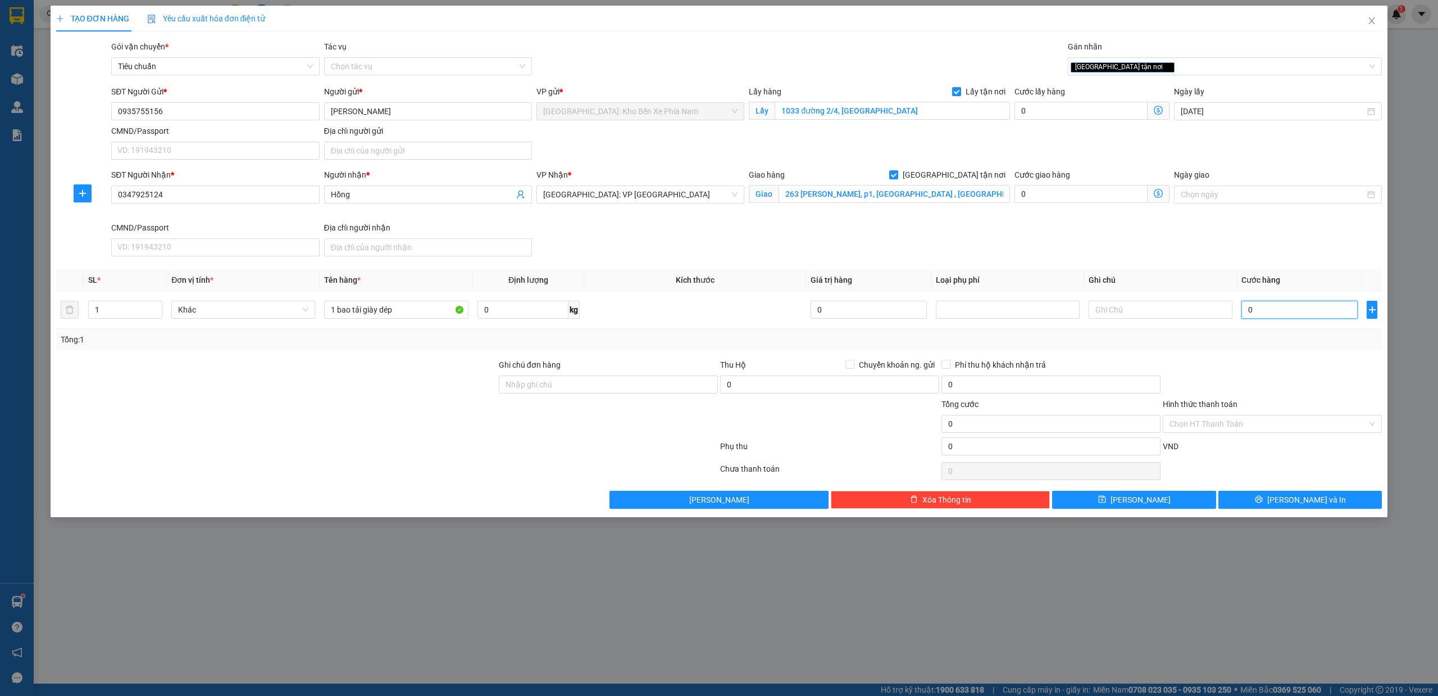
type input "2"
type input "22"
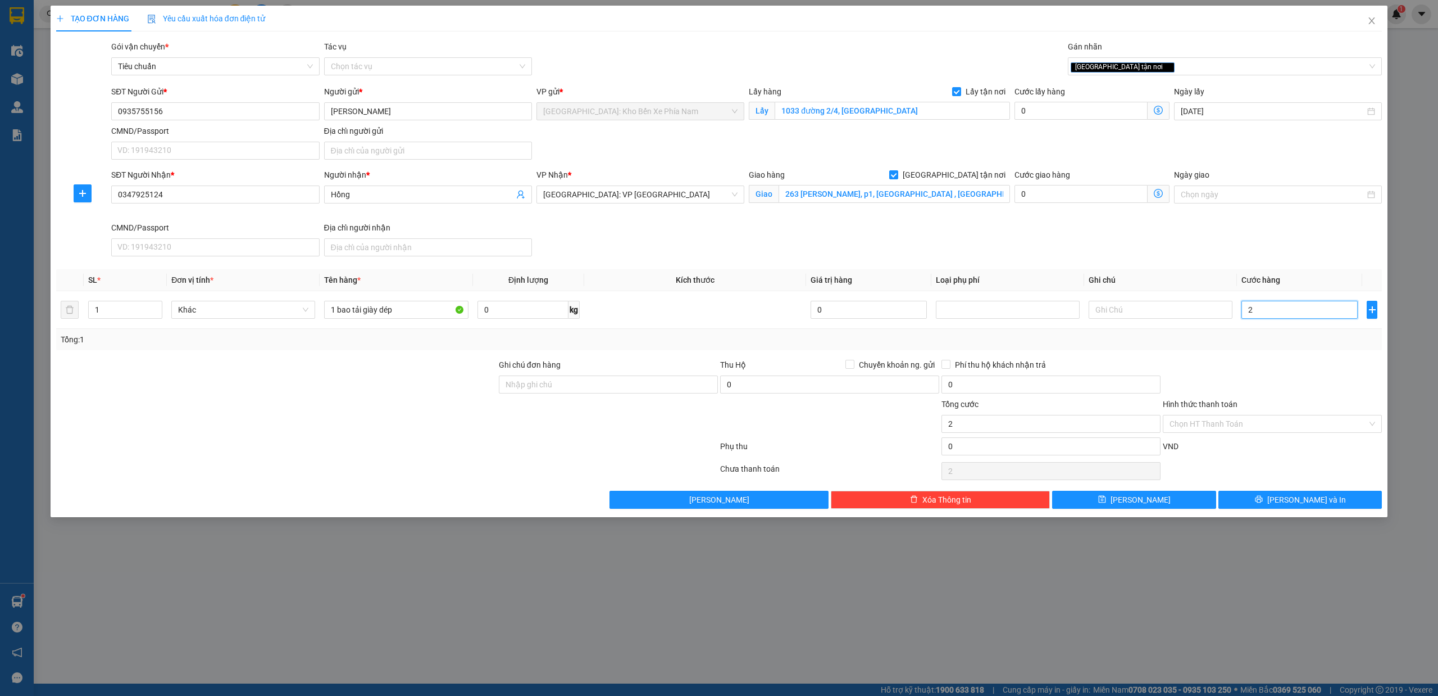
type input "22"
type input "220"
type input "2.200"
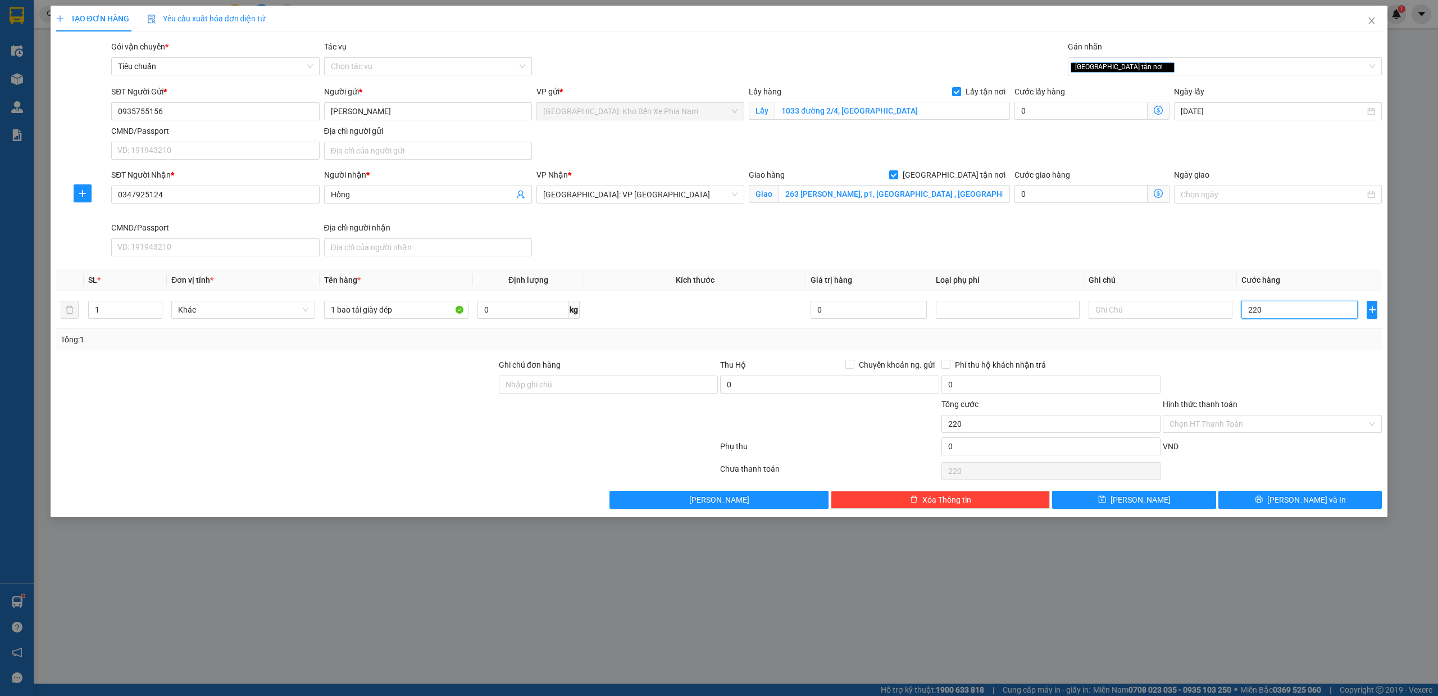
type input "2.200"
type input "22.000"
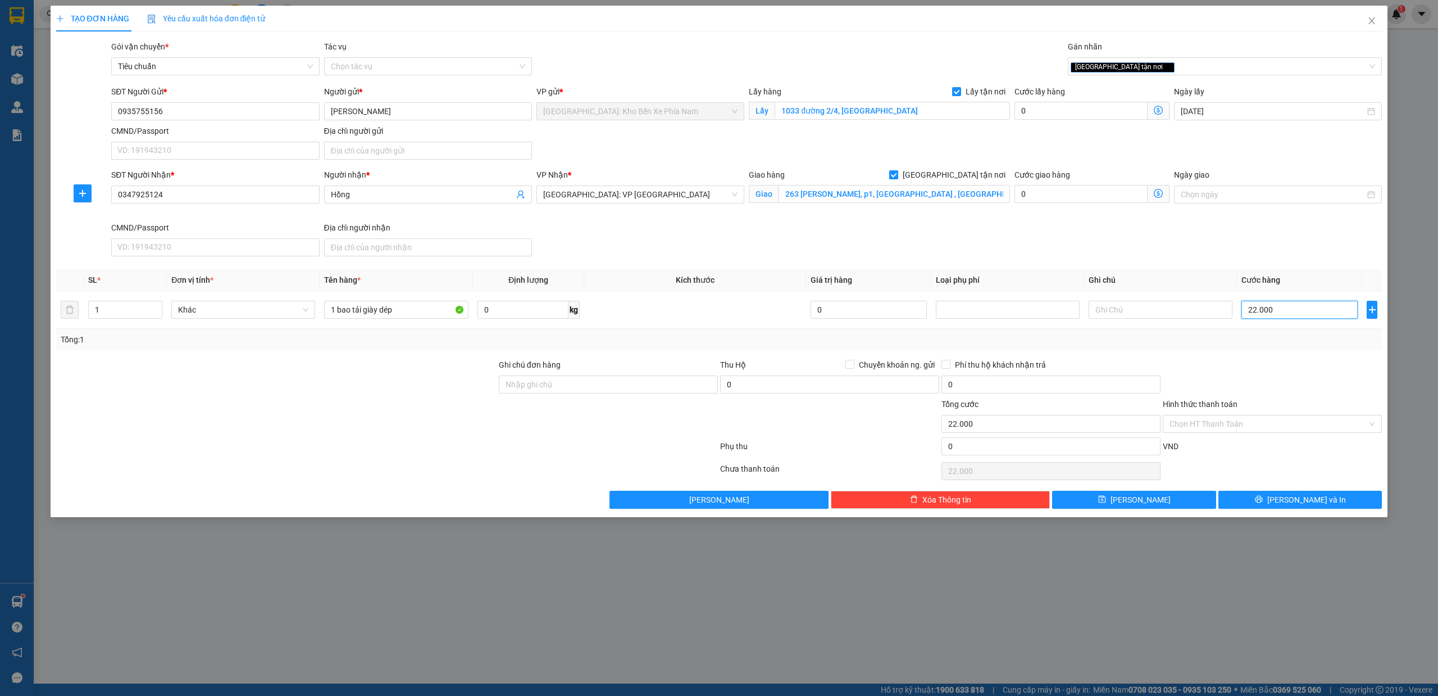
type input "220.000"
click at [1062, 118] on input "0" at bounding box center [1081, 111] width 133 height 18
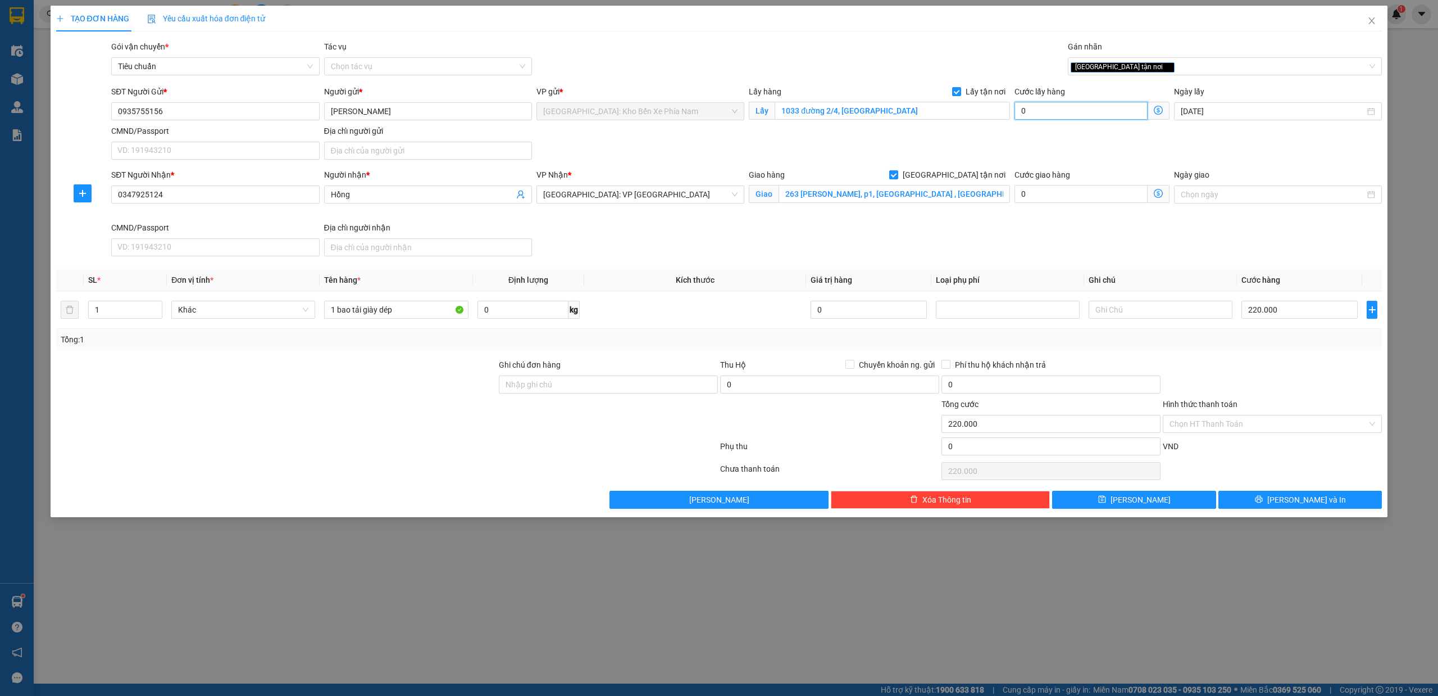
type input "220.006"
type input "6"
type input "220.065"
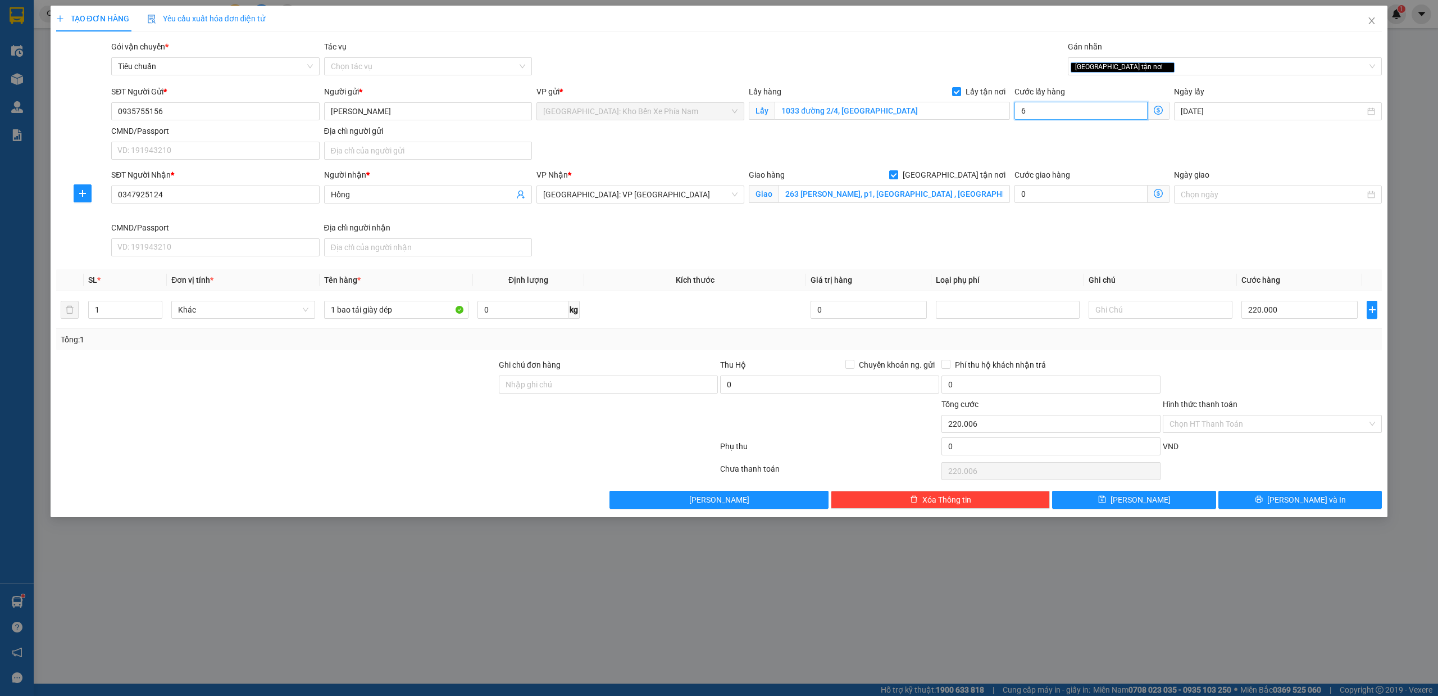
type input "65"
type input "220.650"
type input "6.500"
type input "226.500"
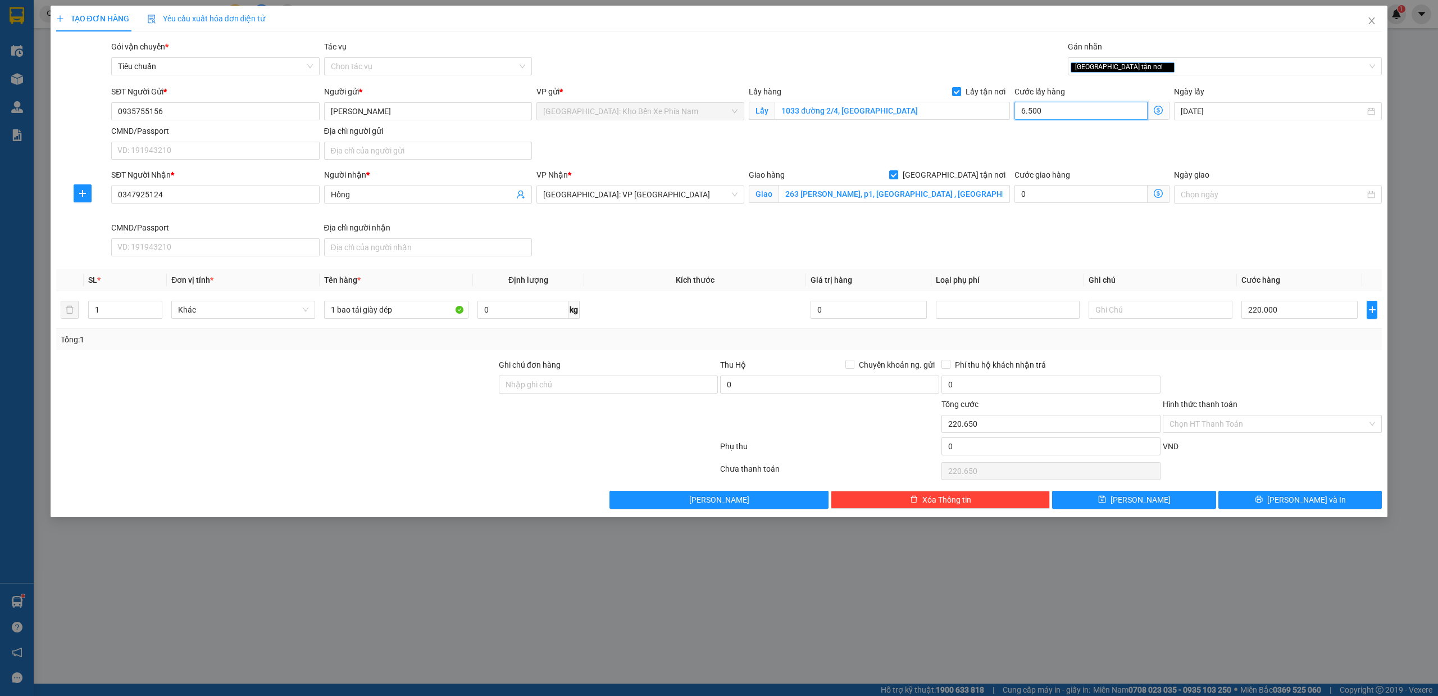
type input "226.500"
type input "65.000"
type input "285.000"
type input "65.000"
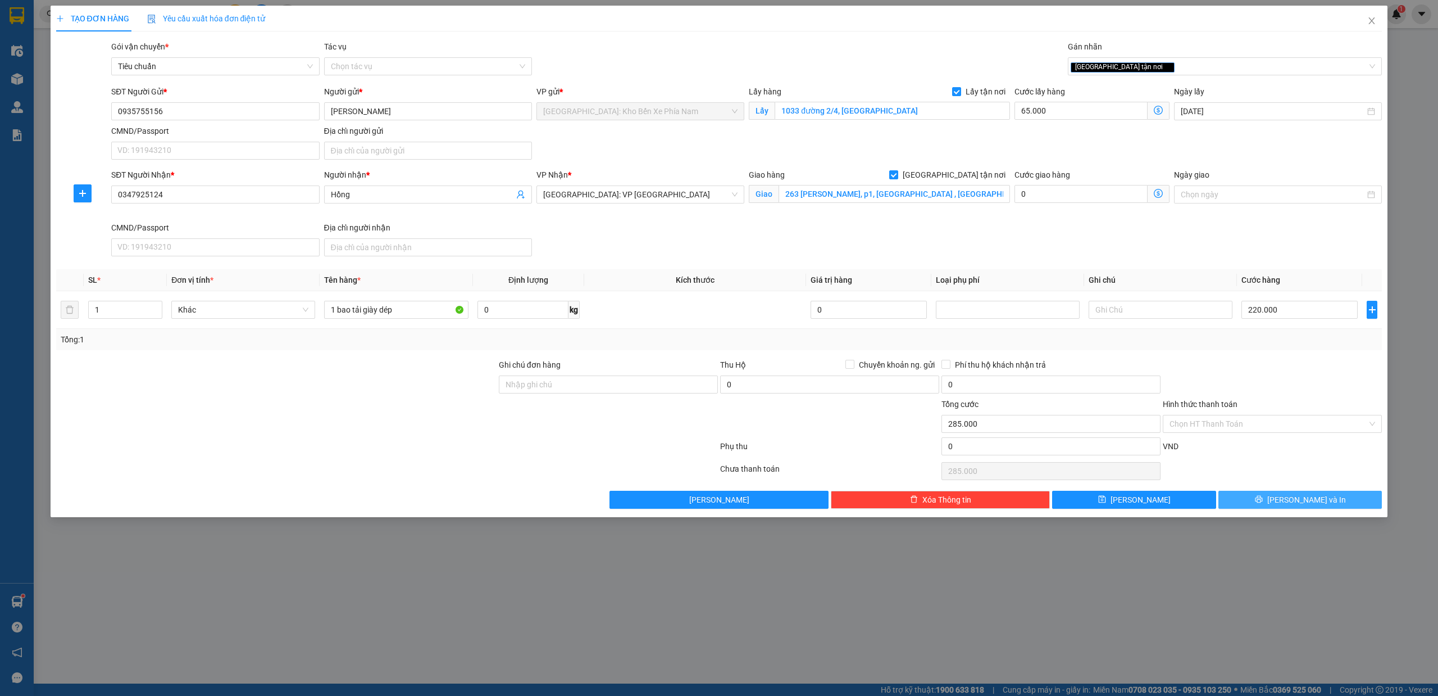
click at [1334, 502] on button "[PERSON_NAME] và In" at bounding box center [1301, 499] width 164 height 18
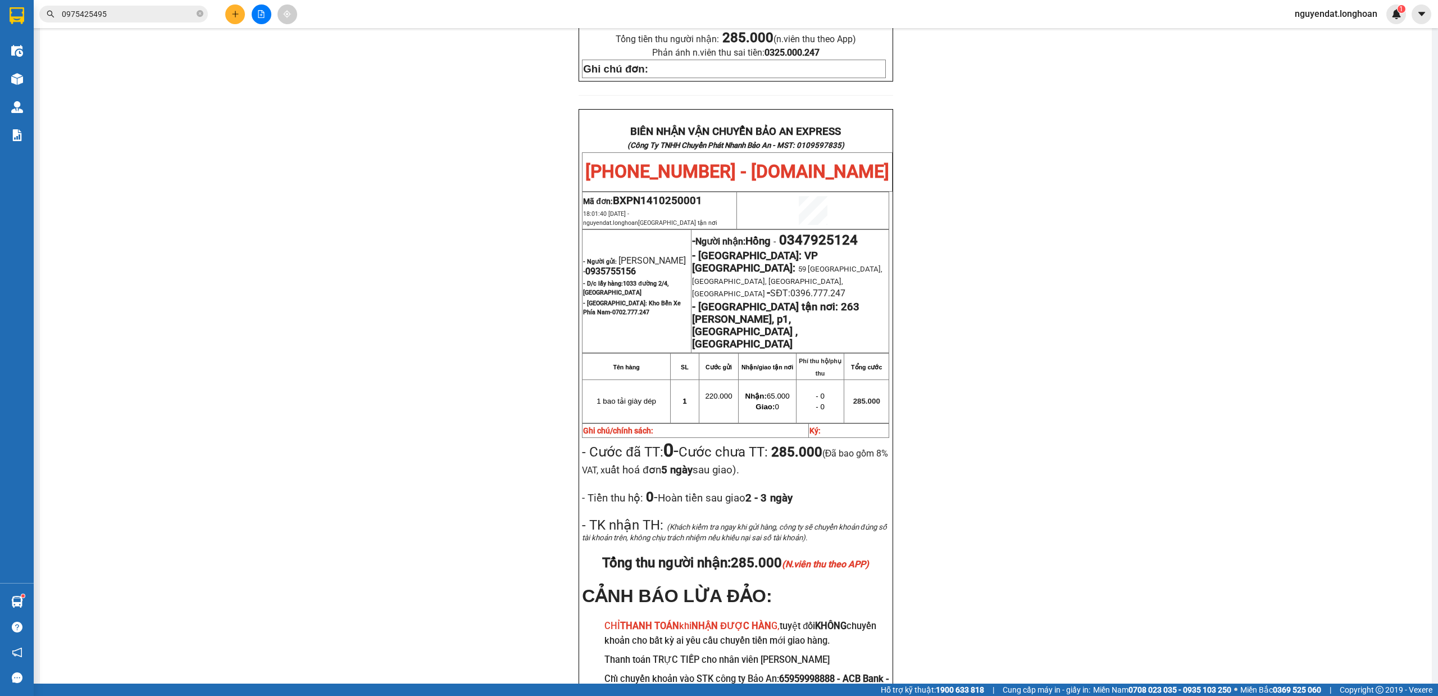
scroll to position [526, 0]
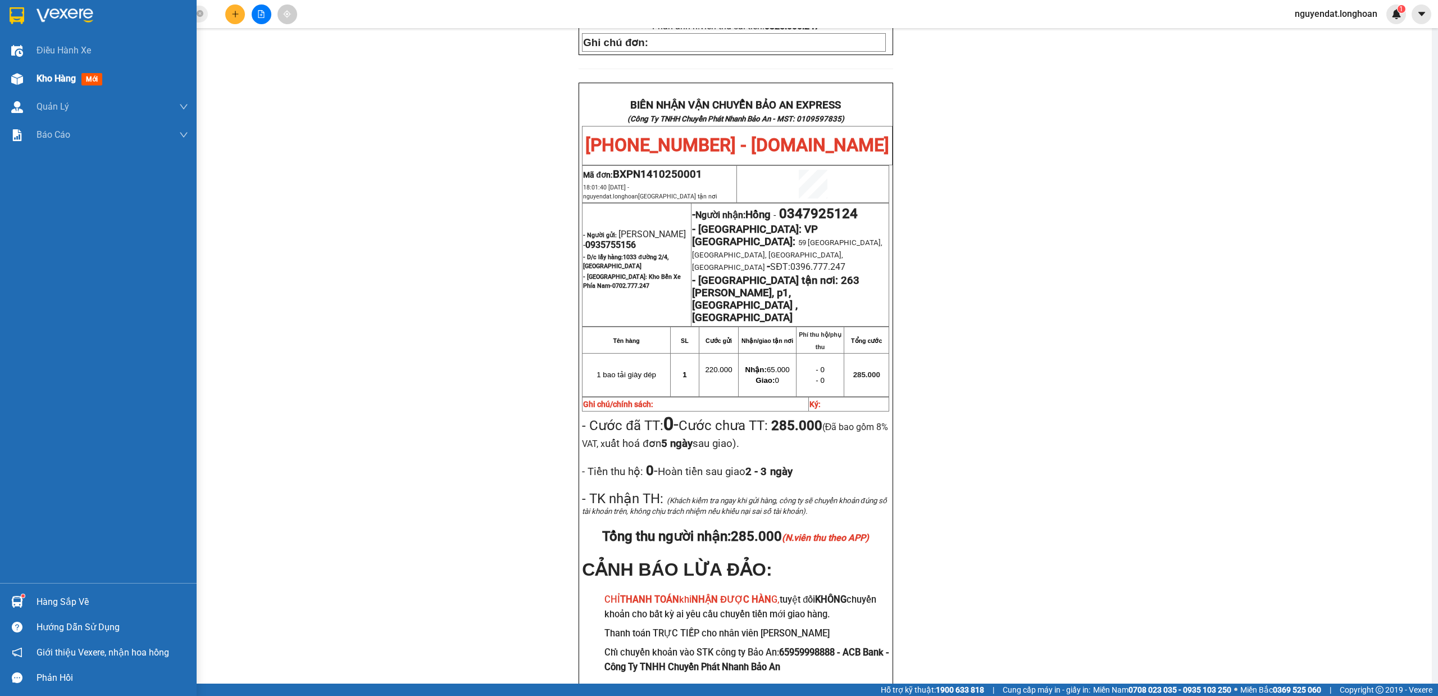
click at [22, 82] on img at bounding box center [17, 79] width 12 height 12
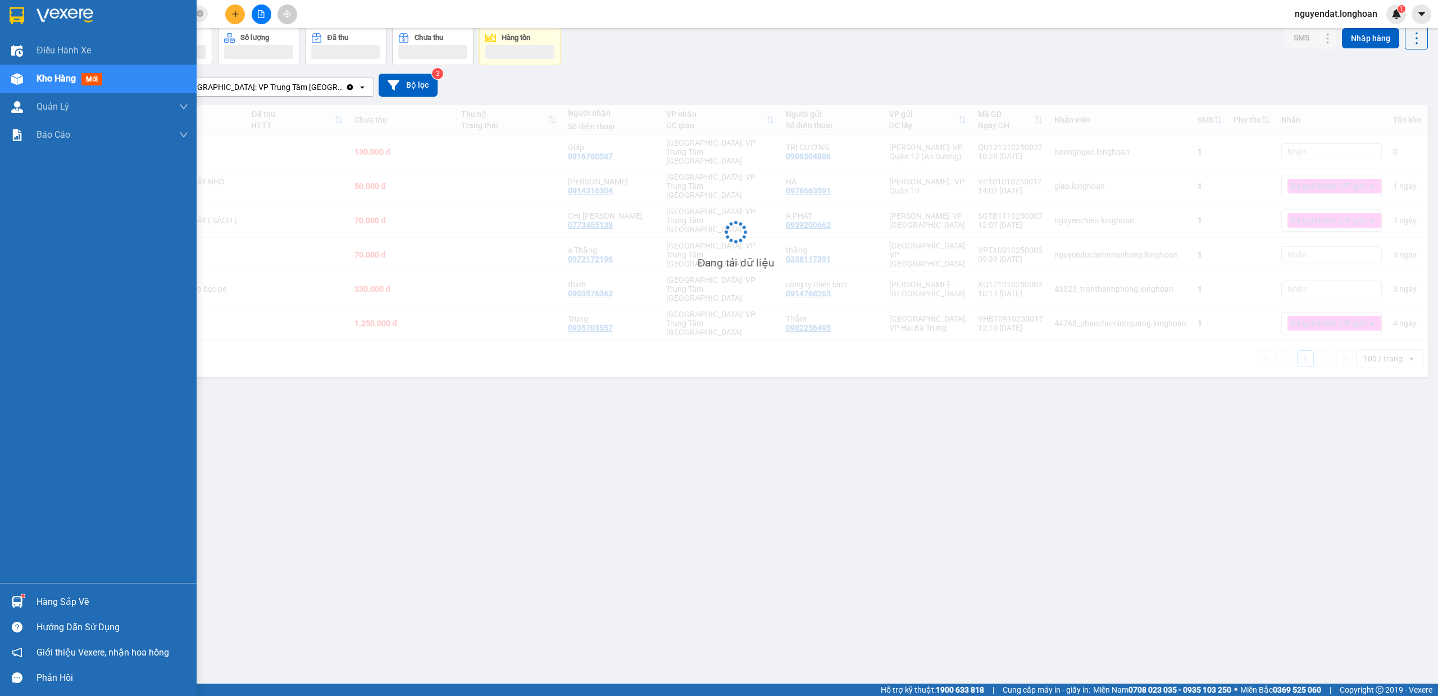
scroll to position [52, 0]
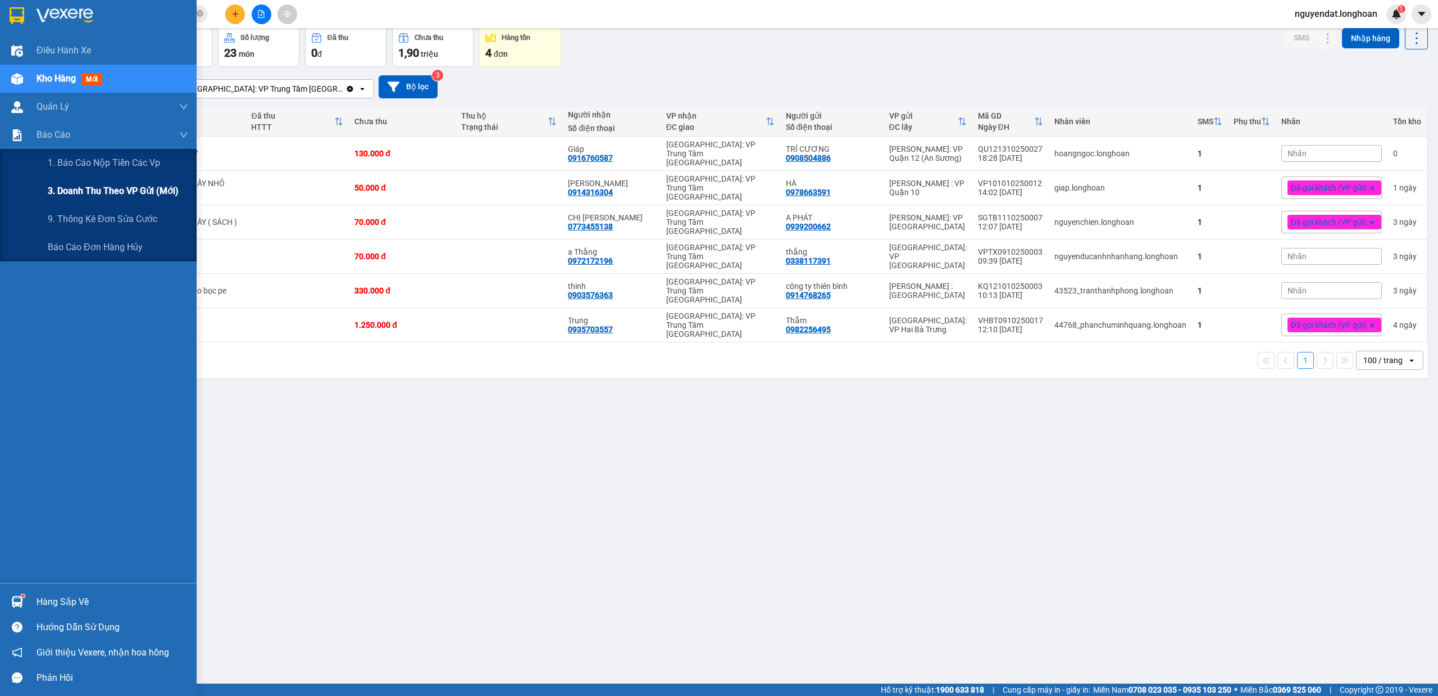
click at [71, 219] on span "9. Thống kê đơn sửa cước" at bounding box center [103, 219] width 110 height 14
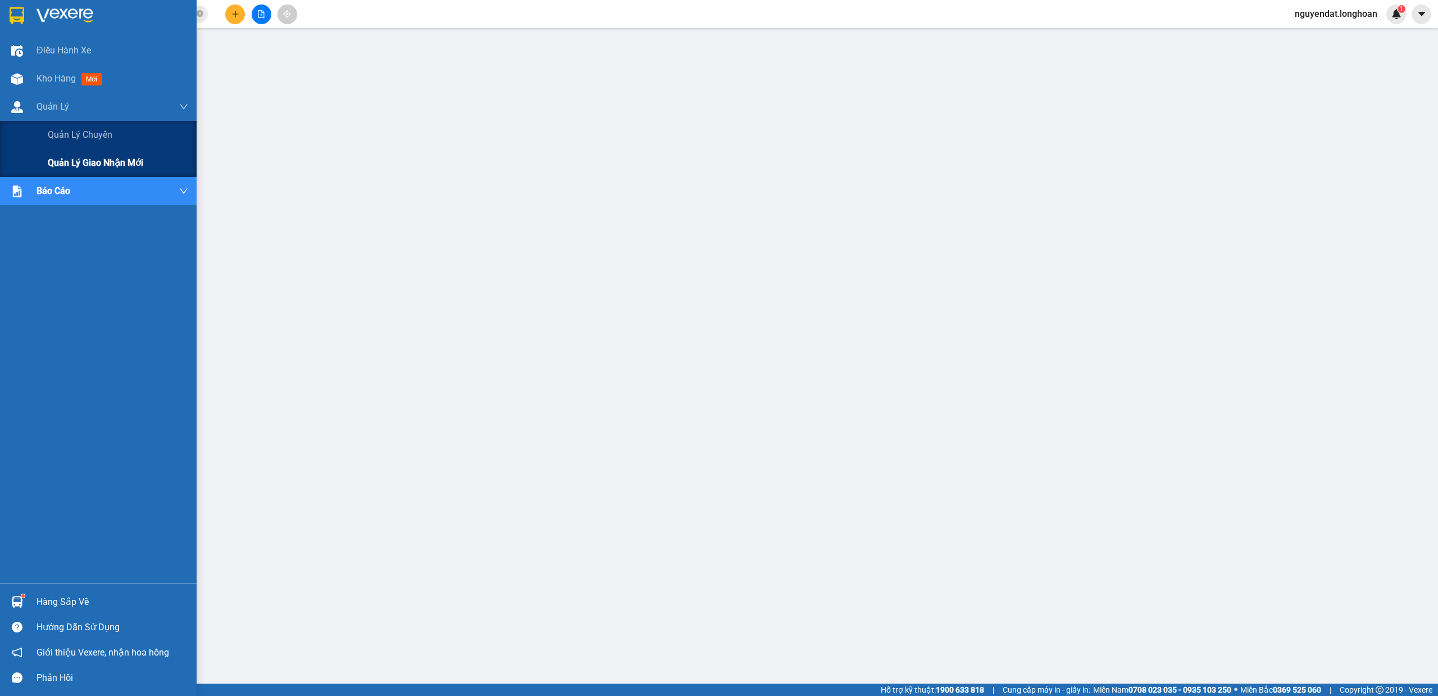
click at [52, 153] on div "Quản lý giao nhận mới" at bounding box center [118, 163] width 140 height 28
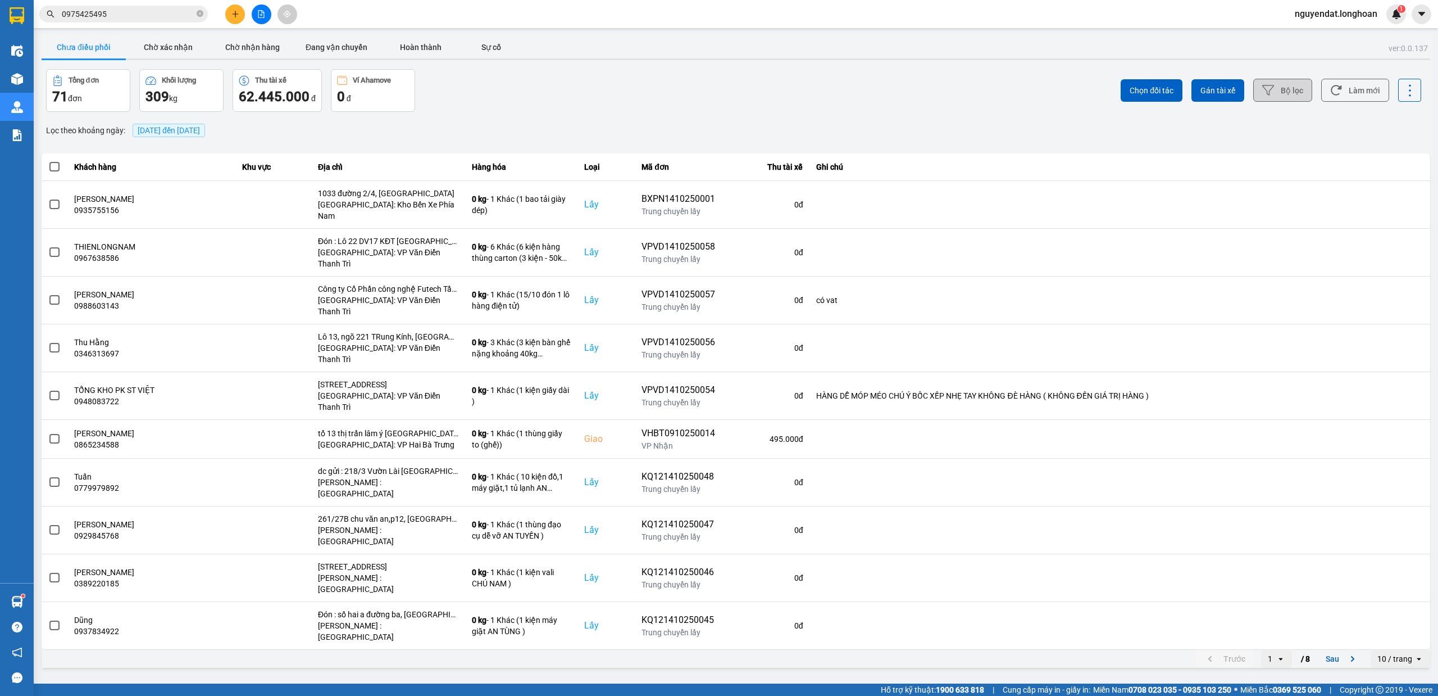
click at [1293, 99] on button "Bộ lọc" at bounding box center [1282, 90] width 59 height 23
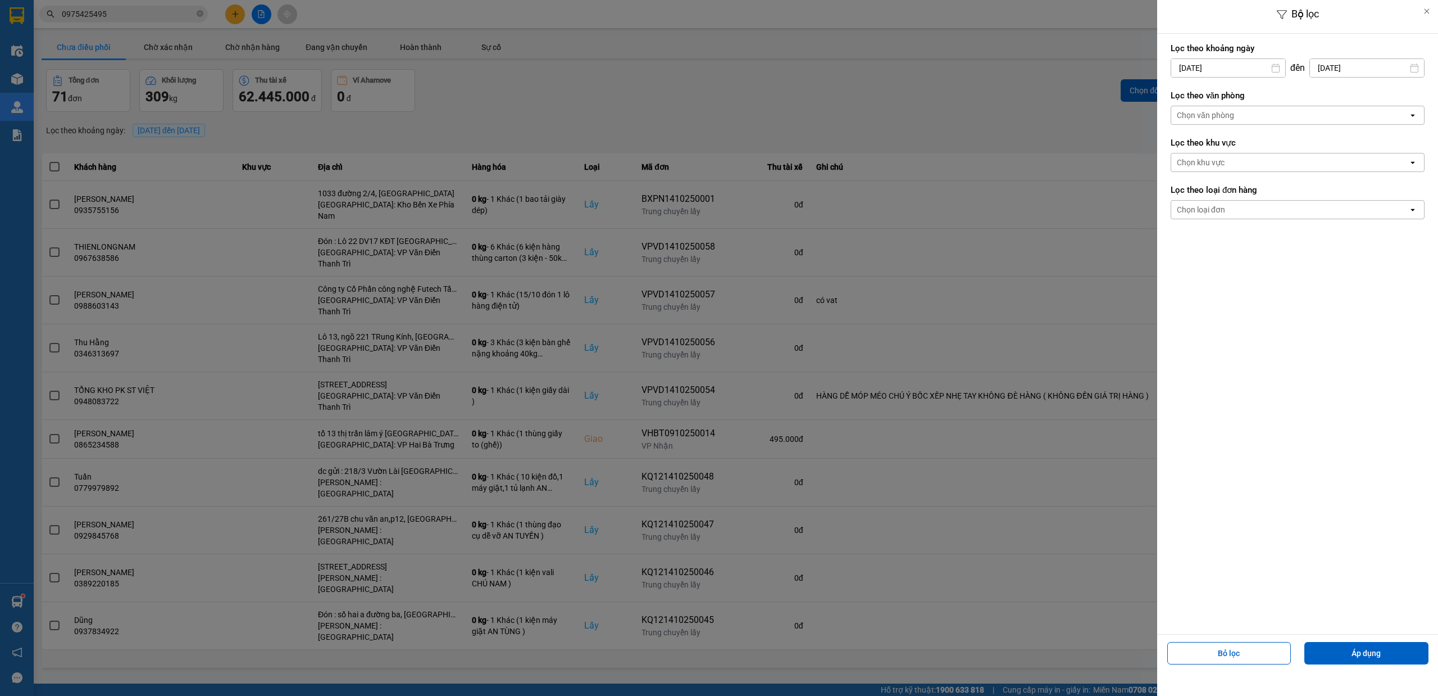
click at [1277, 111] on div "Chọn văn phòng" at bounding box center [1289, 115] width 237 height 18
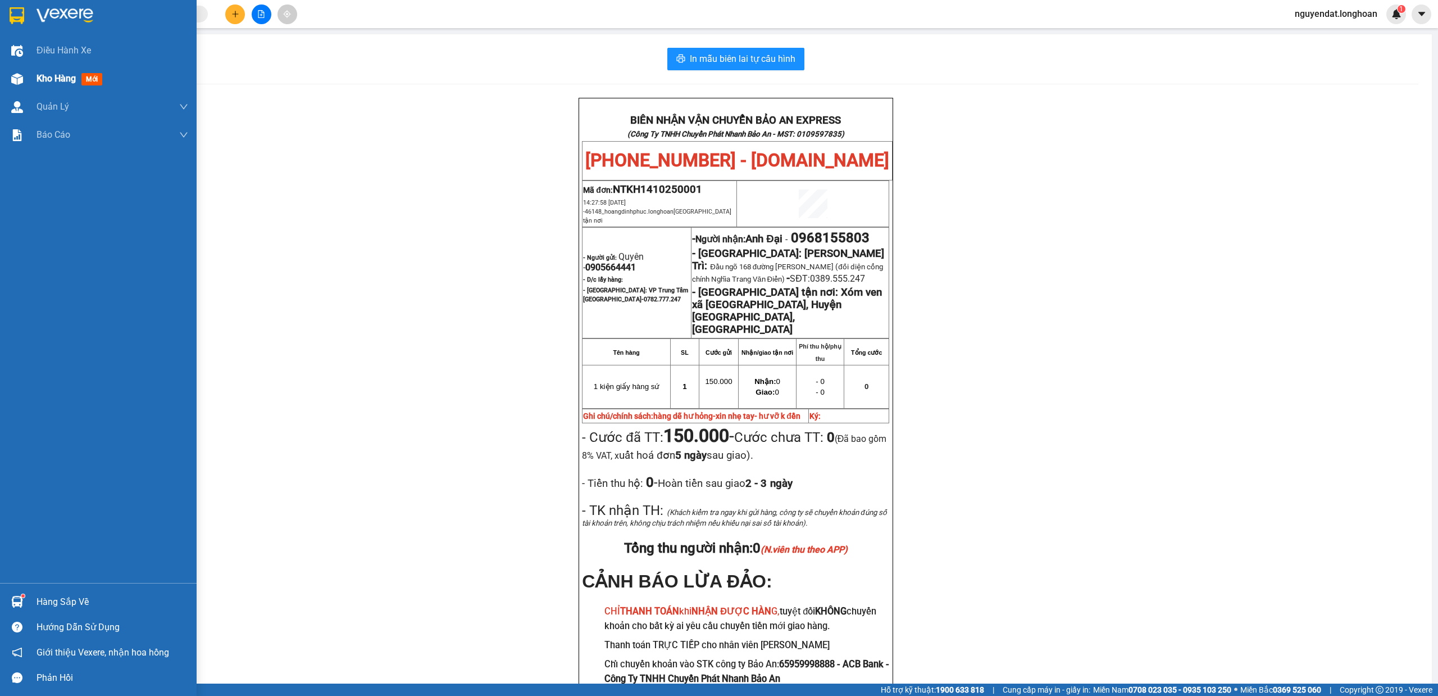
click at [16, 79] on img at bounding box center [17, 79] width 12 height 12
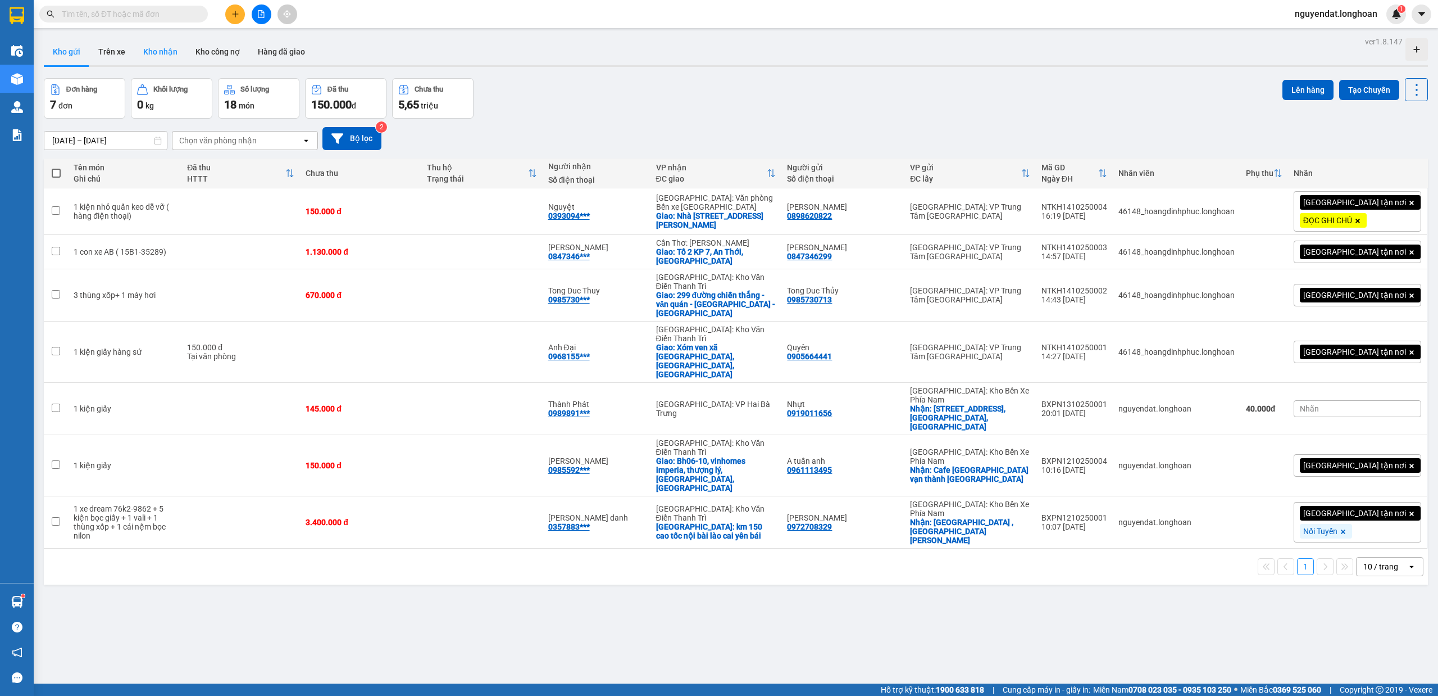
click at [153, 56] on button "Kho nhận" at bounding box center [160, 51] width 52 height 27
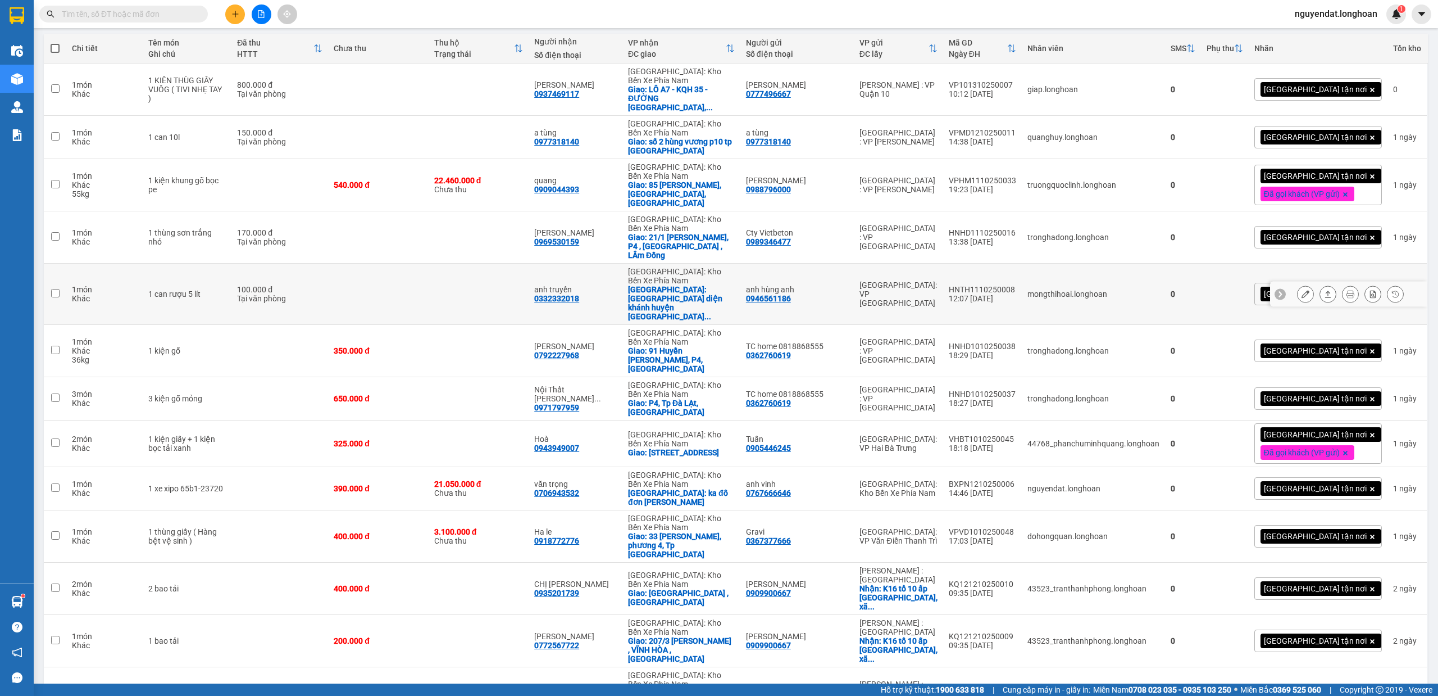
scroll to position [249, 0]
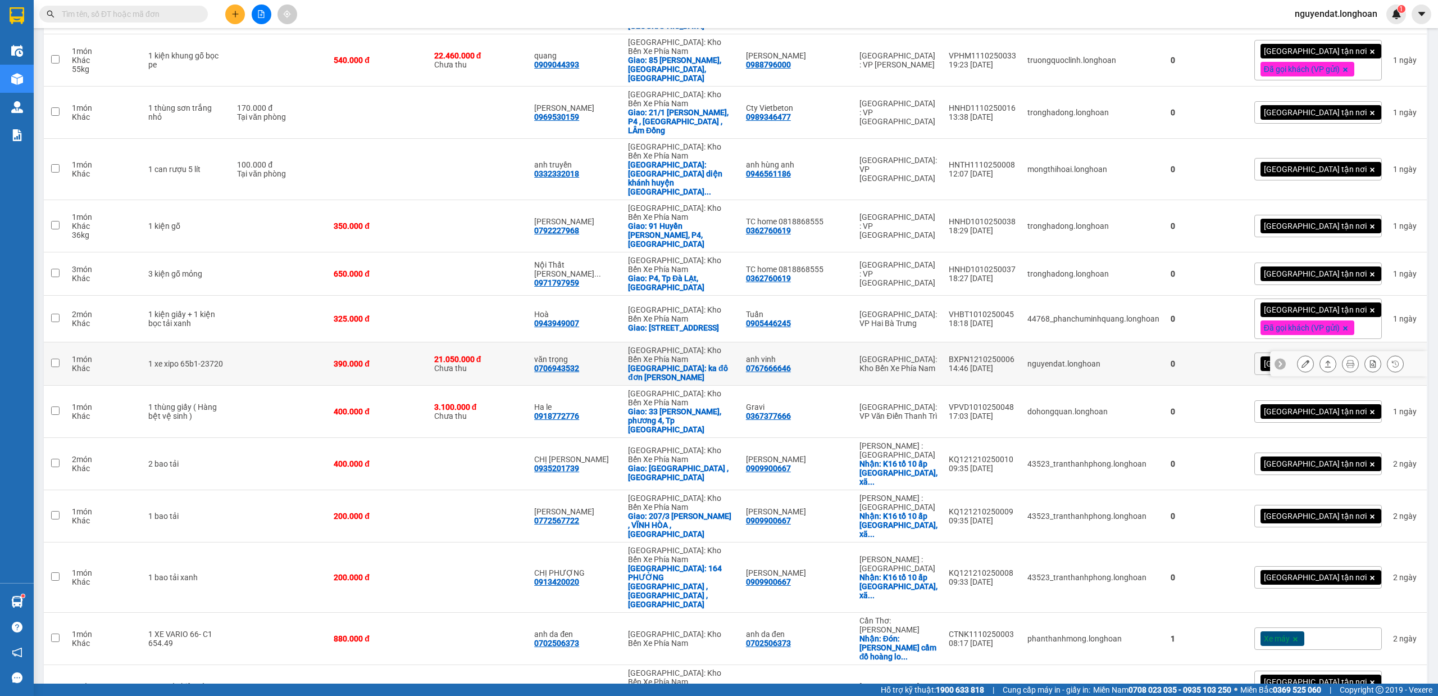
click at [1347, 360] on icon at bounding box center [1351, 364] width 8 height 8
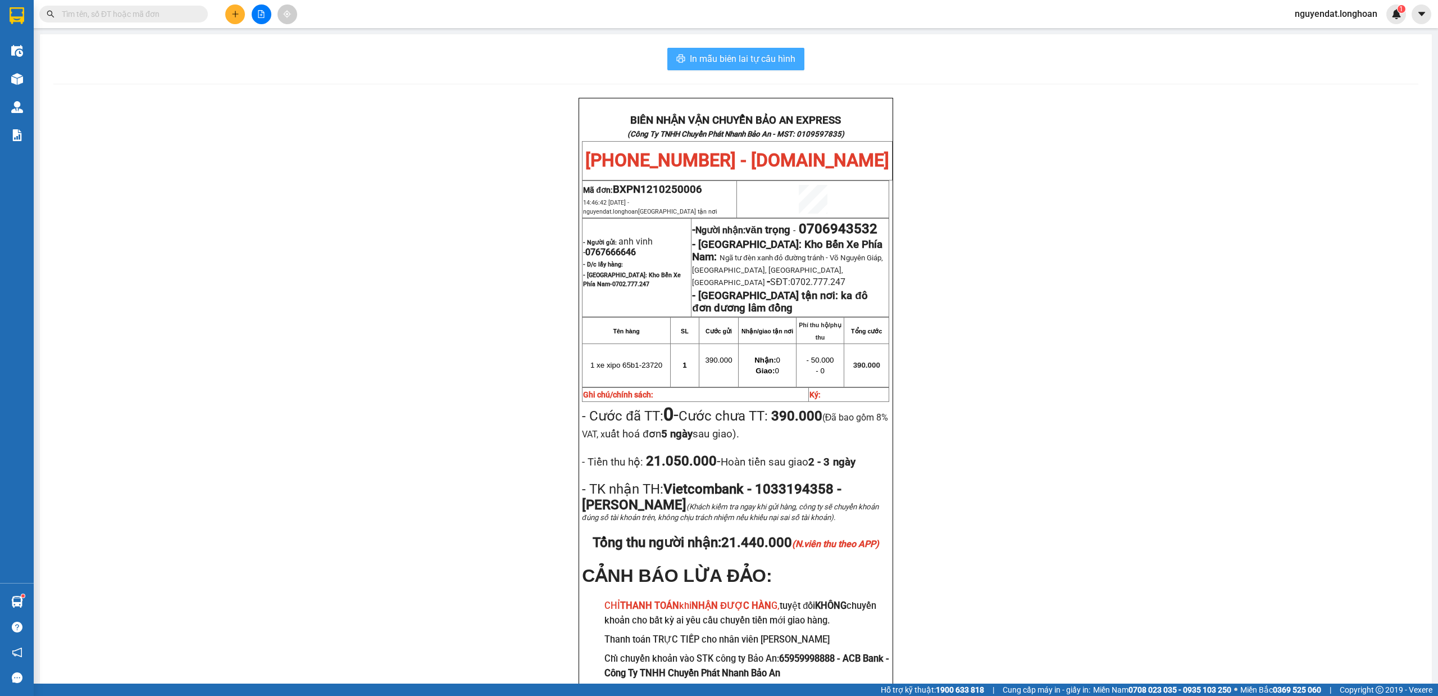
click at [780, 52] on span "In mẫu biên lai tự cấu hình" at bounding box center [743, 59] width 106 height 14
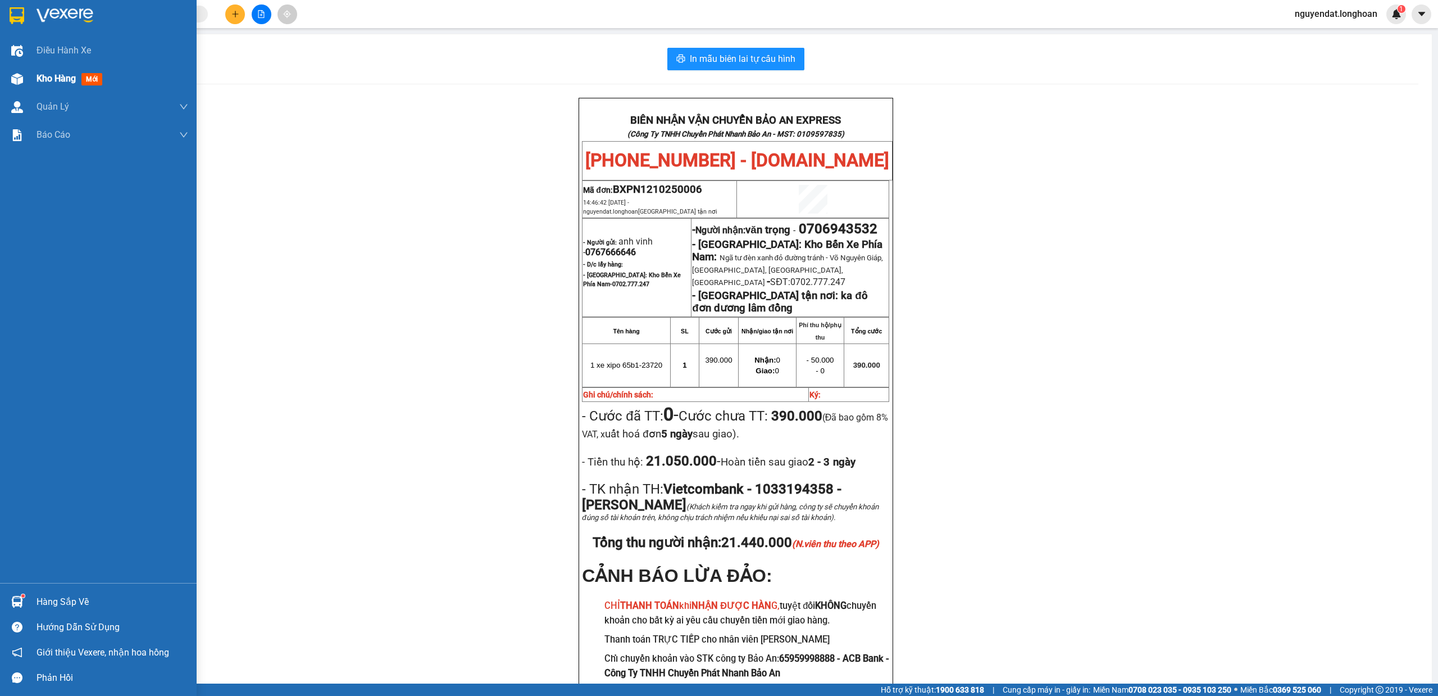
click at [25, 75] on div at bounding box center [17, 79] width 20 height 20
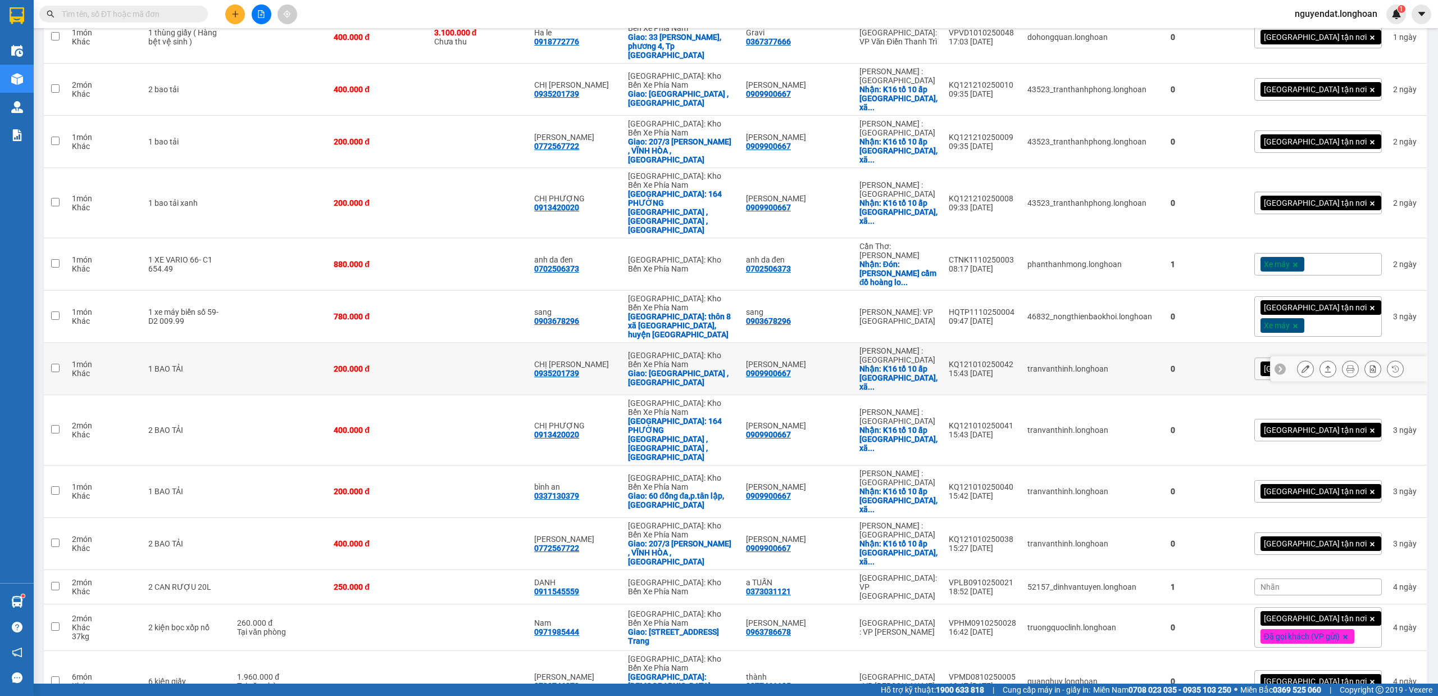
scroll to position [646, 0]
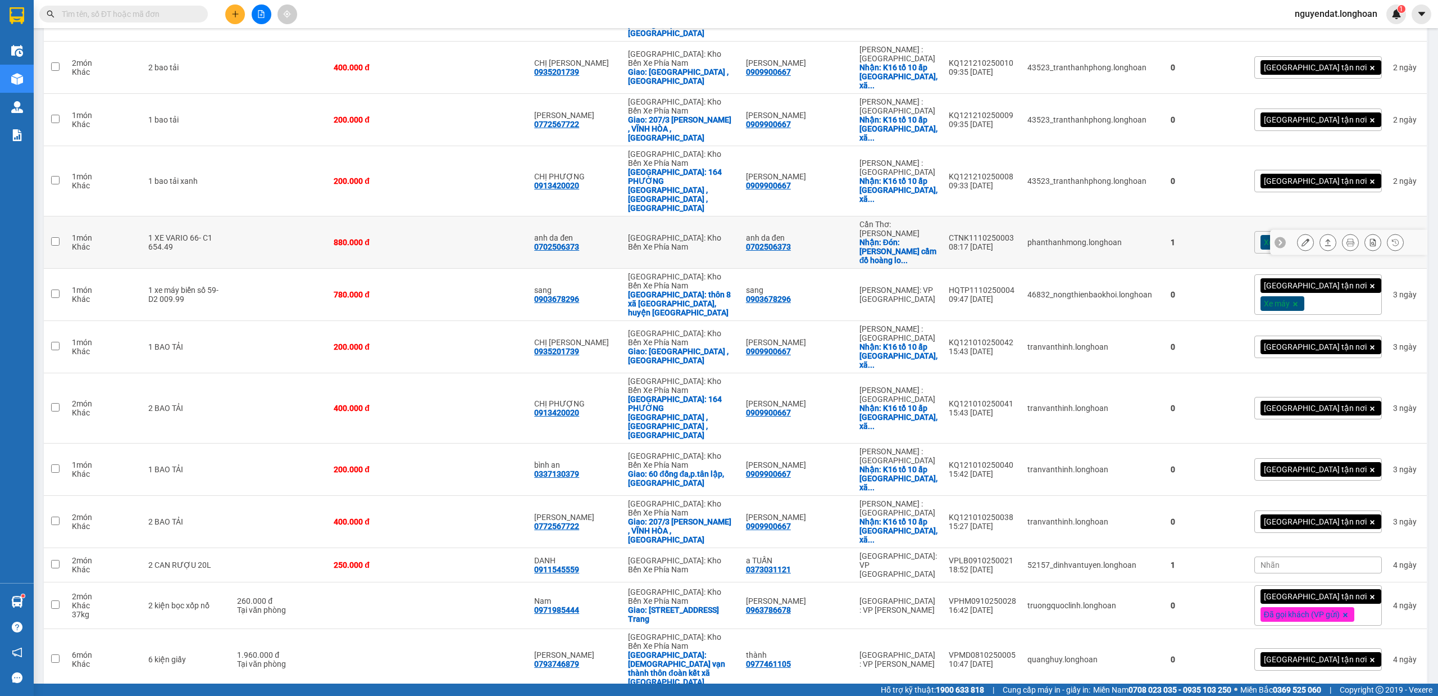
click at [1302, 238] on icon at bounding box center [1306, 242] width 8 height 8
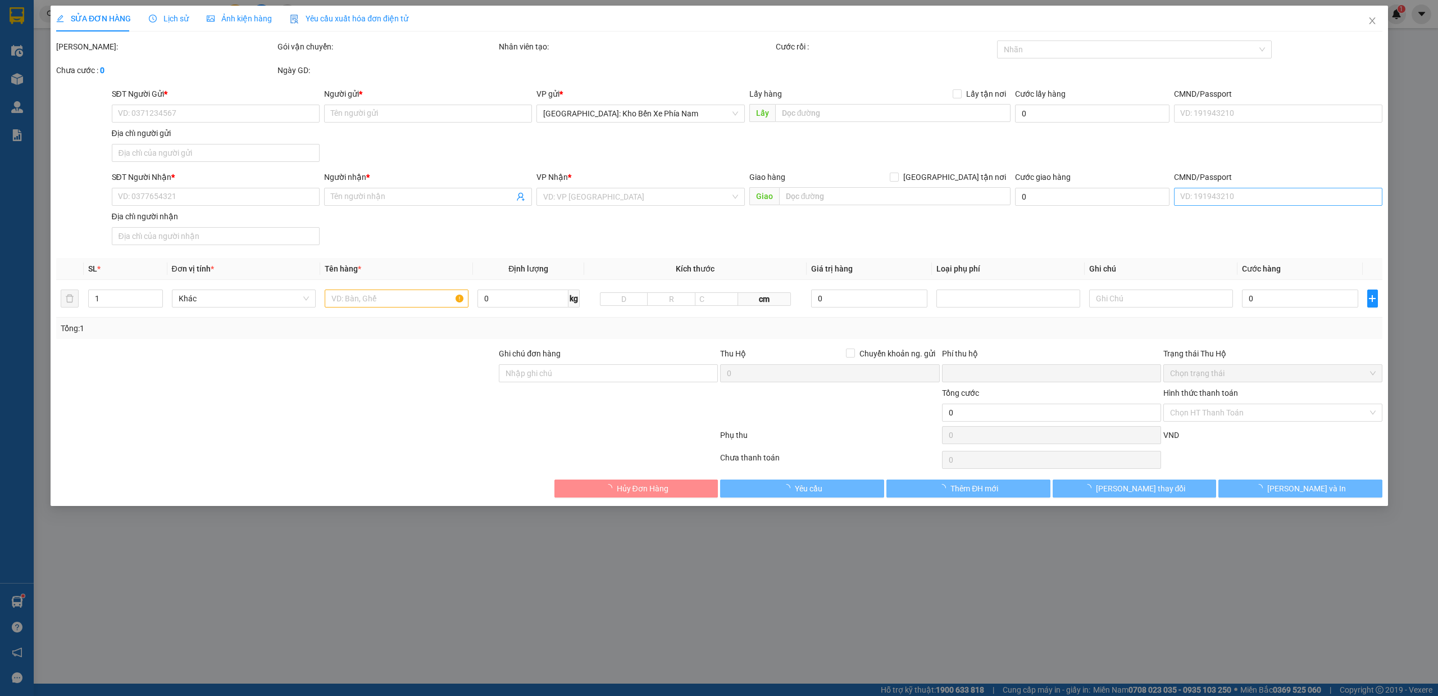
type input "0702506373"
type input "anh da đen"
checkbox input "true"
type input "Đón: Tiệm cầm đồ hoàng long ngây cầu xẻo lò phú hựu đồng tháp"
type input "0702506373"
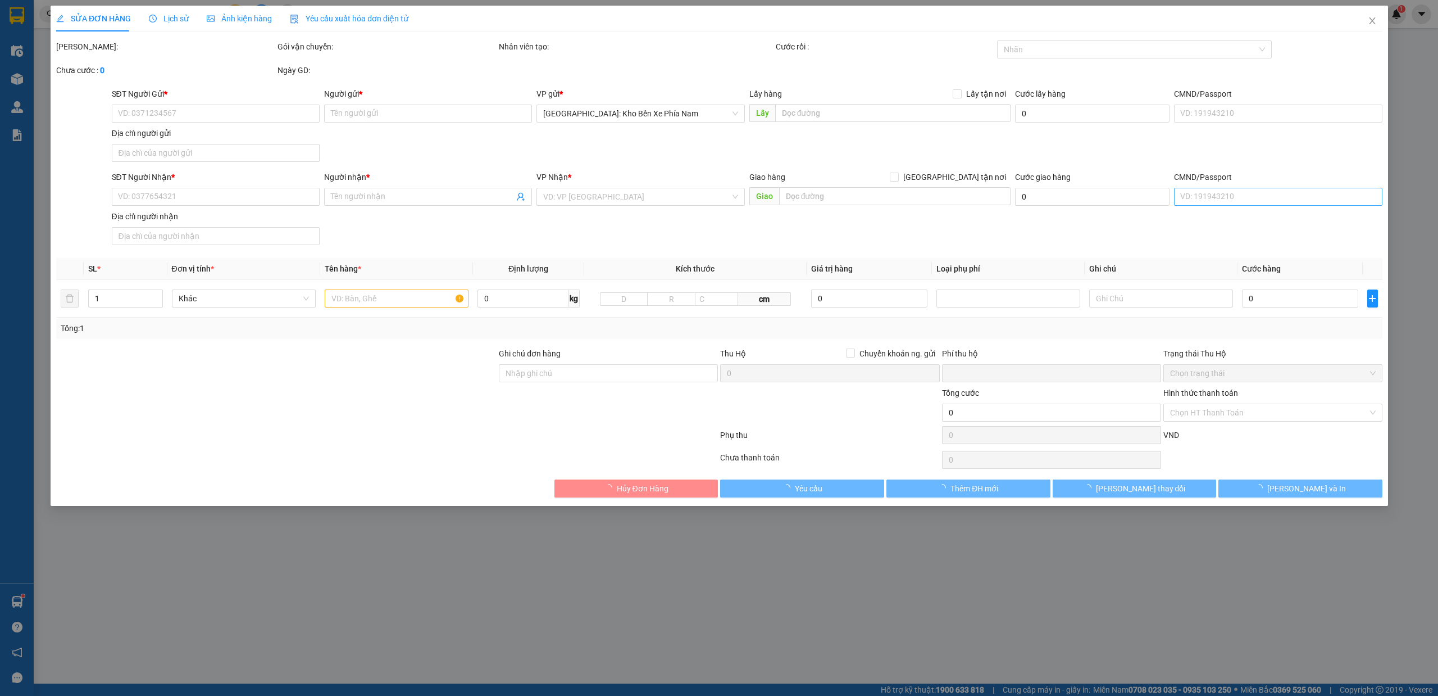
type input "anh da đen"
type input "1 CHÌA KHÓA +1 CAVET"
type input "0"
type input "880.000"
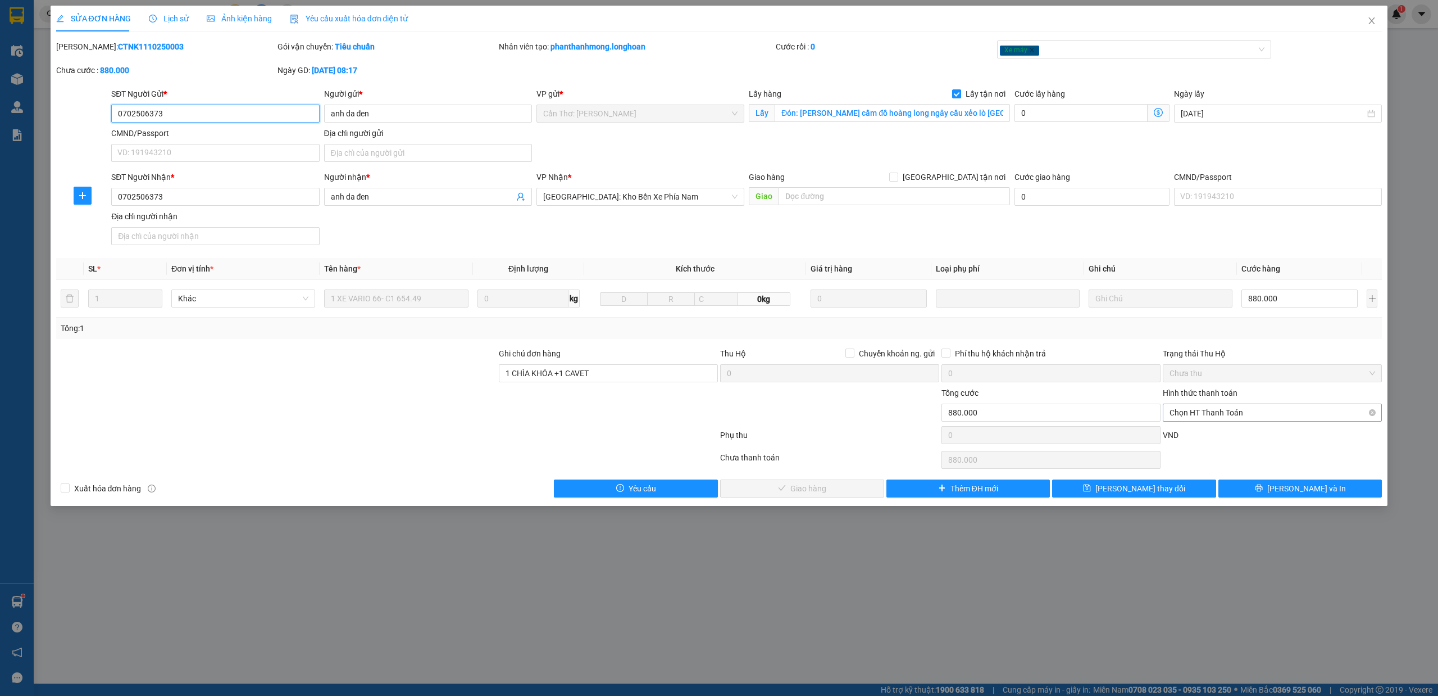
click at [1247, 416] on span "Chọn HT Thanh Toán" at bounding box center [1273, 412] width 206 height 17
click at [1225, 434] on div "Tại văn phòng" at bounding box center [1273, 437] width 206 height 12
type input "0"
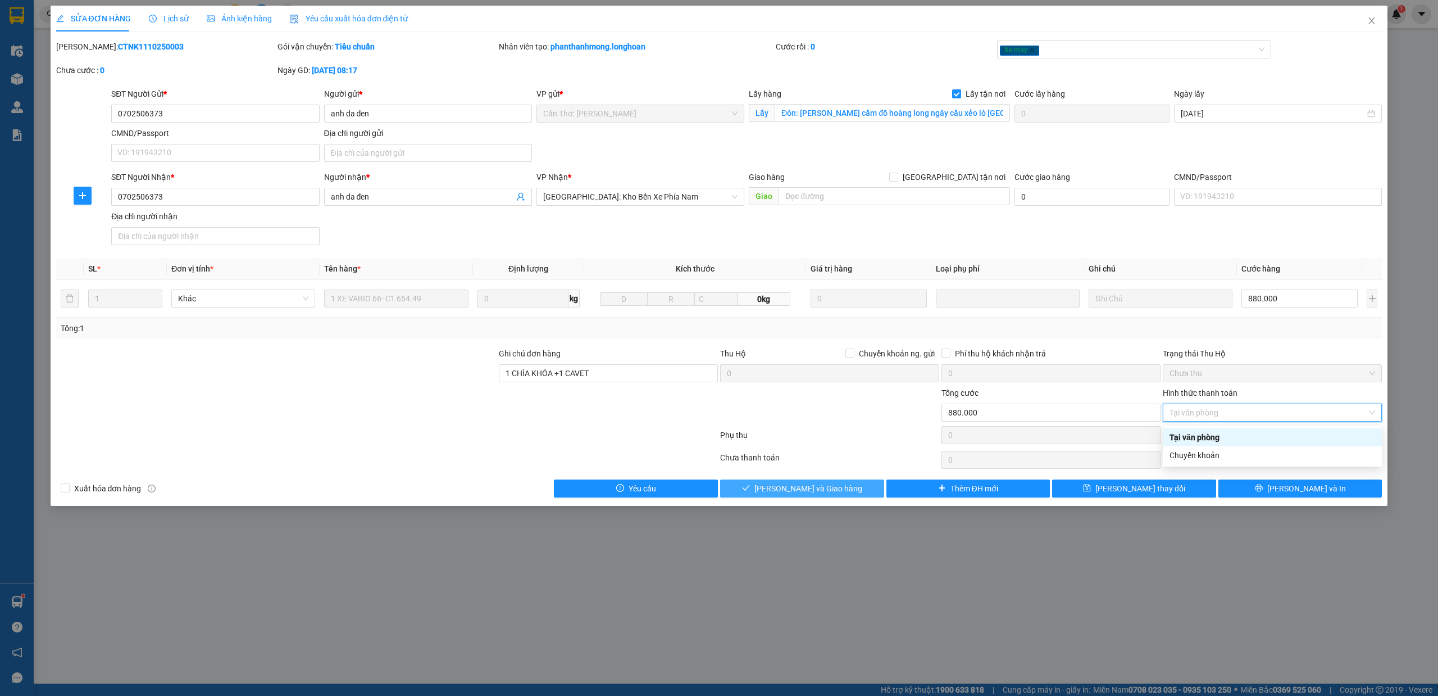
click at [839, 488] on button "[PERSON_NAME] và Giao hàng" at bounding box center [802, 488] width 164 height 18
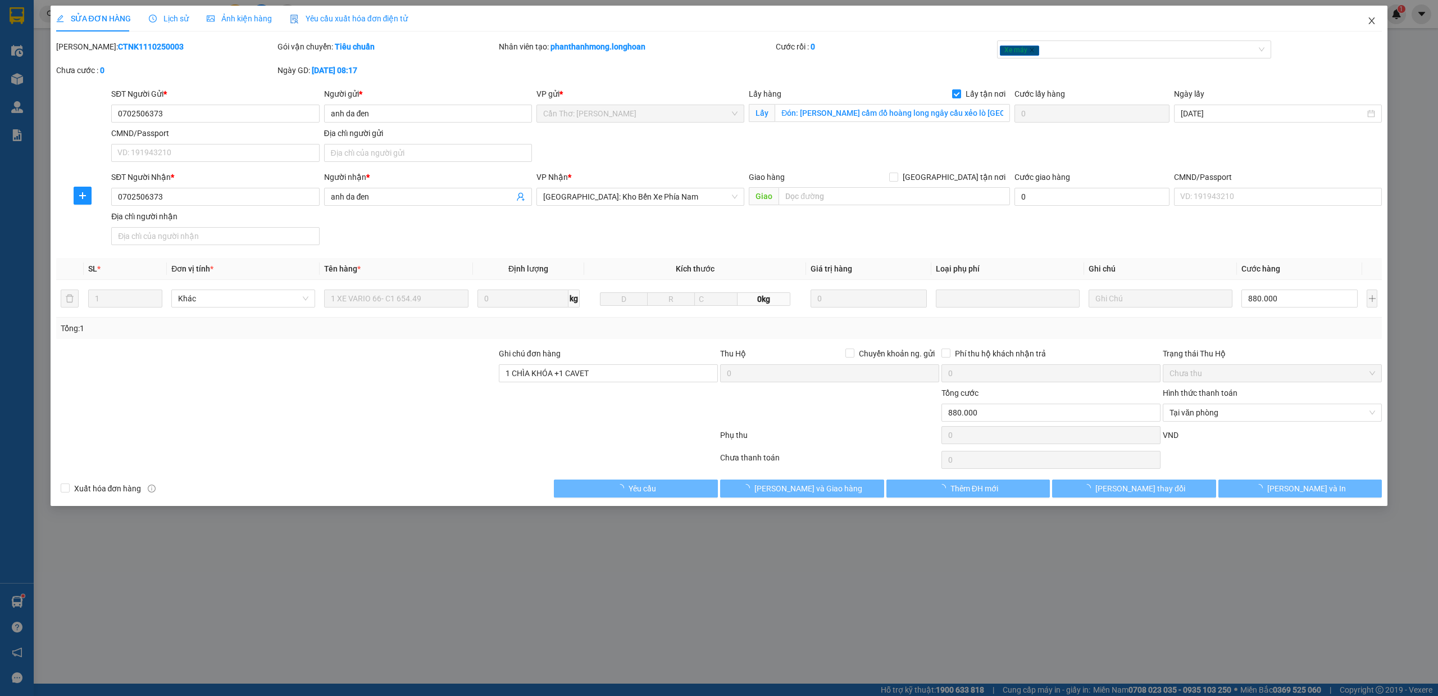
click at [1369, 24] on icon "close" at bounding box center [1372, 20] width 6 height 7
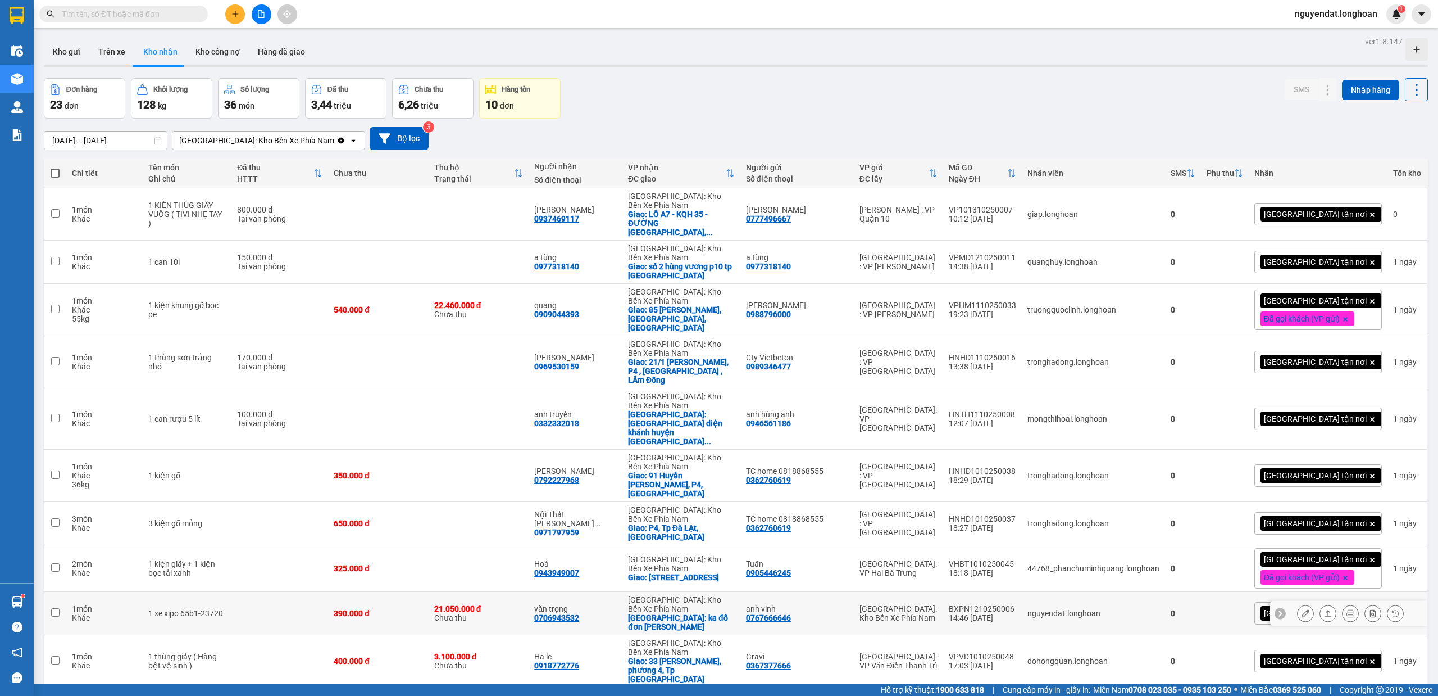
click at [1347, 609] on icon at bounding box center [1351, 613] width 8 height 8
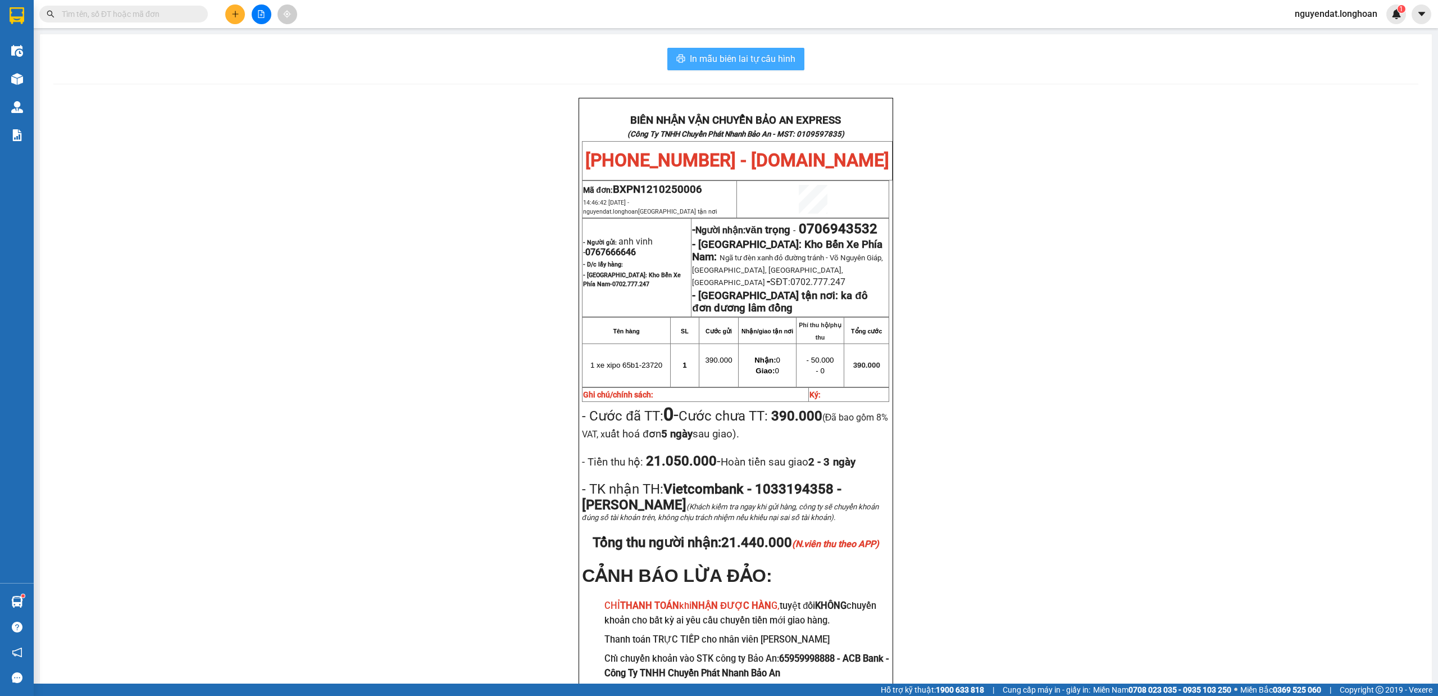
click at [779, 63] on span "In mẫu biên lai tự cấu hình" at bounding box center [743, 59] width 106 height 14
click at [1067, 212] on div "BIÊN NHẬN VẬN CHUYỂN BẢO AN EXPRESS (Công Ty TNHH Chuyển Phát Nhanh Bảo An - MS…" at bounding box center [735, 413] width 1365 height 631
drag, startPoint x: 1072, startPoint y: 225, endPoint x: 1049, endPoint y: 191, distance: 41.0
click at [1070, 204] on div "BIÊN NHẬN VẬN CHUYỂN BẢO AN EXPRESS (Công Ty TNHH Chuyển Phát Nhanh Bảo An - MS…" at bounding box center [735, 413] width 1365 height 631
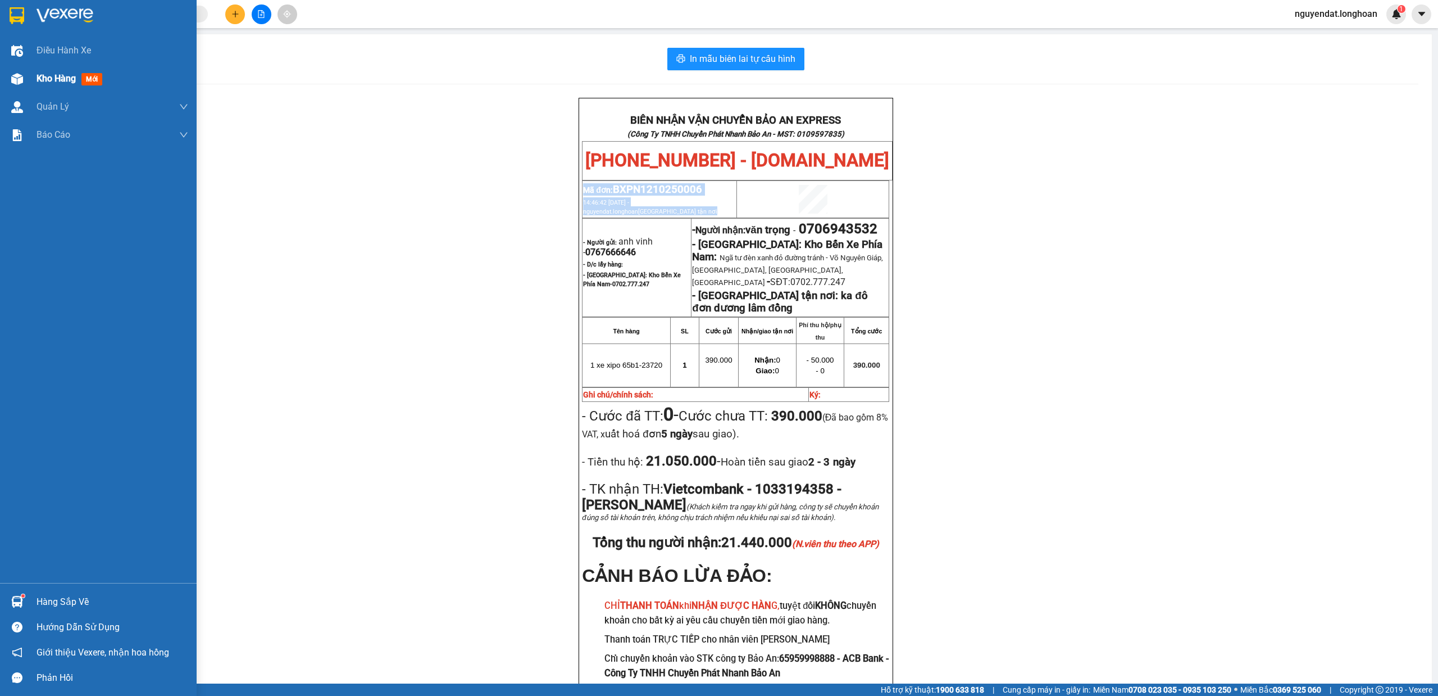
click at [20, 73] on img at bounding box center [17, 79] width 12 height 12
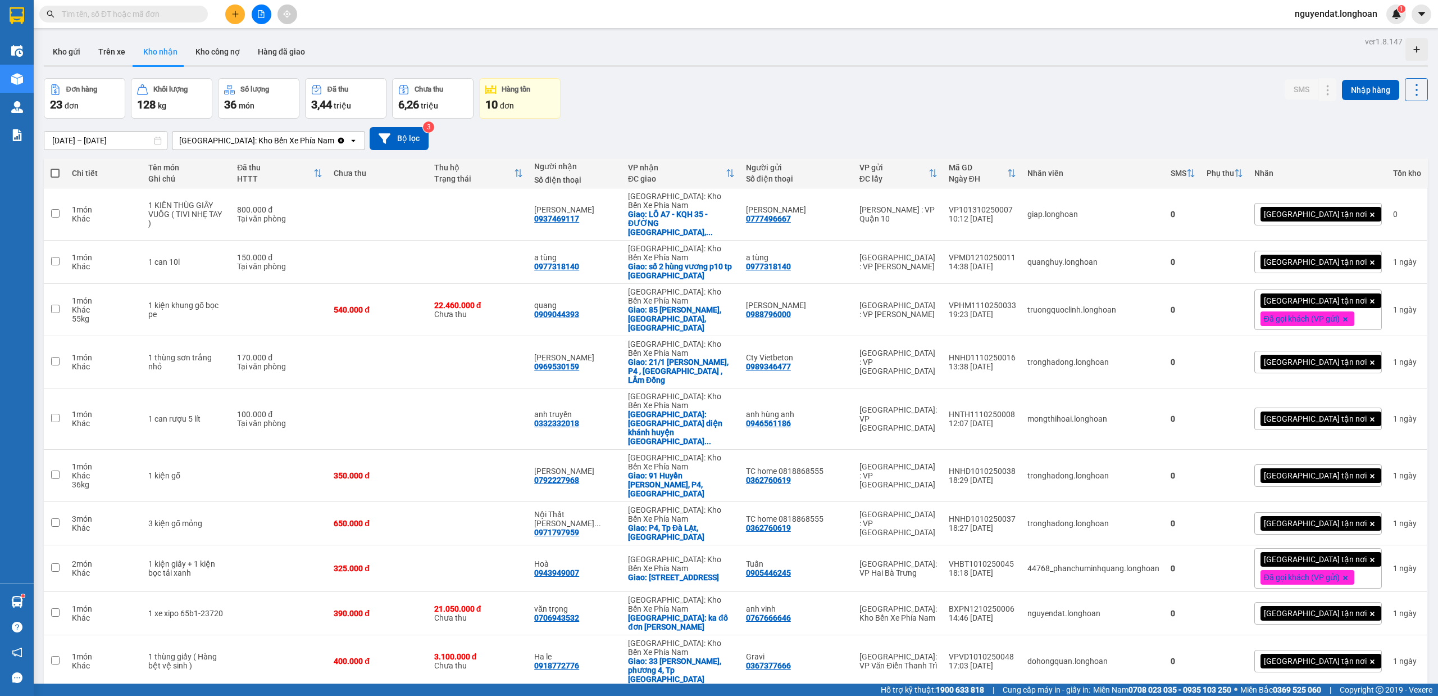
scroll to position [602, 0]
drag, startPoint x: 658, startPoint y: 63, endPoint x: 646, endPoint y: 62, distance: 12.5
click at [657, 63] on div "Kho gửi Trên xe Kho nhận Kho công nợ Hàng đã giao" at bounding box center [736, 53] width 1384 height 30
click at [256, 18] on button at bounding box center [262, 14] width 20 height 20
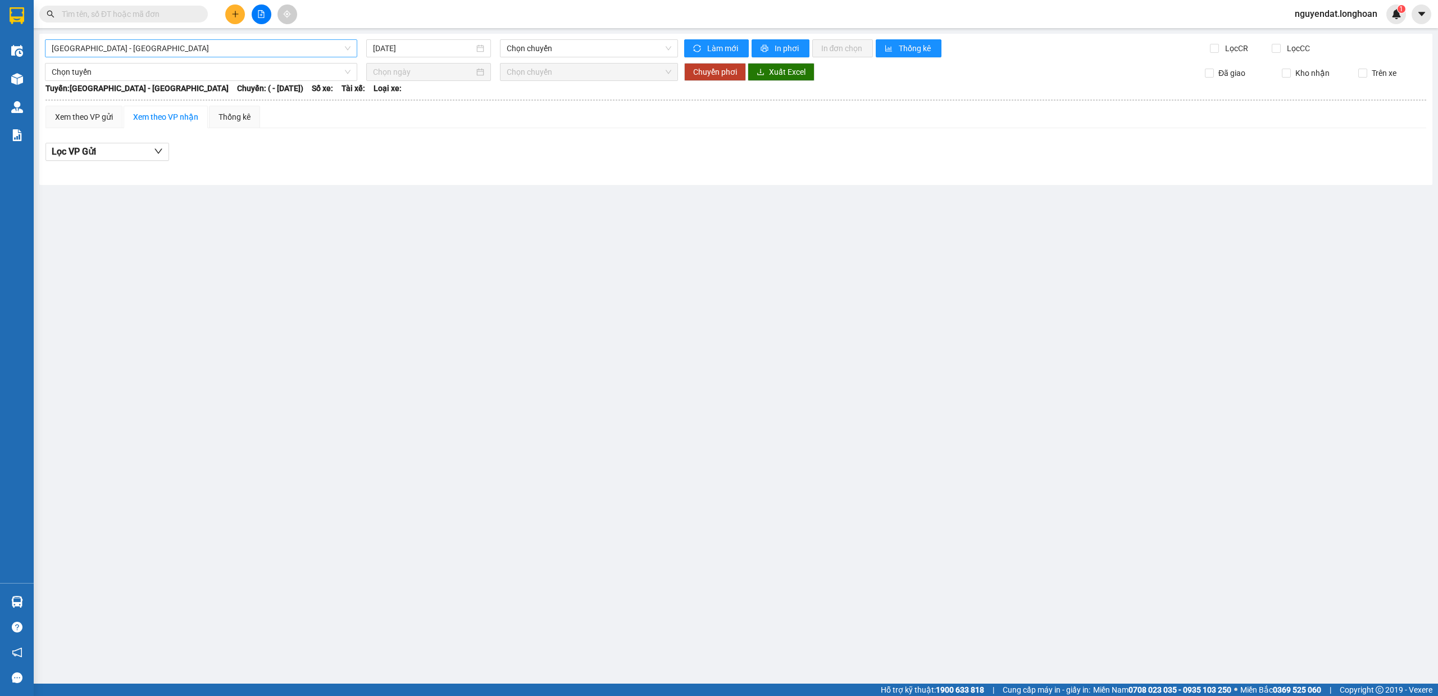
click at [176, 46] on span "[GEOGRAPHIC_DATA] - [GEOGRAPHIC_DATA]" at bounding box center [201, 48] width 299 height 17
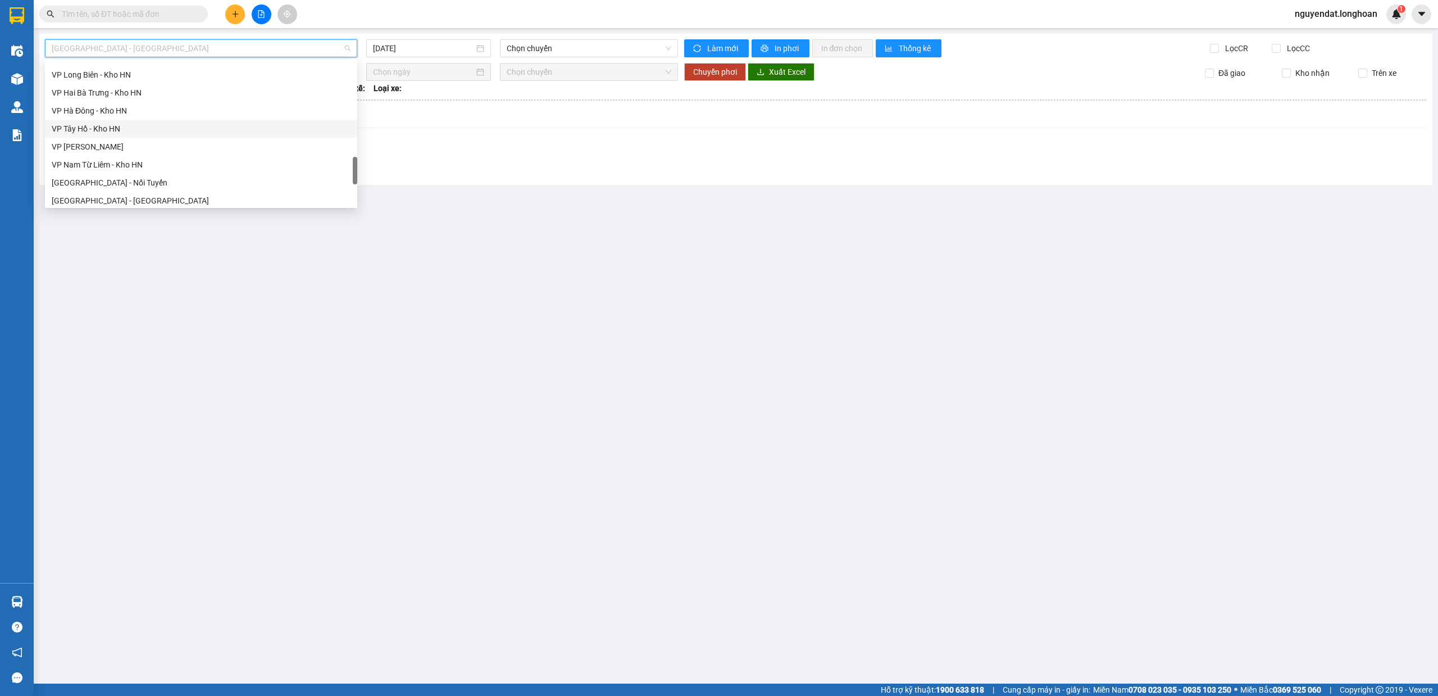
scroll to position [791, 0]
click at [135, 97] on div "Bắc [GEOGRAPHIC_DATA] QL14" at bounding box center [201, 89] width 312 height 18
type input "[DATE]"
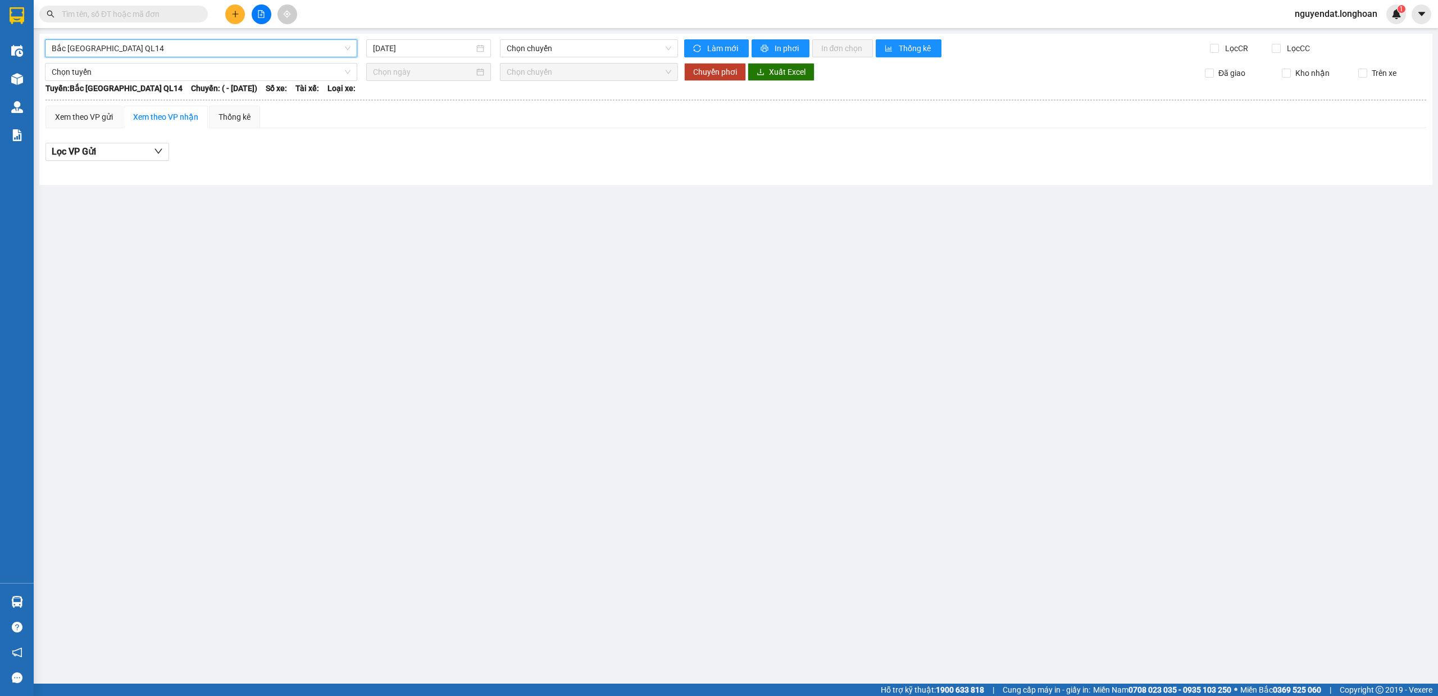
click at [204, 49] on span "Bắc [GEOGRAPHIC_DATA] QL14" at bounding box center [201, 48] width 299 height 17
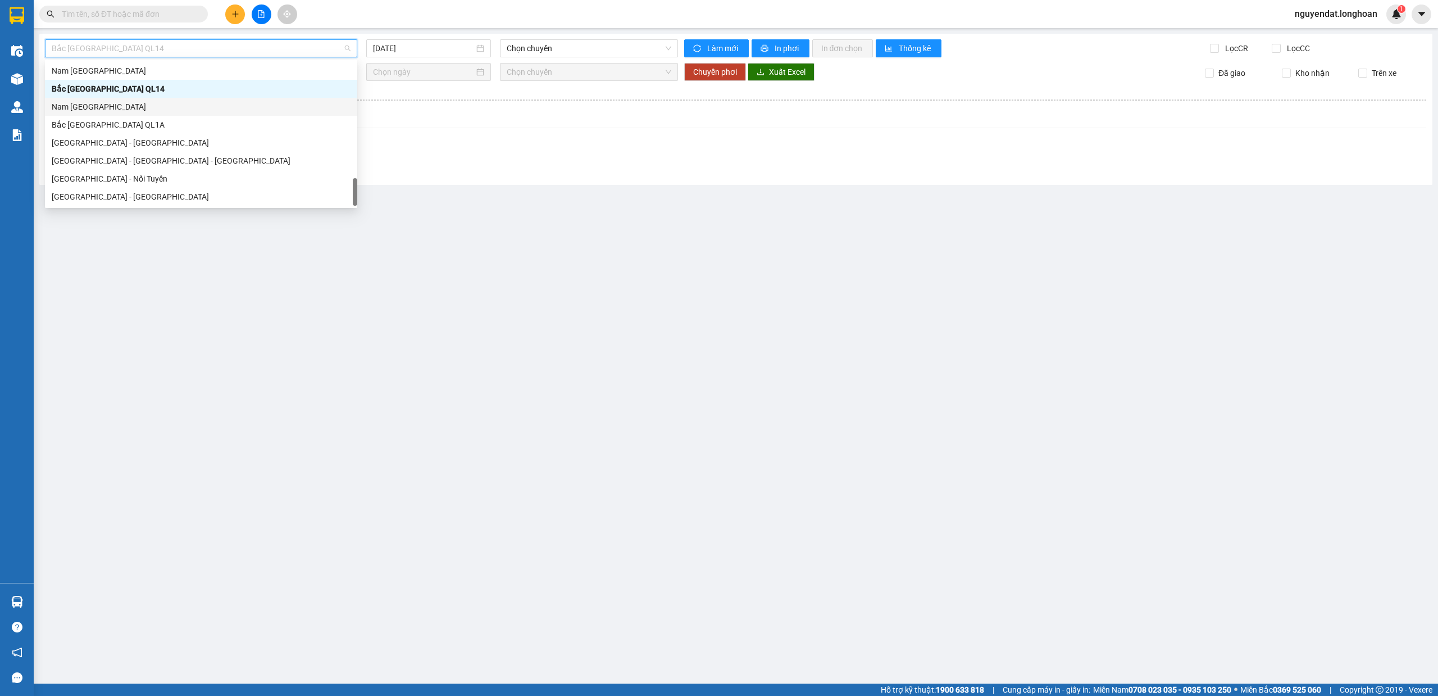
click at [151, 101] on div "Nam [GEOGRAPHIC_DATA]" at bounding box center [201, 107] width 299 height 12
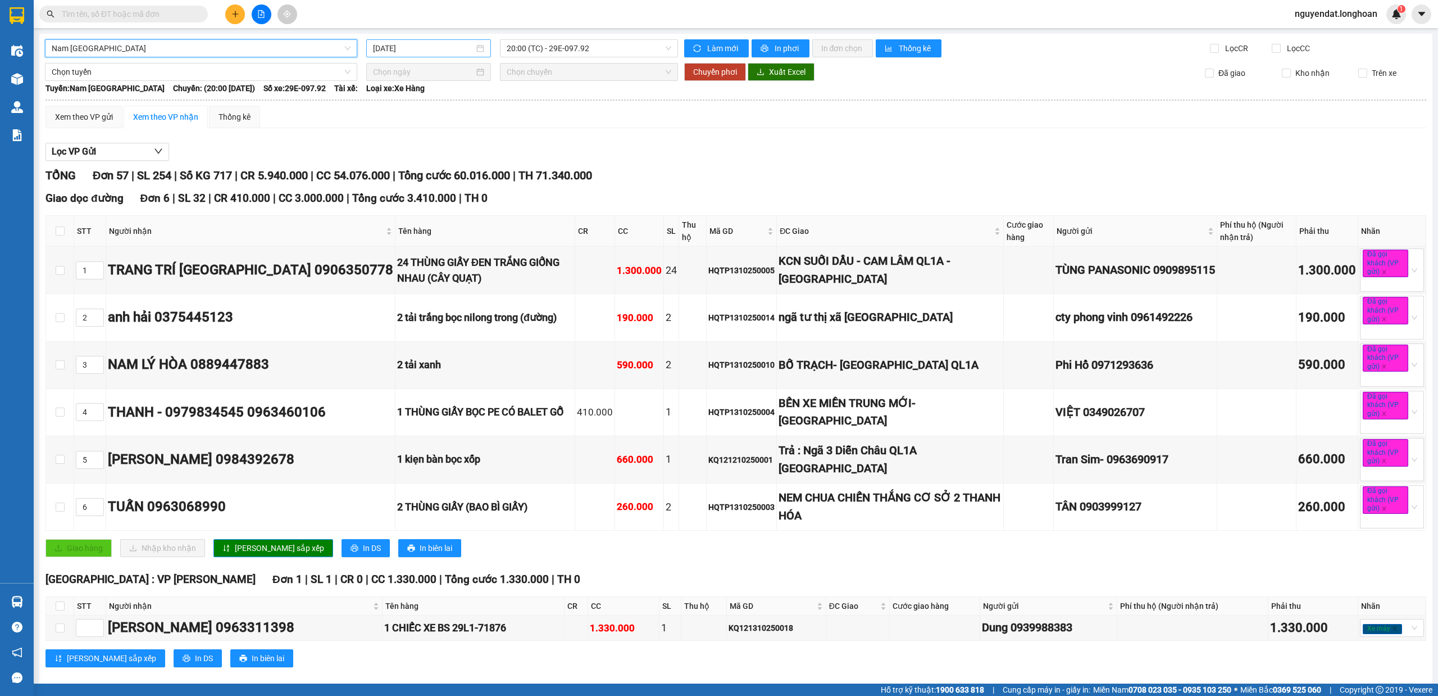
click at [414, 50] on input "[DATE]" at bounding box center [423, 48] width 101 height 12
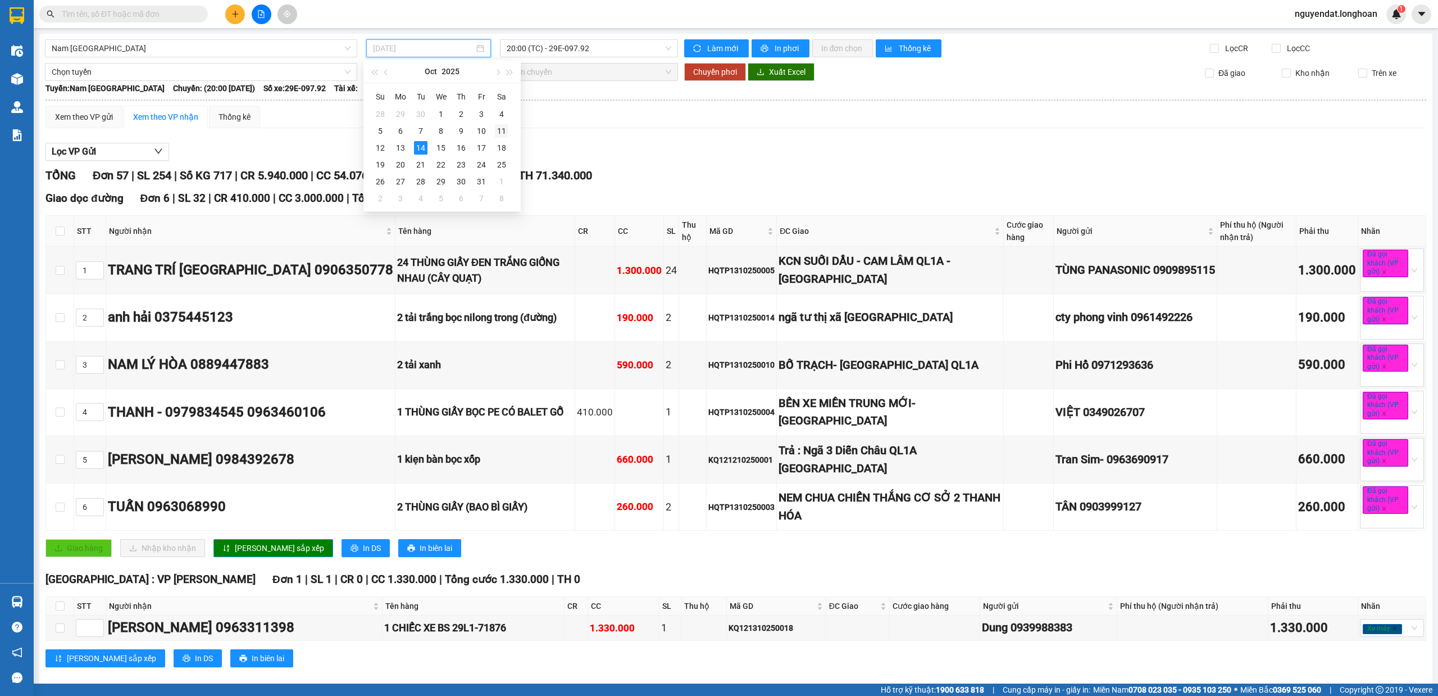
click at [496, 133] on div "11" at bounding box center [501, 130] width 13 height 13
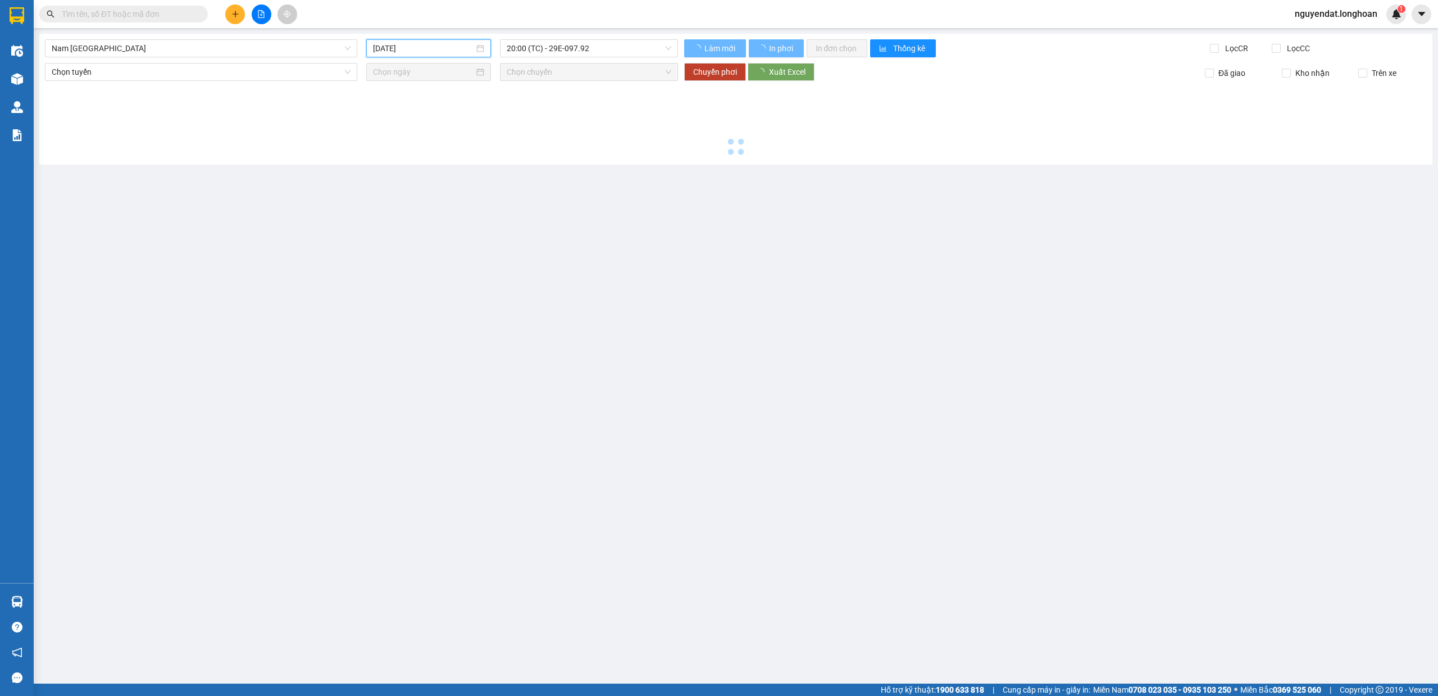
type input "[DATE]"
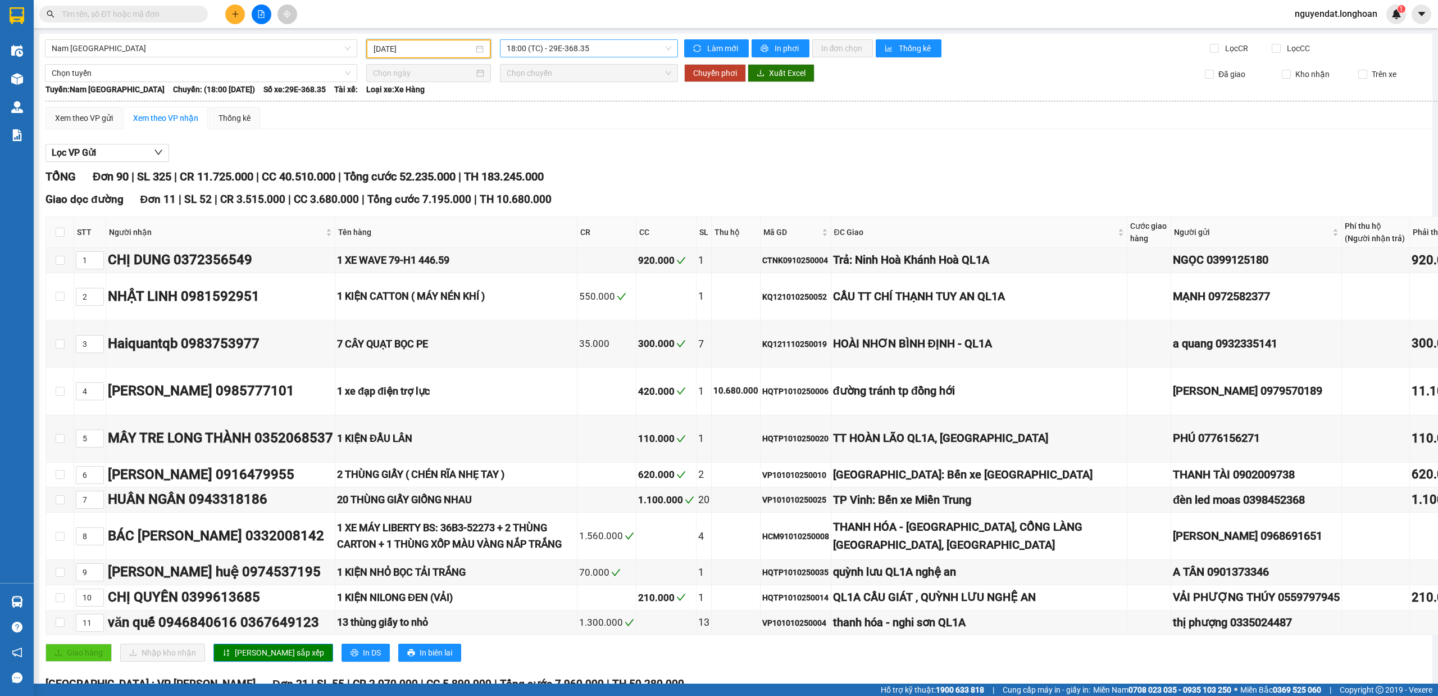
click at [605, 47] on span "18:00 (TC) - 29E-368.35" at bounding box center [589, 48] width 165 height 17
click at [608, 50] on span "18:00 (TC) - 29E-368.35" at bounding box center [589, 48] width 165 height 17
click at [852, 160] on div "Lọc VP Gửi" at bounding box center [797, 153] width 1502 height 19
click at [606, 48] on span "18:00 (TC) - 29E-368.35" at bounding box center [589, 48] width 165 height 17
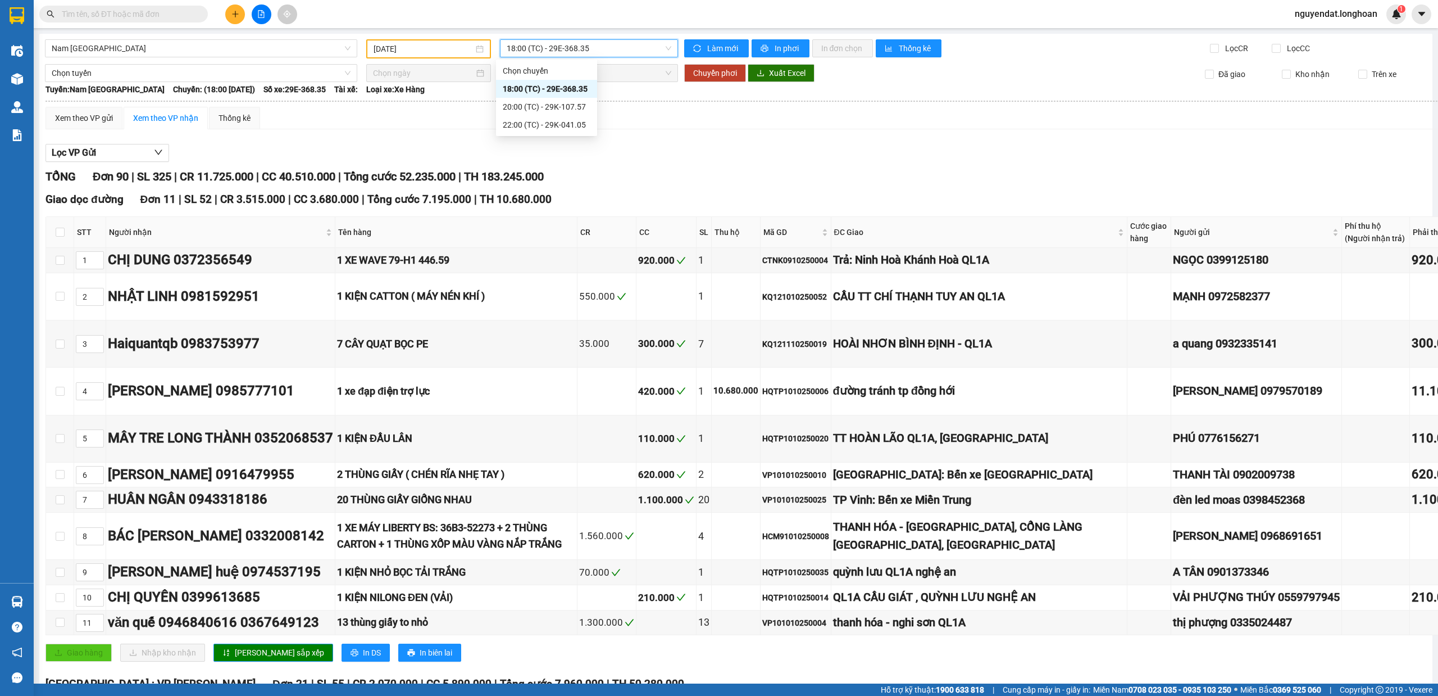
click at [606, 48] on span "18:00 (TC) - 29E-368.35" at bounding box center [589, 48] width 165 height 17
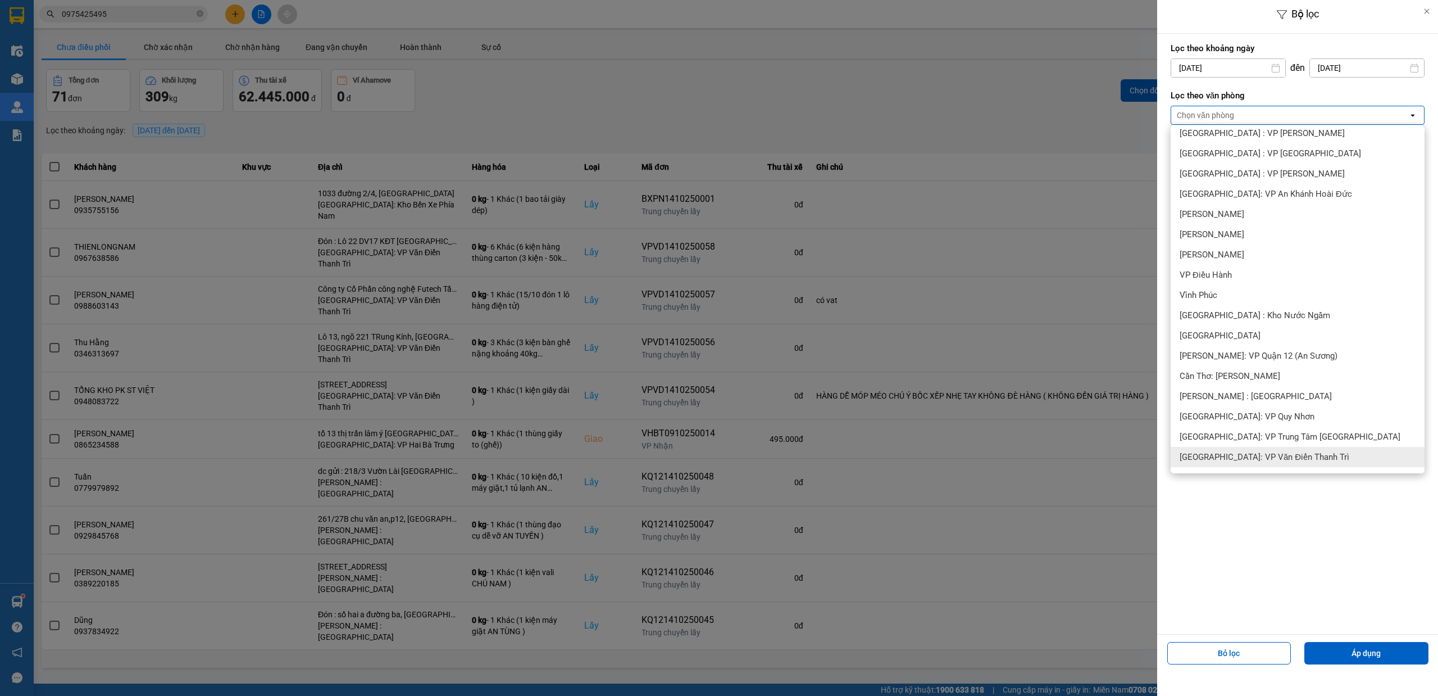
scroll to position [374, 0]
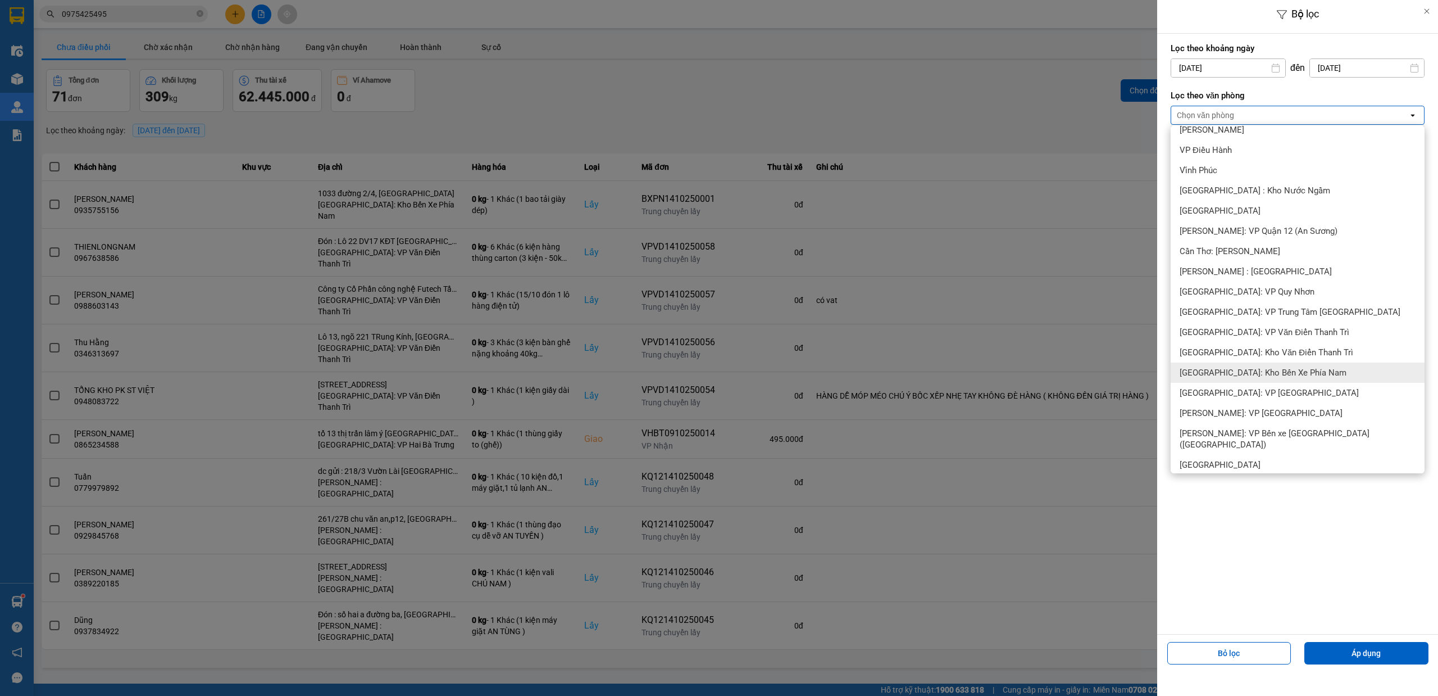
click at [1306, 376] on div "[GEOGRAPHIC_DATA]: Kho Bến Xe Phía Nam" at bounding box center [1298, 372] width 254 height 20
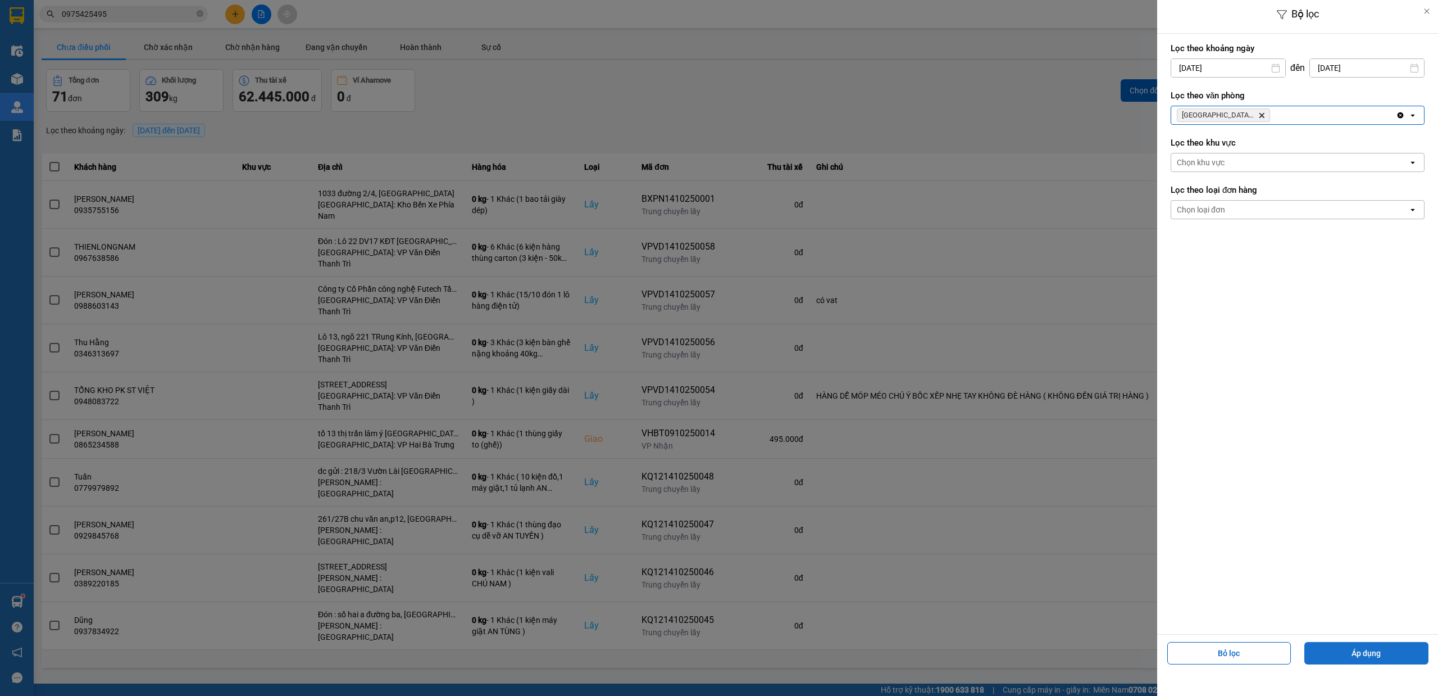
click at [1362, 646] on button "Áp dụng" at bounding box center [1367, 653] width 124 height 22
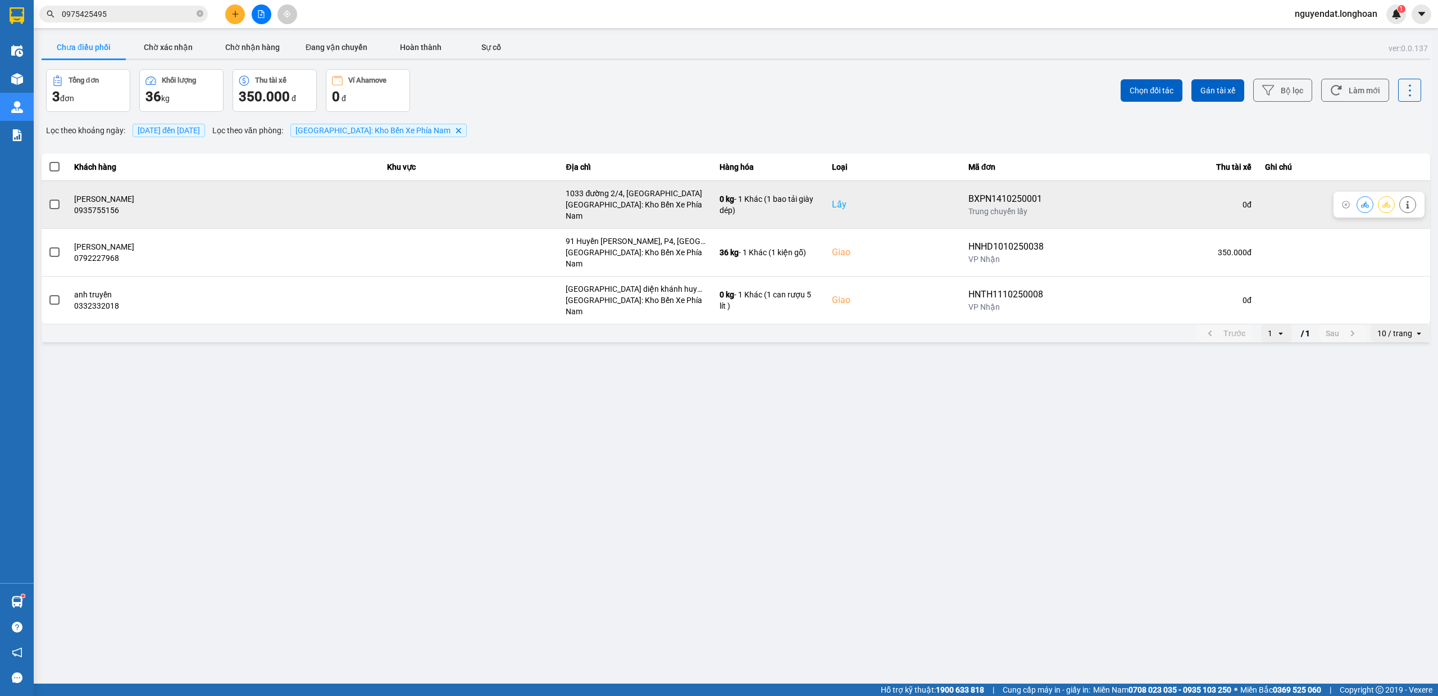
click at [52, 199] on span at bounding box center [54, 204] width 10 height 10
click at [48, 198] on input "checkbox" at bounding box center [48, 198] width 0 height 0
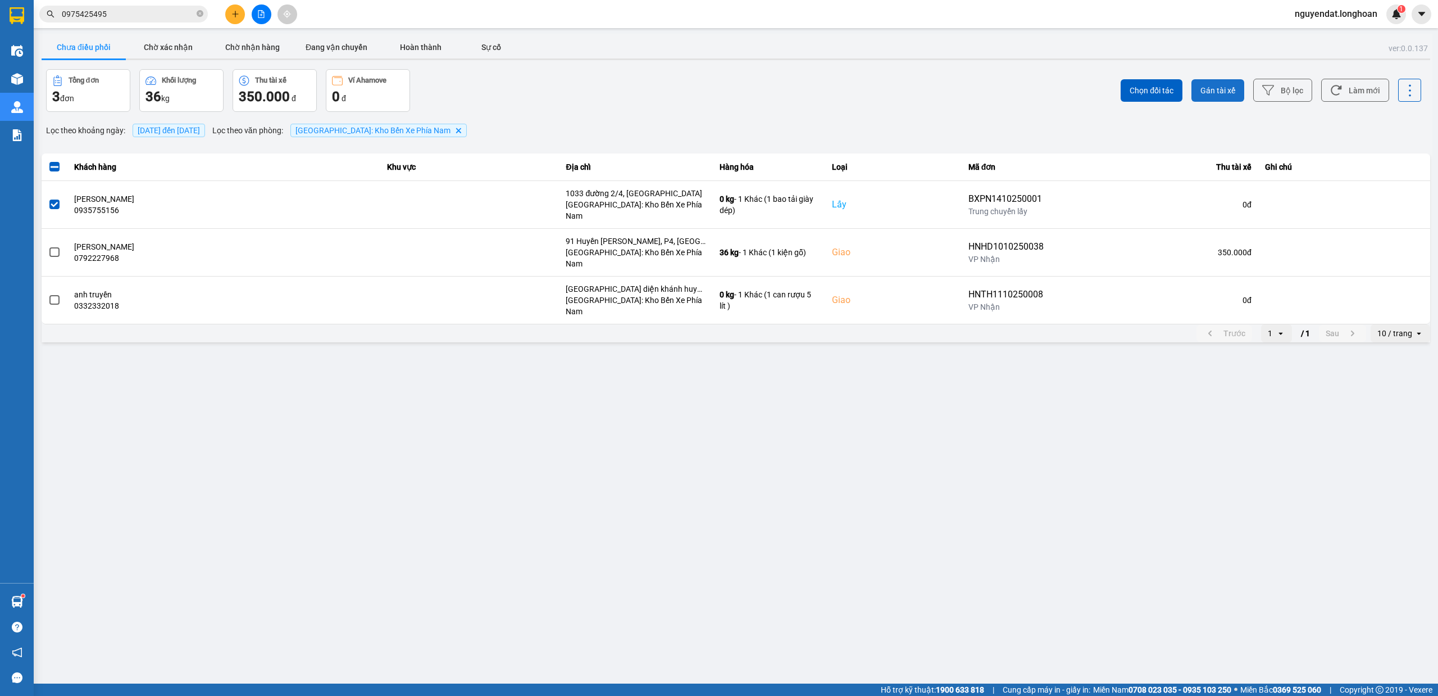
click at [1207, 93] on span "Gán tài xế" at bounding box center [1218, 90] width 35 height 11
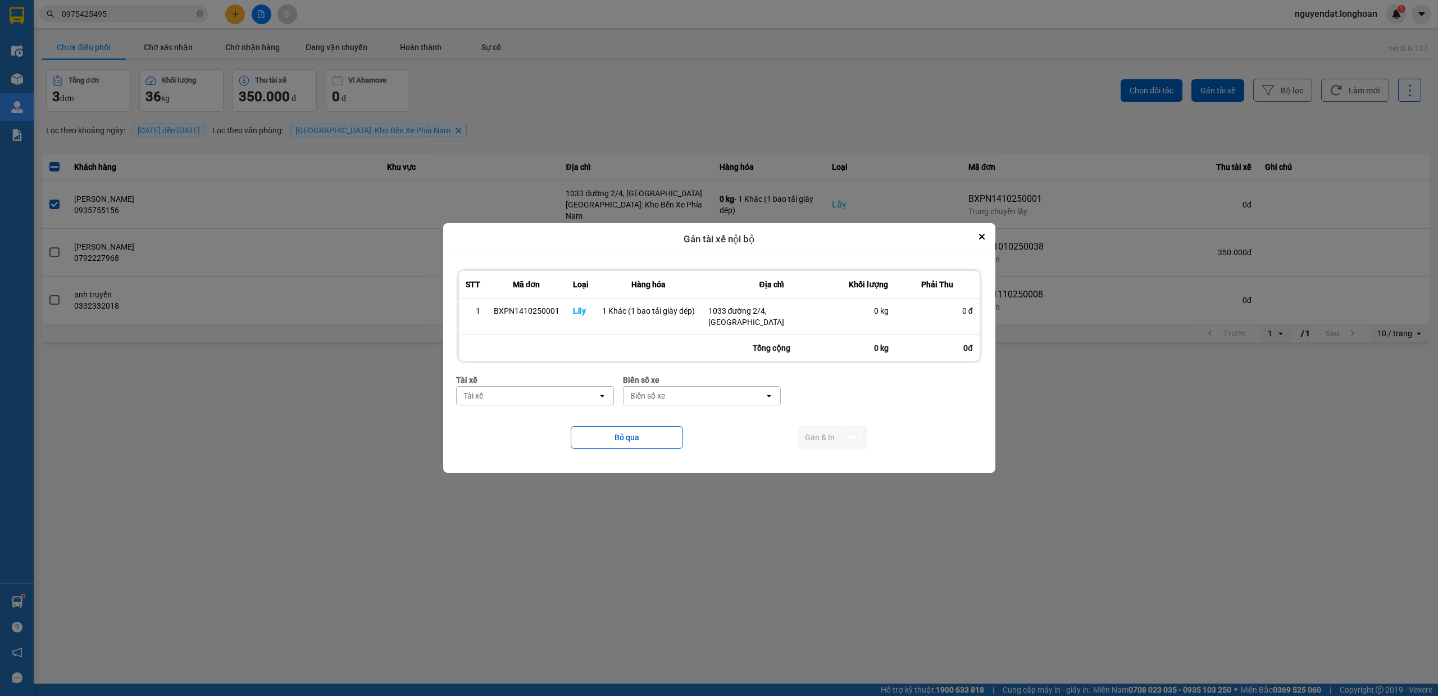
click at [515, 398] on div "Tài xế" at bounding box center [527, 396] width 141 height 18
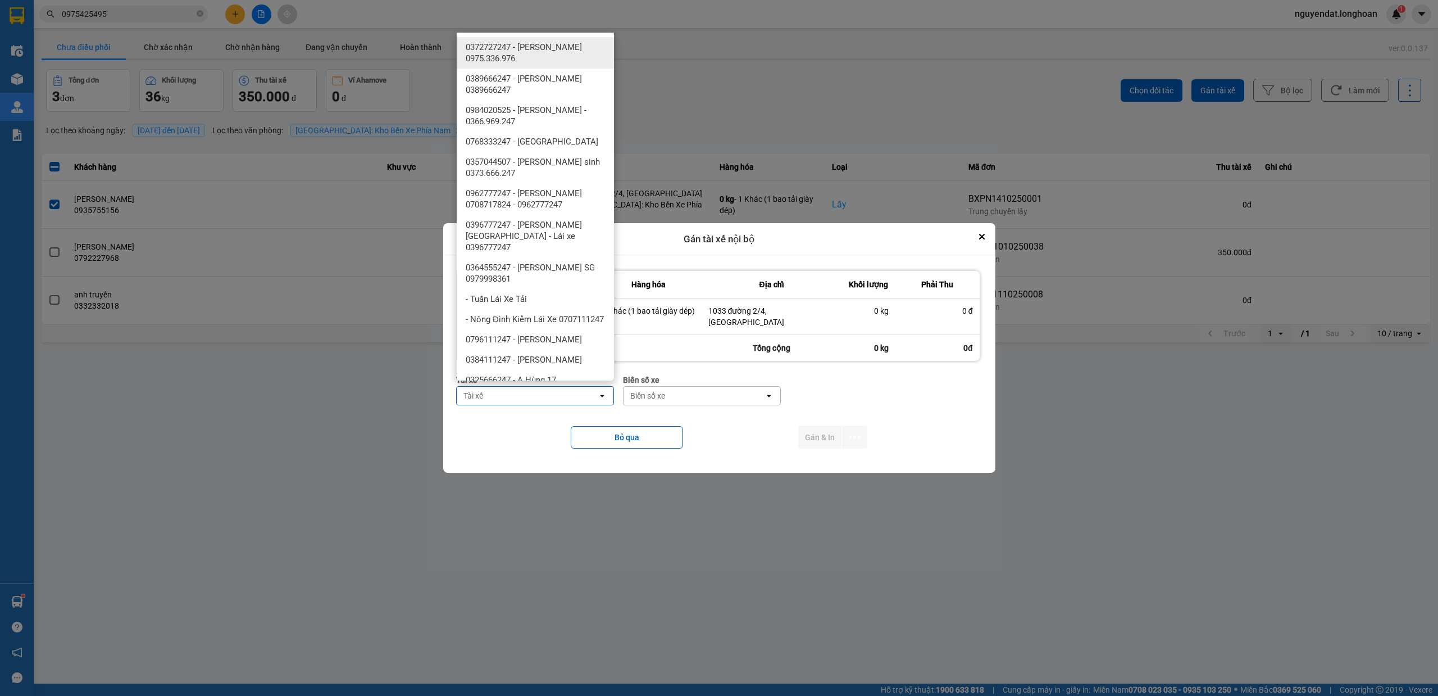
type input "h"
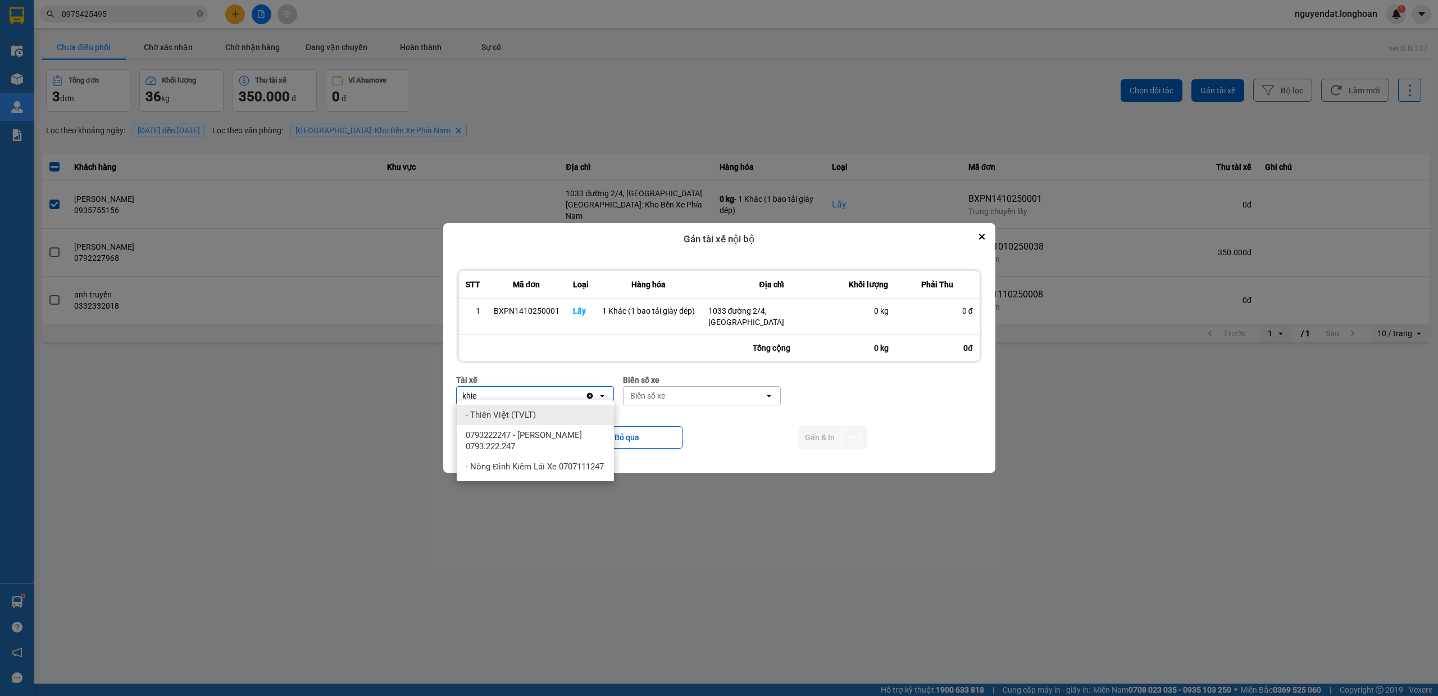
type input "khie"
click at [558, 436] on span "0793222247 - Lưu Nhược Khiêm 0793.222.247" at bounding box center [538, 440] width 144 height 22
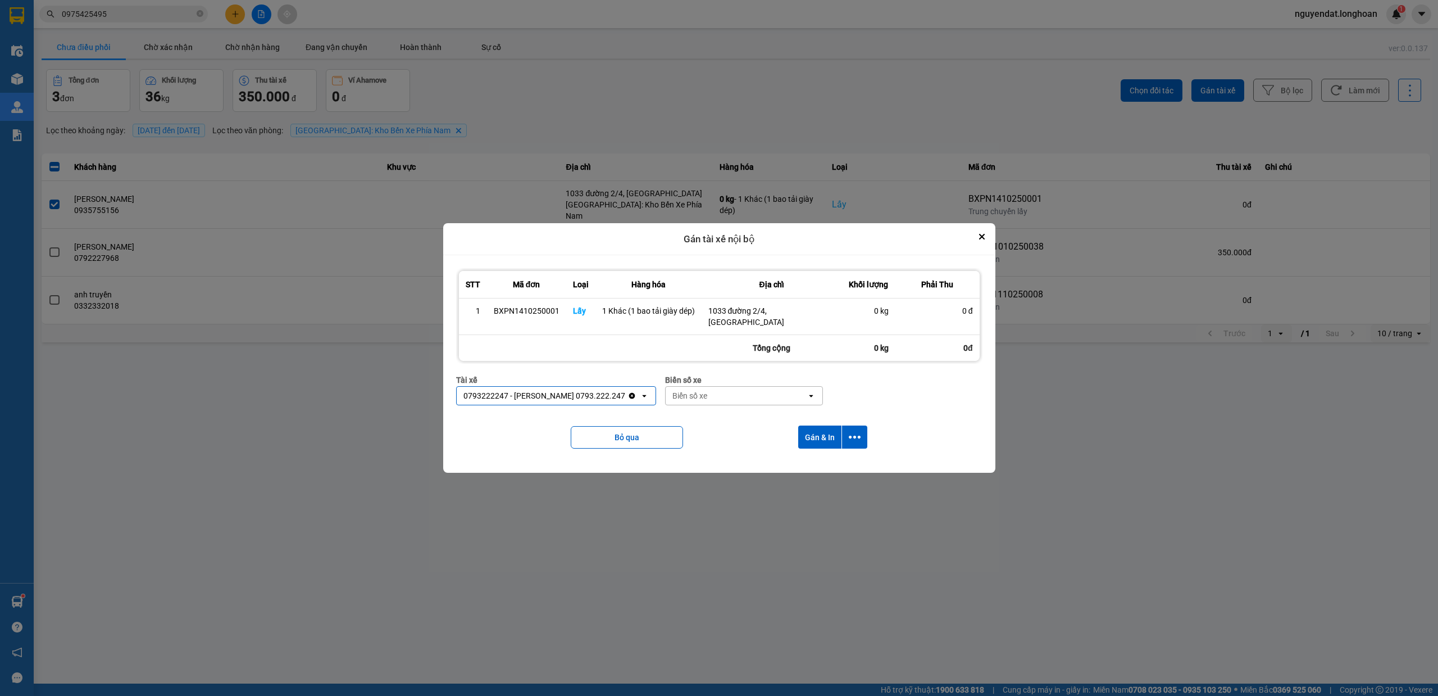
click at [721, 389] on div "Biển số xe" at bounding box center [736, 396] width 141 height 18
type input "0426"
click at [742, 414] on div "29K-042.64" at bounding box center [746, 415] width 157 height 20
click at [852, 432] on icon "dialog" at bounding box center [855, 437] width 12 height 12
click at [830, 464] on div "Chỉ gán tài" at bounding box center [825, 462] width 66 height 11
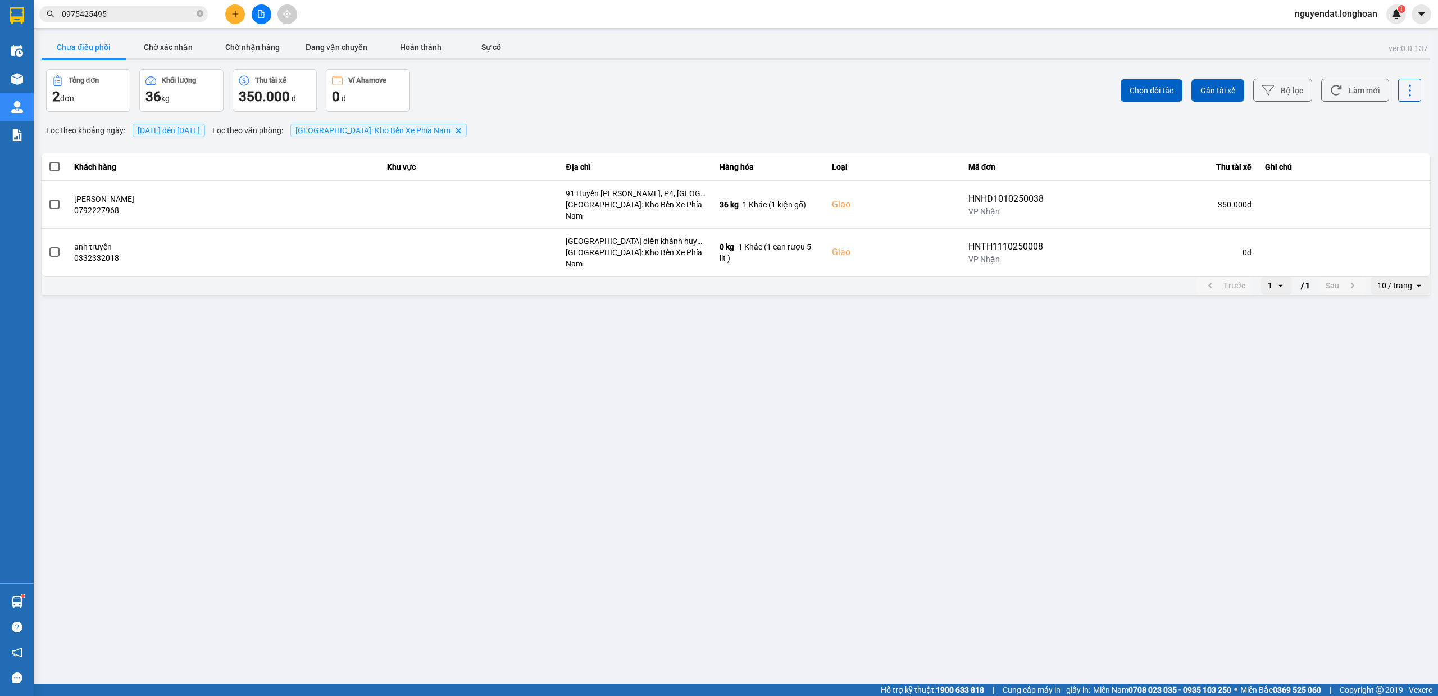
drag, startPoint x: 783, startPoint y: 415, endPoint x: 787, endPoint y: 408, distance: 7.5
click at [784, 415] on main "ver: 0.0.137 Chưa điều phối Chờ xác nhận Chờ nhận hàng Đang vận chuyển Hoàn thà…" at bounding box center [719, 341] width 1438 height 683
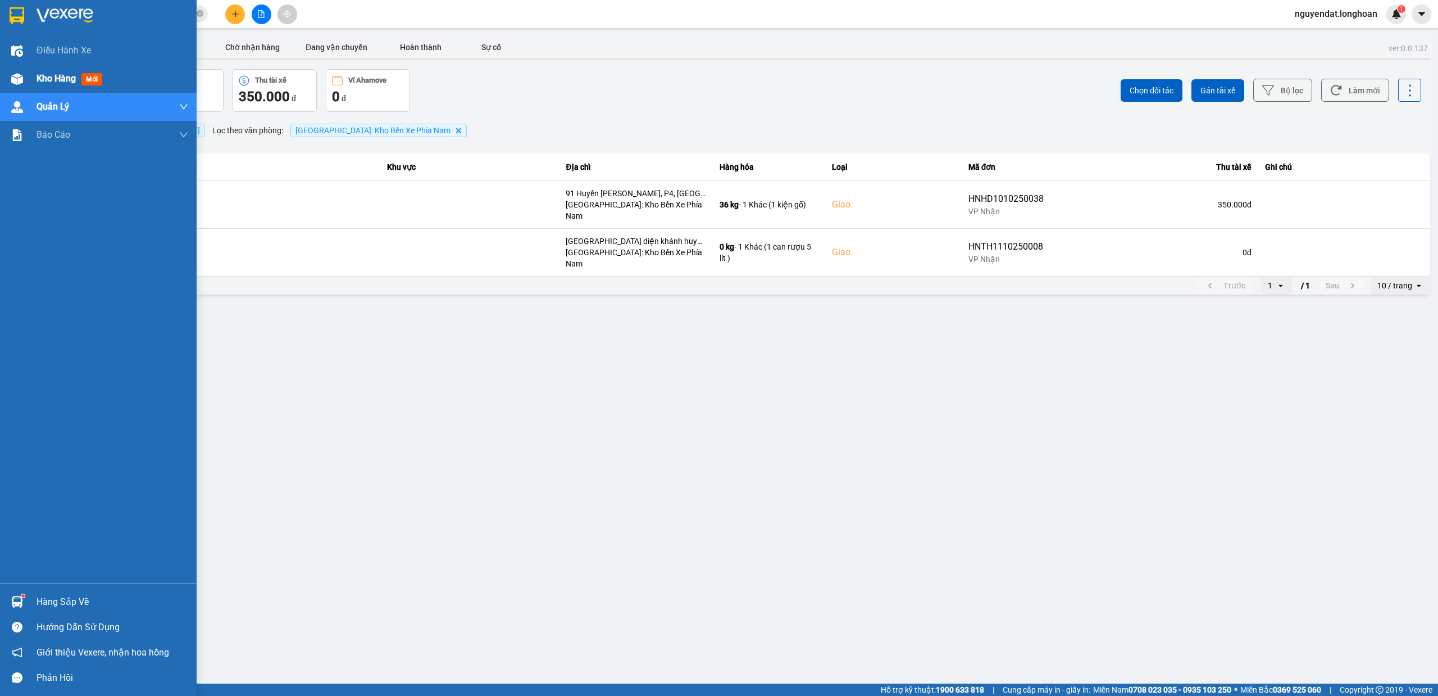
click at [21, 84] on div at bounding box center [17, 79] width 20 height 20
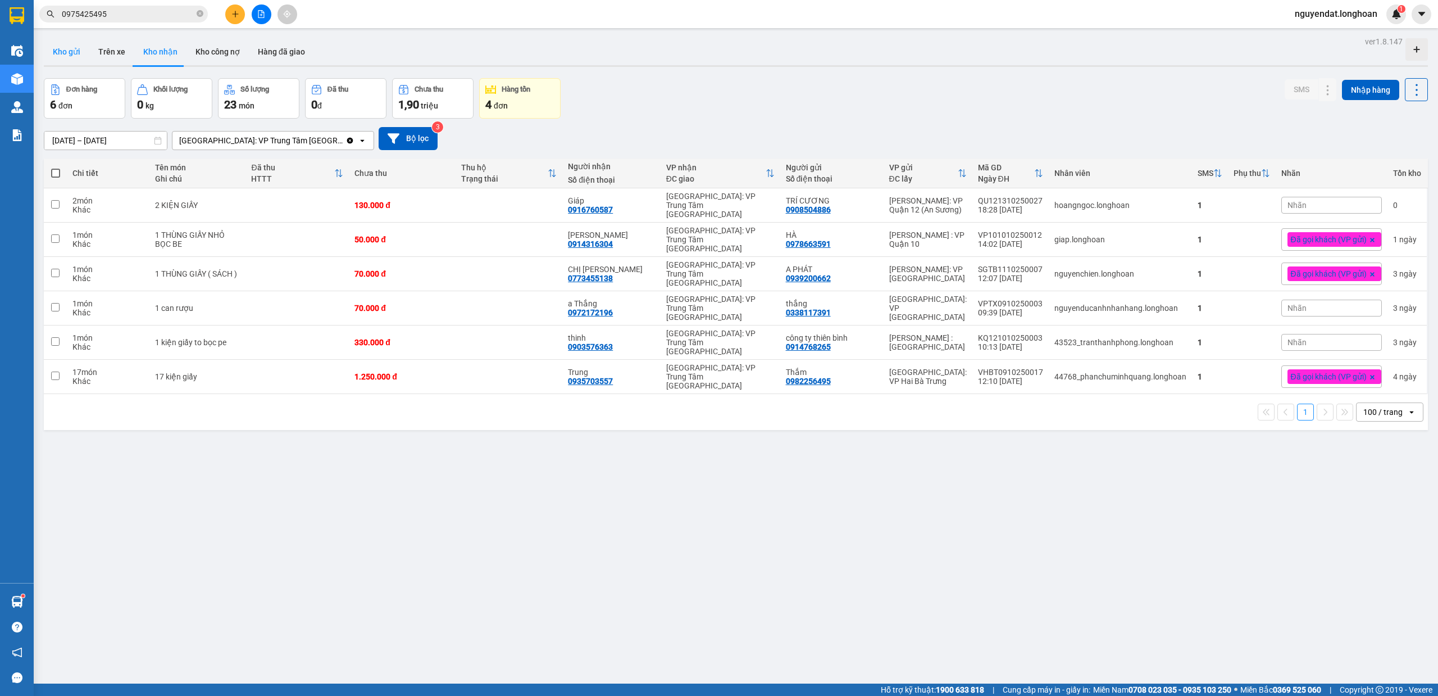
click at [66, 39] on button "Kho gửi" at bounding box center [67, 51] width 46 height 27
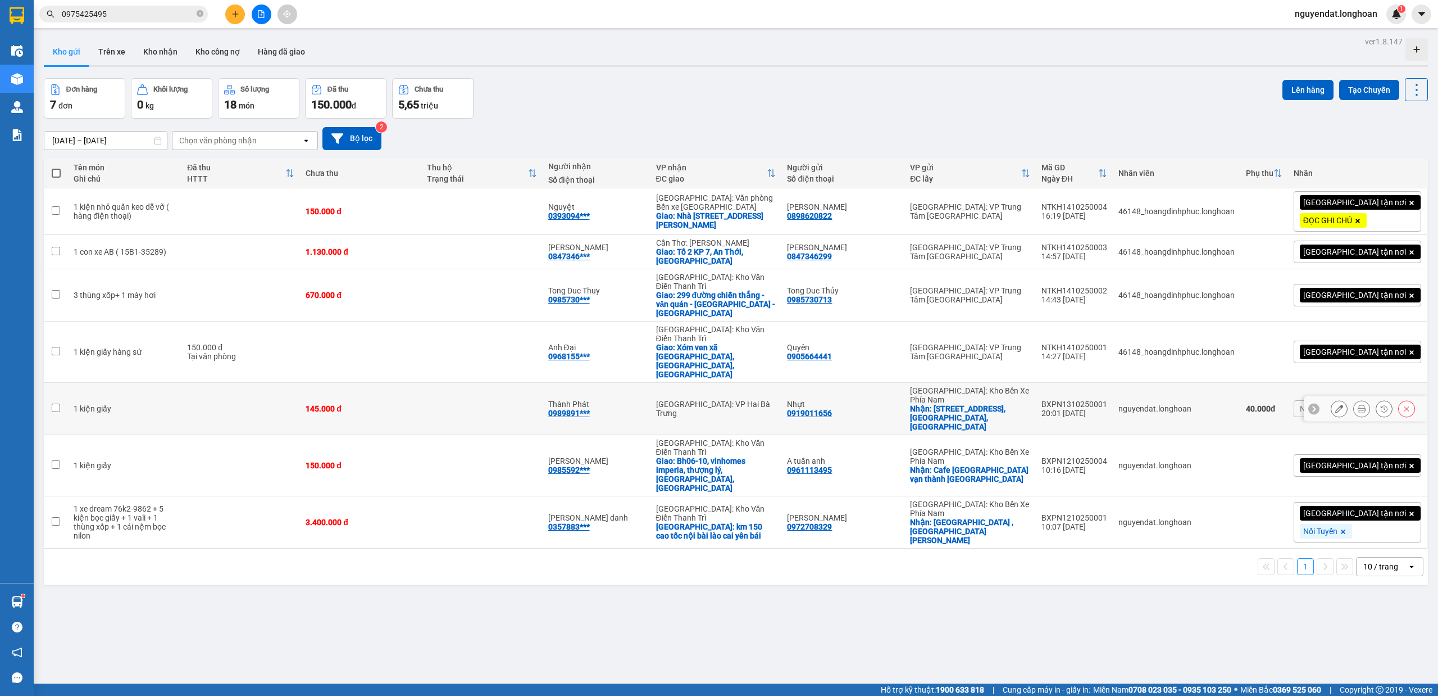
click at [1335, 405] on icon at bounding box center [1339, 409] width 8 height 8
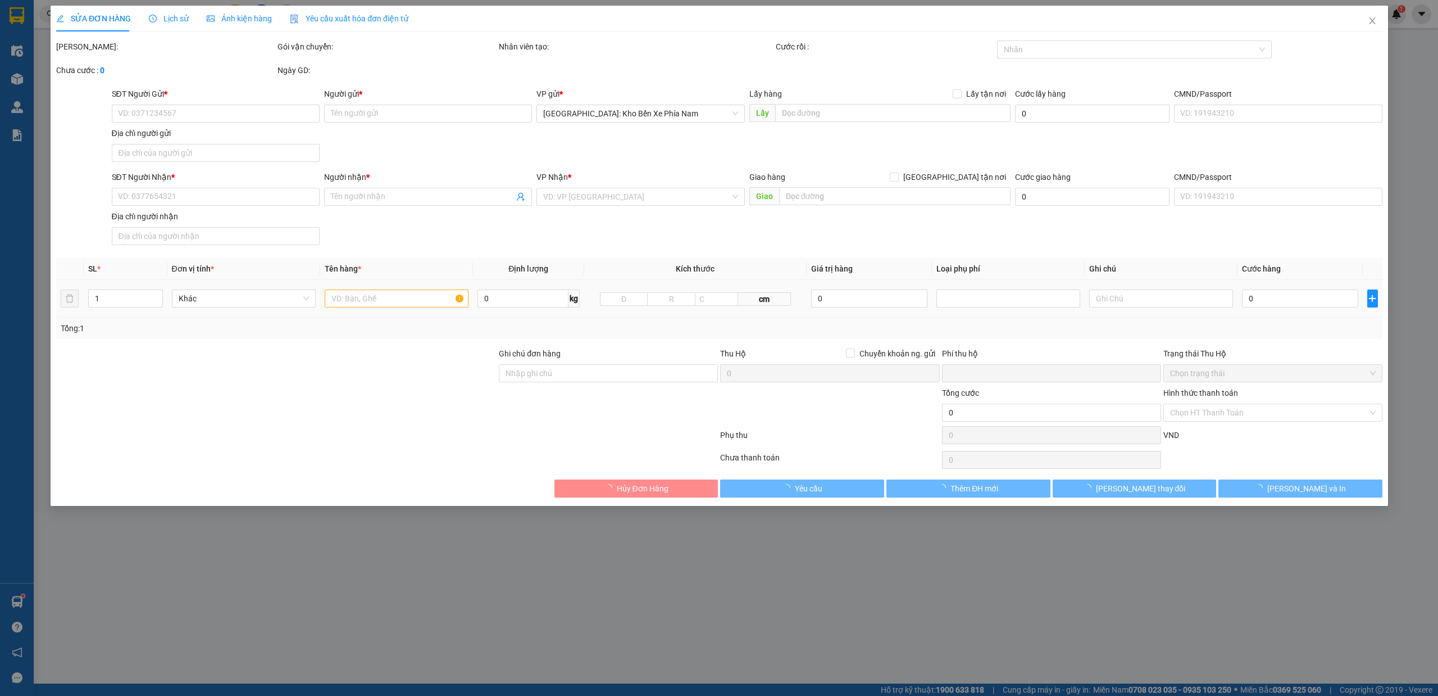
type input "0919011656"
type input "Nhựt"
checkbox input "true"
type input "[STREET_ADDRESS] ngọc, [GEOGRAPHIC_DATA]"
type input "0989891187"
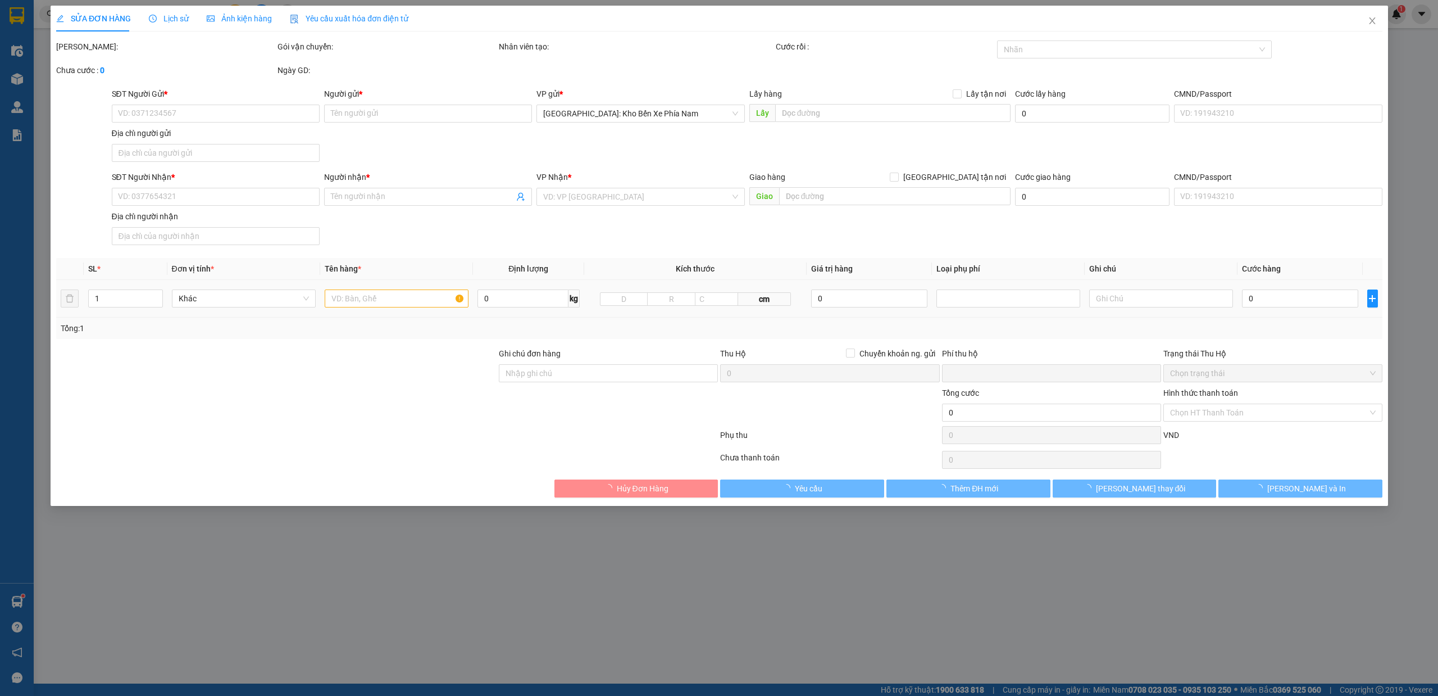
type input "Thành Phát"
type input "nhận theo kiện,giao nguyên kiện,hư vỡ không chịu trách nhiệm"
type input "0"
type input "145.000"
type input "40.000"
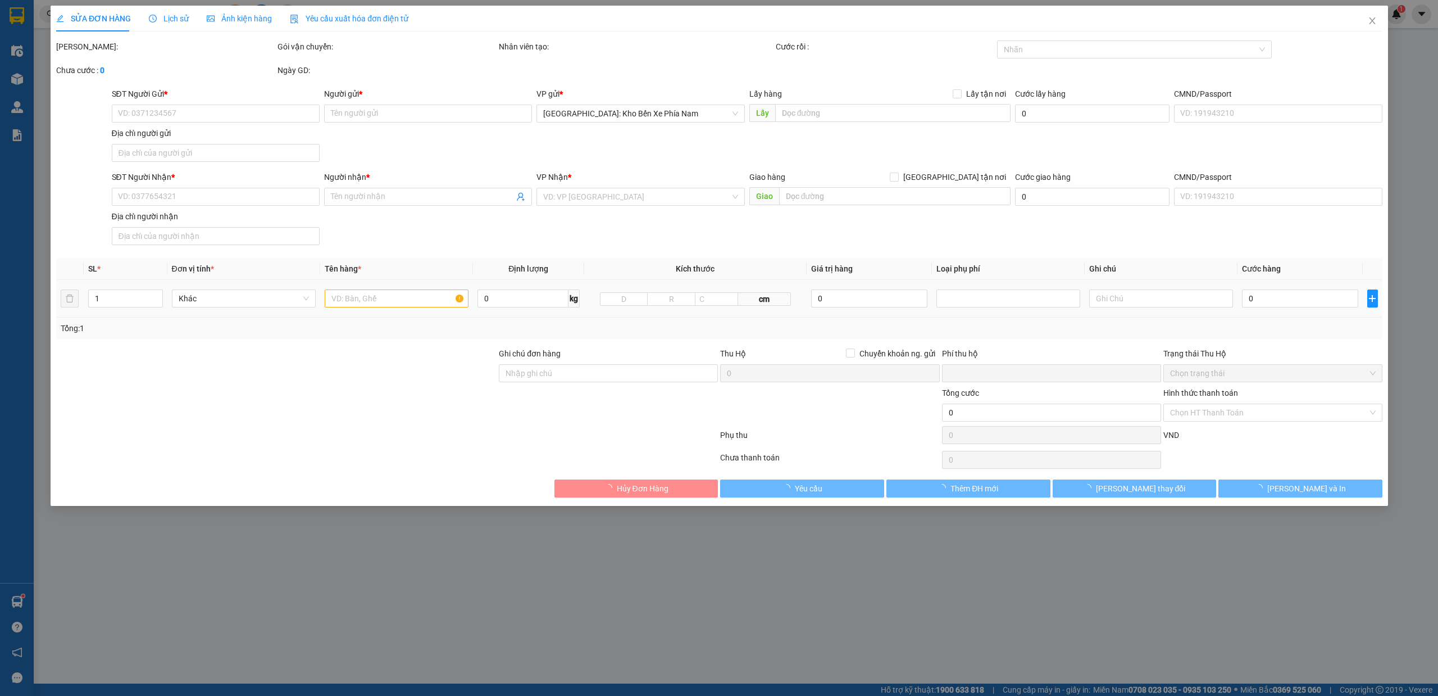
type input "145.000"
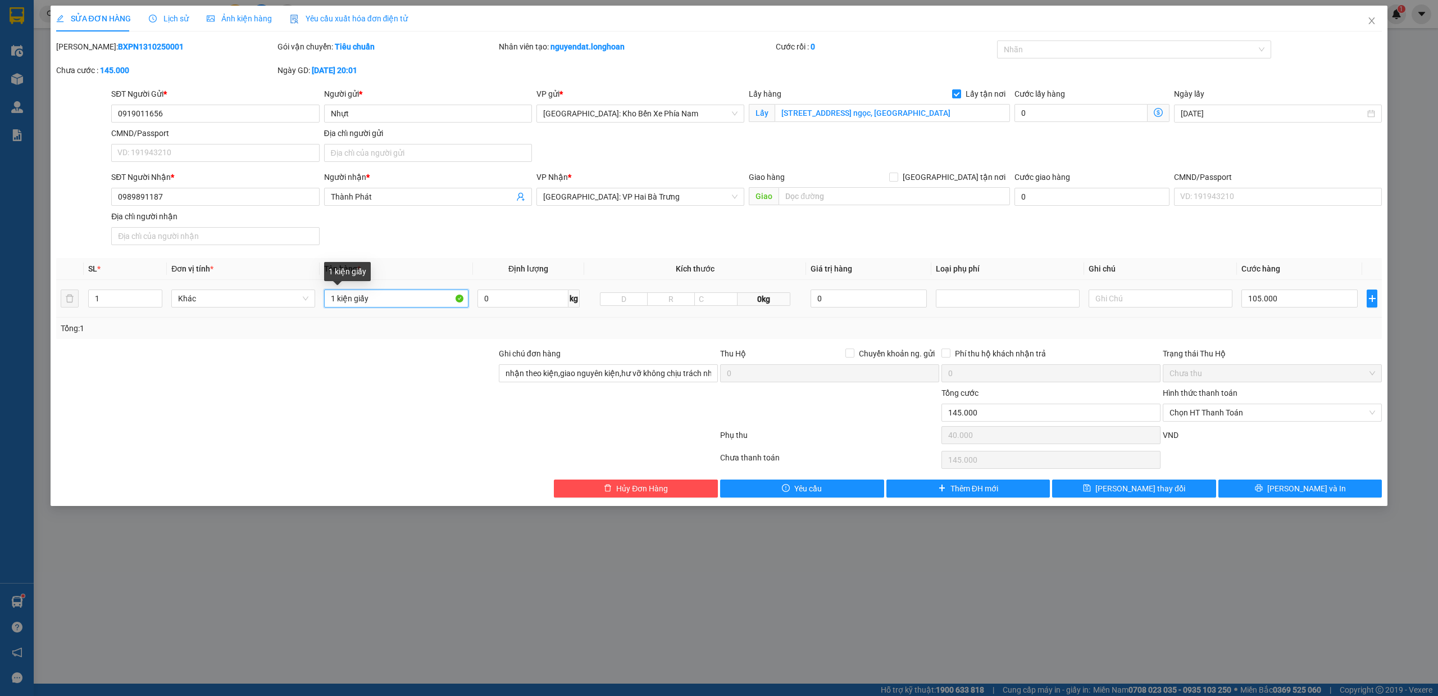
click at [403, 301] on input "1 kiện giấy" at bounding box center [396, 298] width 144 height 18
type input "1 kiện giấy bọc xốp nổ"
click at [1347, 492] on button "[PERSON_NAME] và In" at bounding box center [1301, 488] width 164 height 18
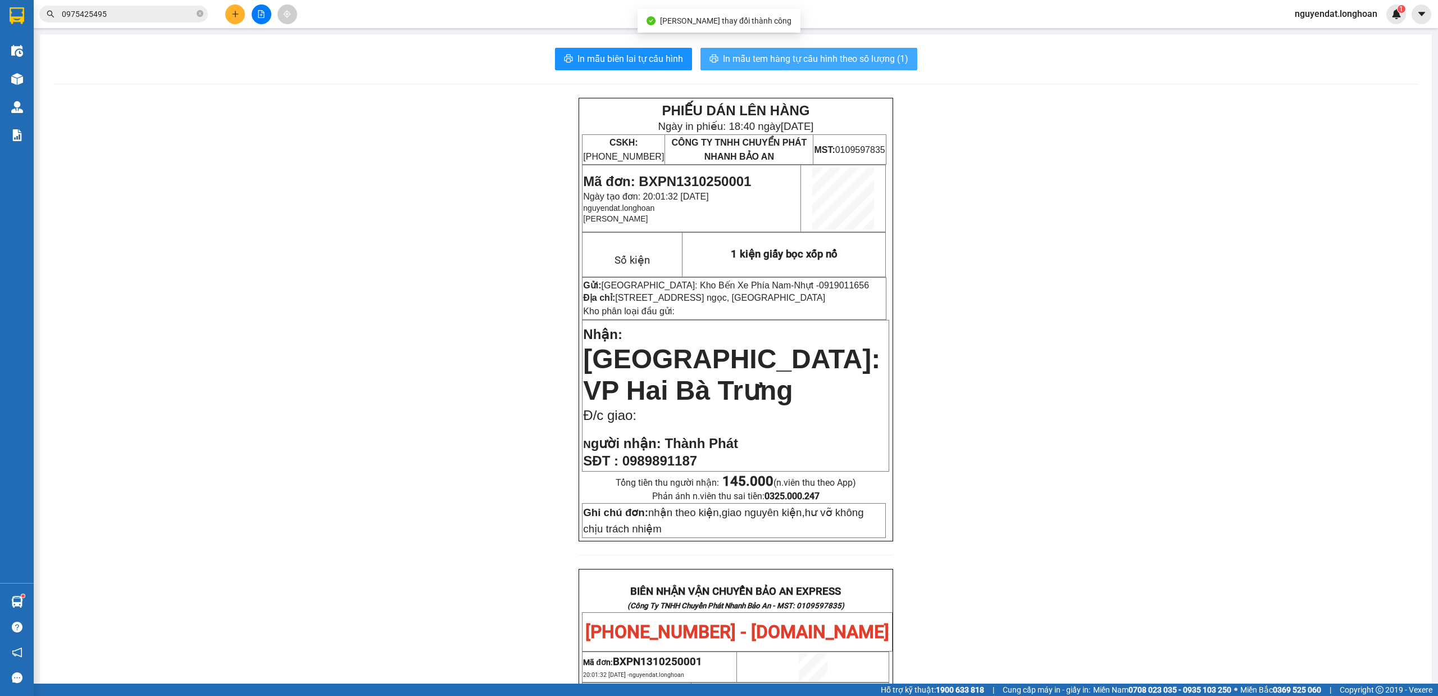
click at [893, 58] on span "In mẫu tem hàng tự cấu hình theo số lượng (1)" at bounding box center [815, 59] width 185 height 14
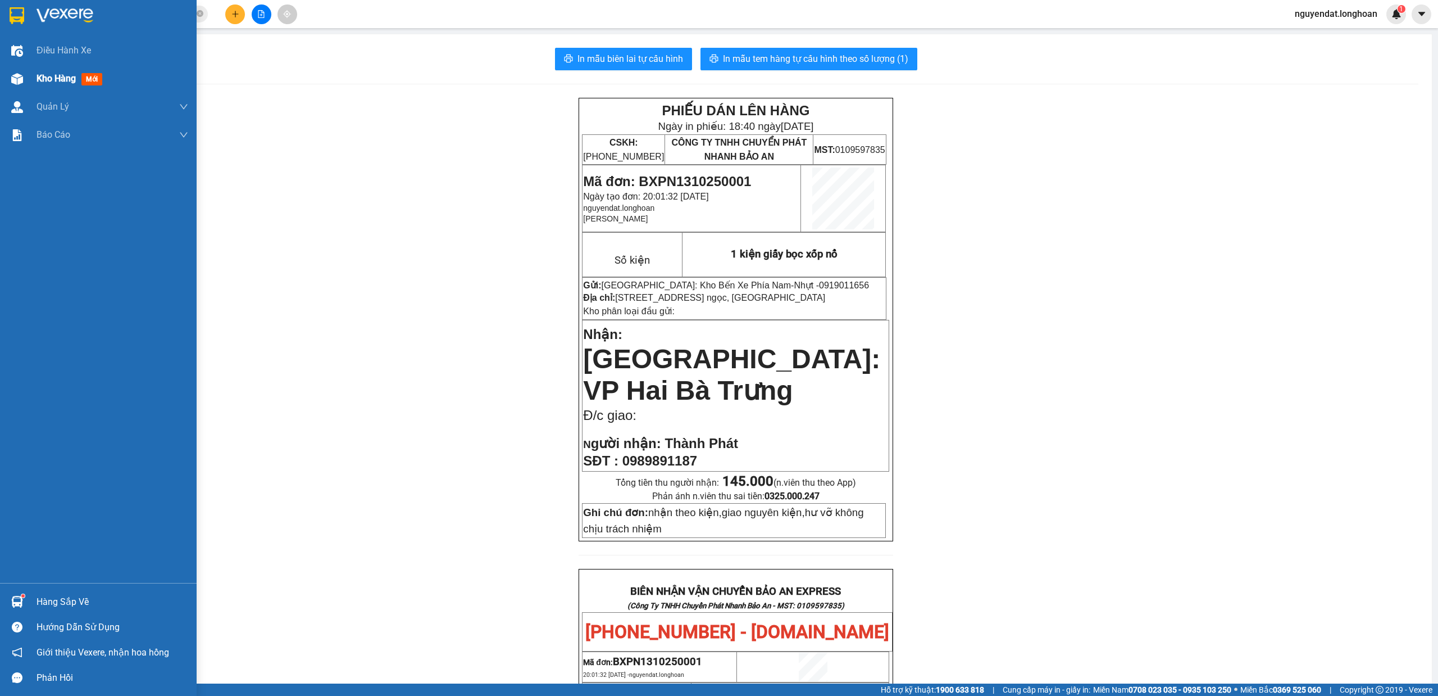
click at [41, 83] on span "Kho hàng" at bounding box center [56, 78] width 39 height 11
